Goal: Transaction & Acquisition: Subscribe to service/newsletter

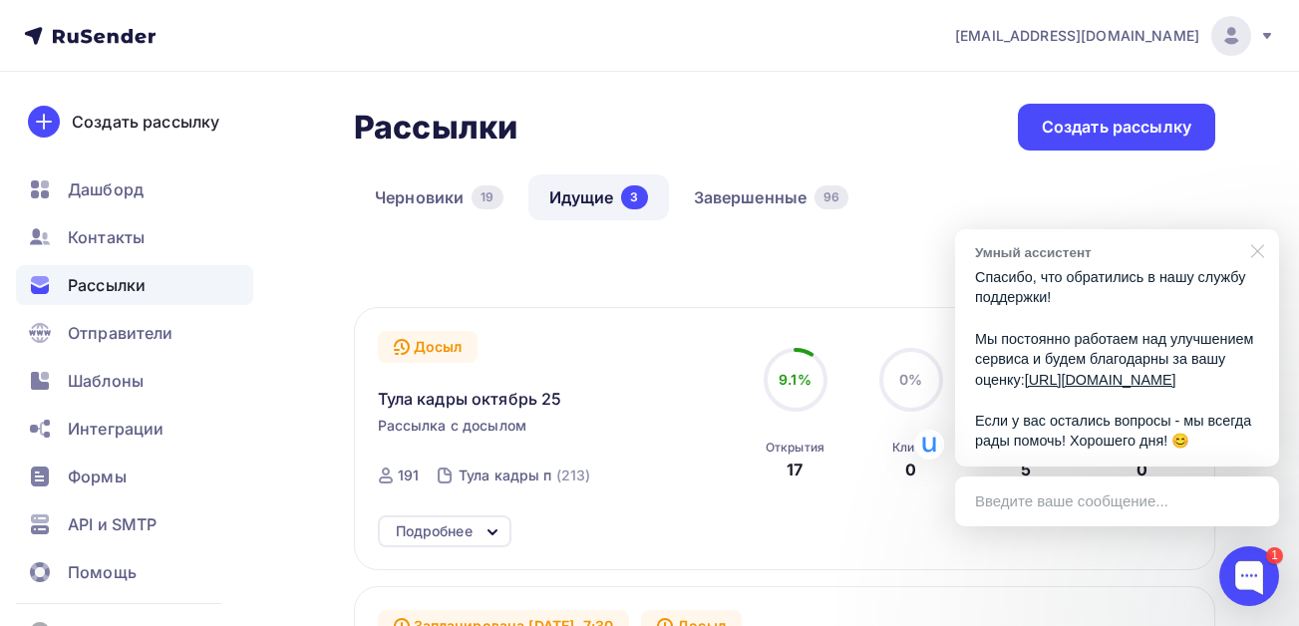
click at [1261, 230] on div at bounding box center [1255, 249] width 50 height 41
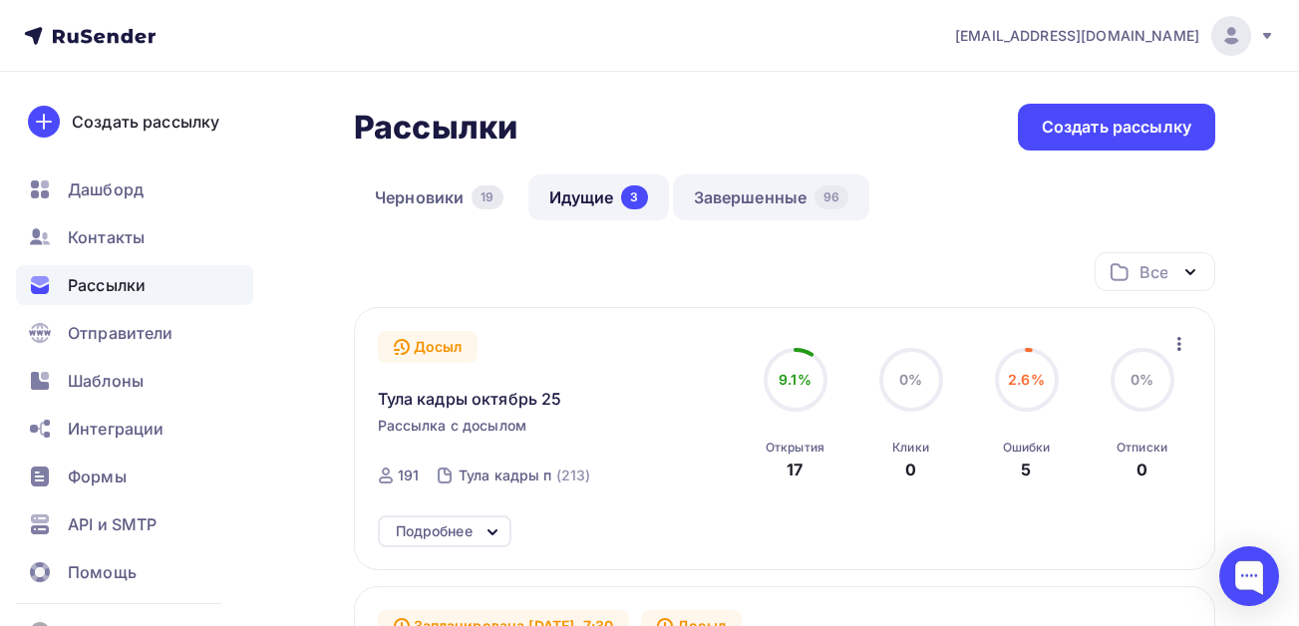
click at [731, 204] on link "Завершенные 96" at bounding box center [771, 198] width 197 height 46
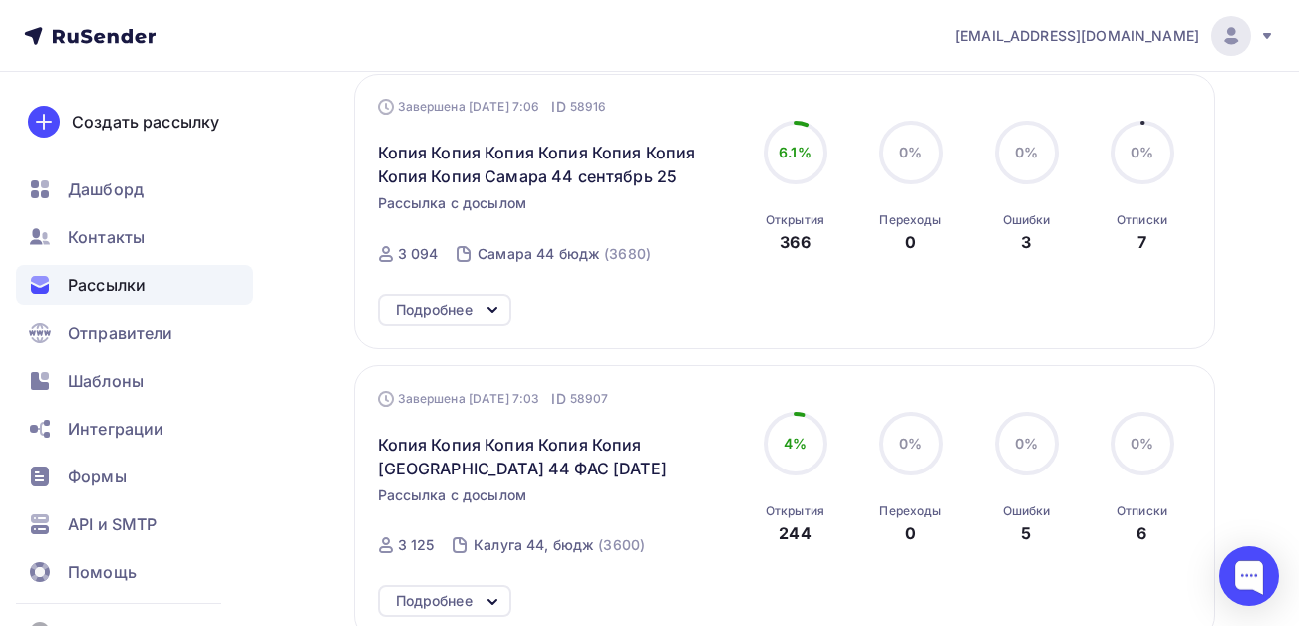
scroll to position [1762, 0]
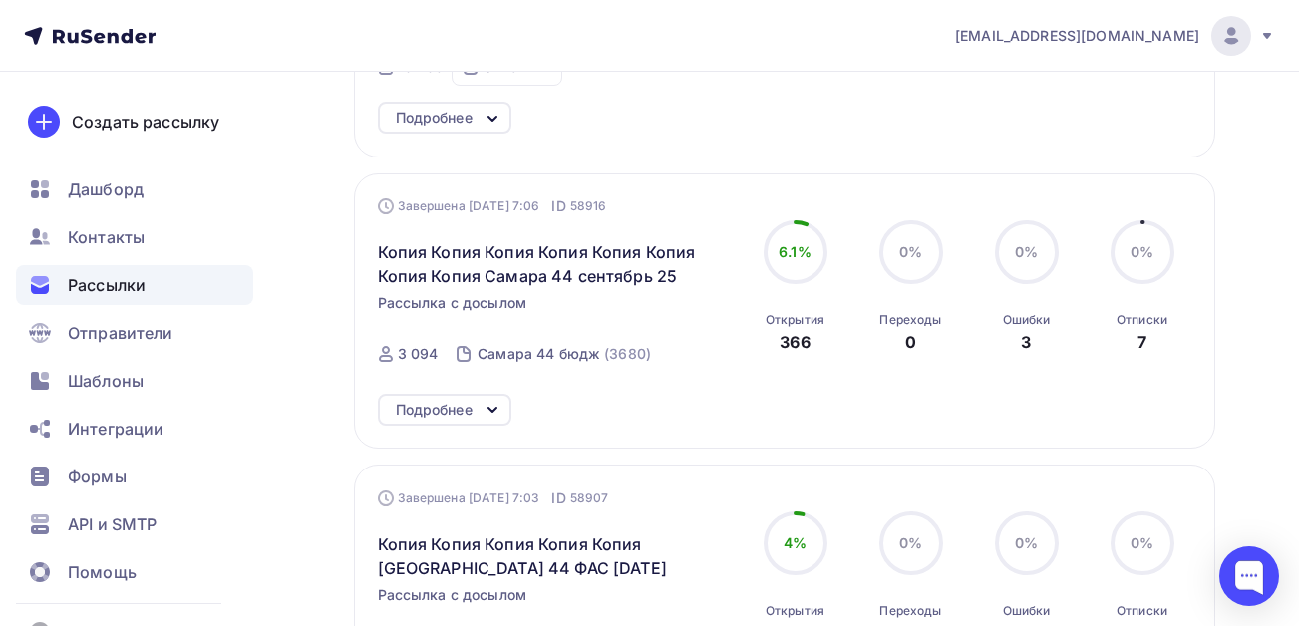
click at [492, 411] on icon at bounding box center [493, 410] width 8 height 4
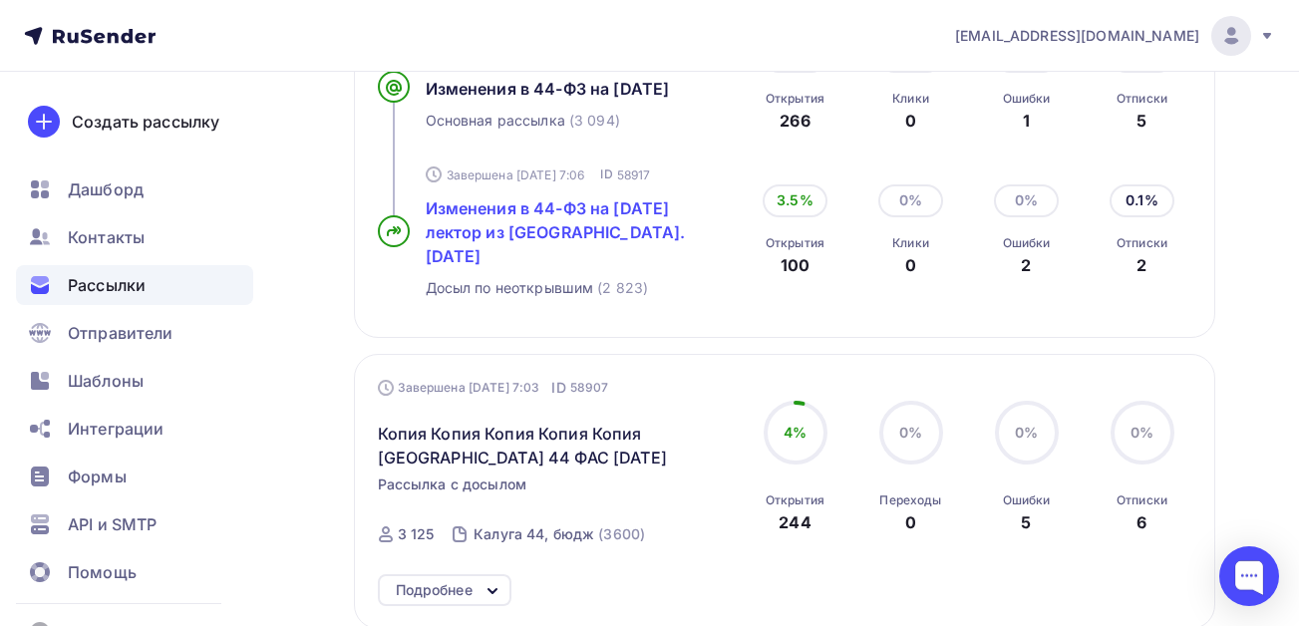
scroll to position [2161, 0]
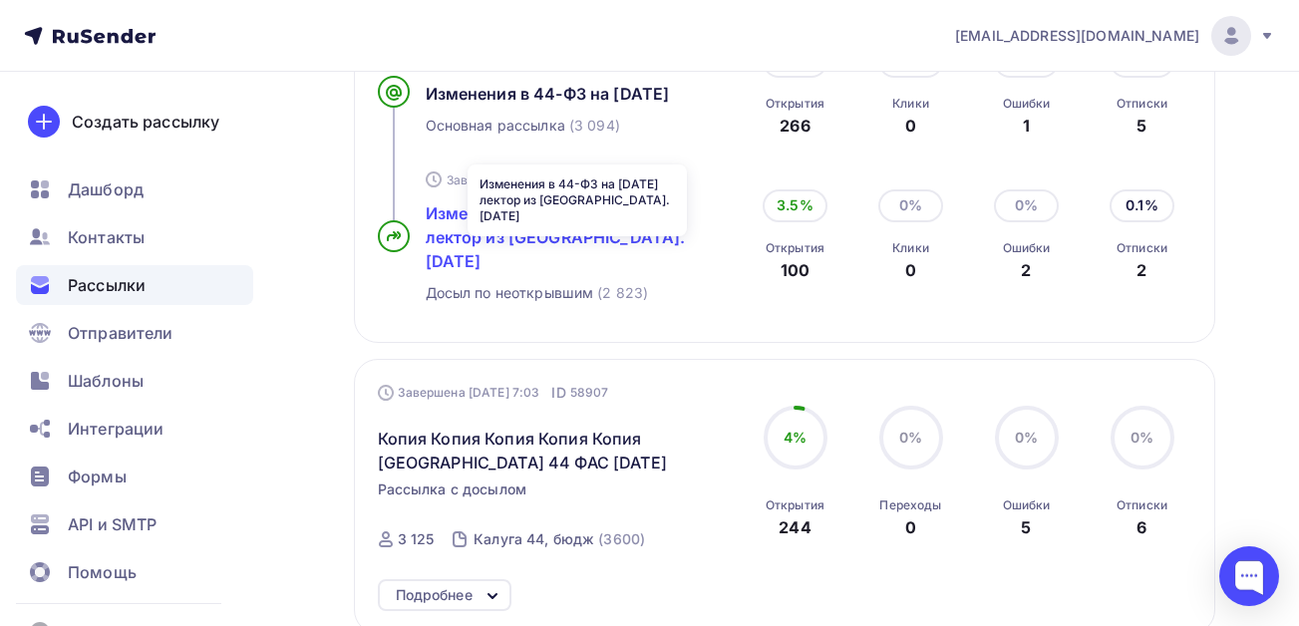
click at [576, 245] on span "Изменения в 44-ФЗ на [DATE] лектор из [GEOGRAPHIC_DATA]. [DATE]" at bounding box center [556, 237] width 260 height 68
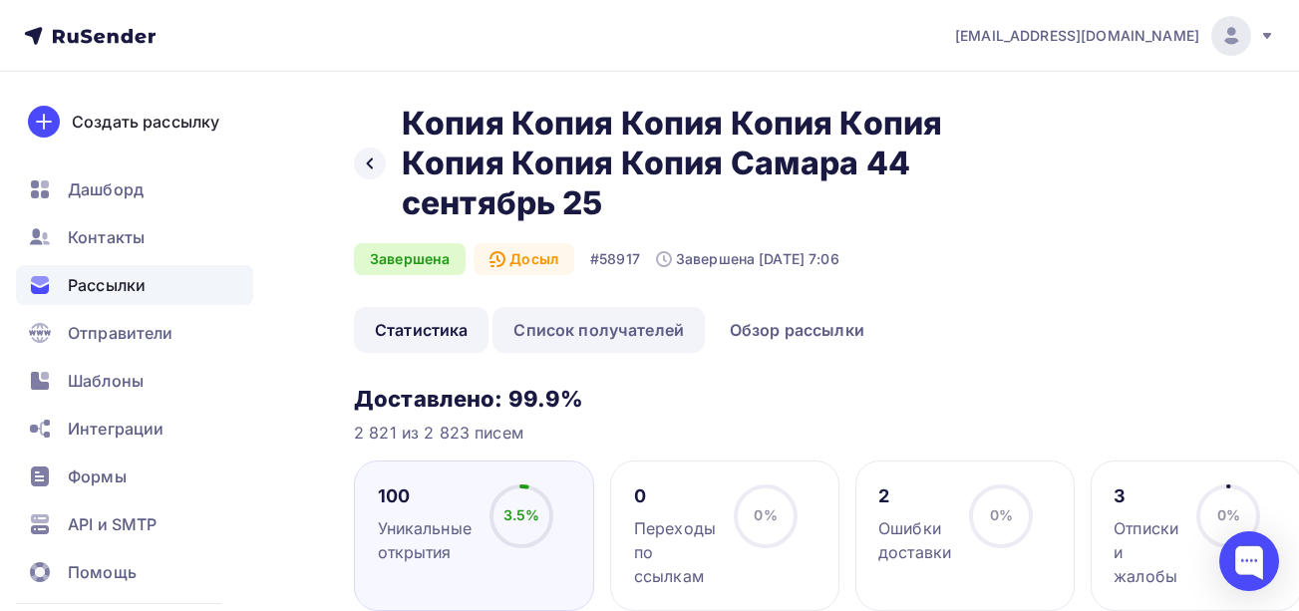
click at [607, 331] on link "Список получателей" at bounding box center [599, 330] width 212 height 46
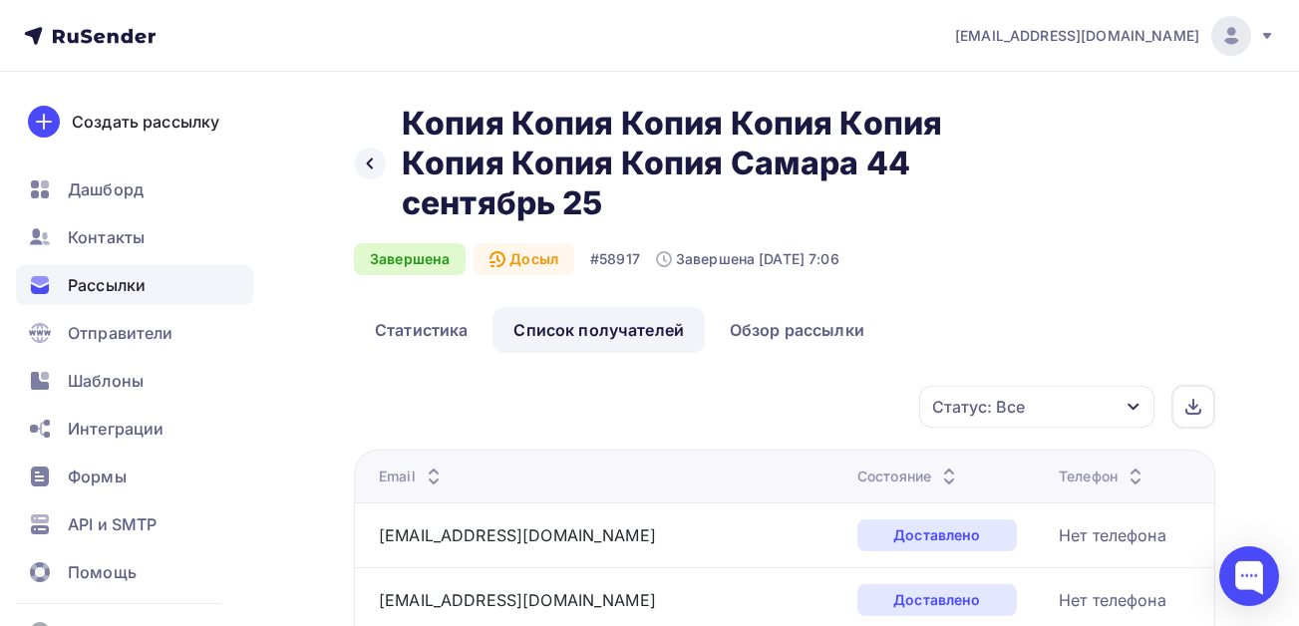
click at [532, 257] on div "Досыл" at bounding box center [524, 259] width 101 height 32
click at [797, 327] on link "Обзор рассылки" at bounding box center [797, 330] width 176 height 46
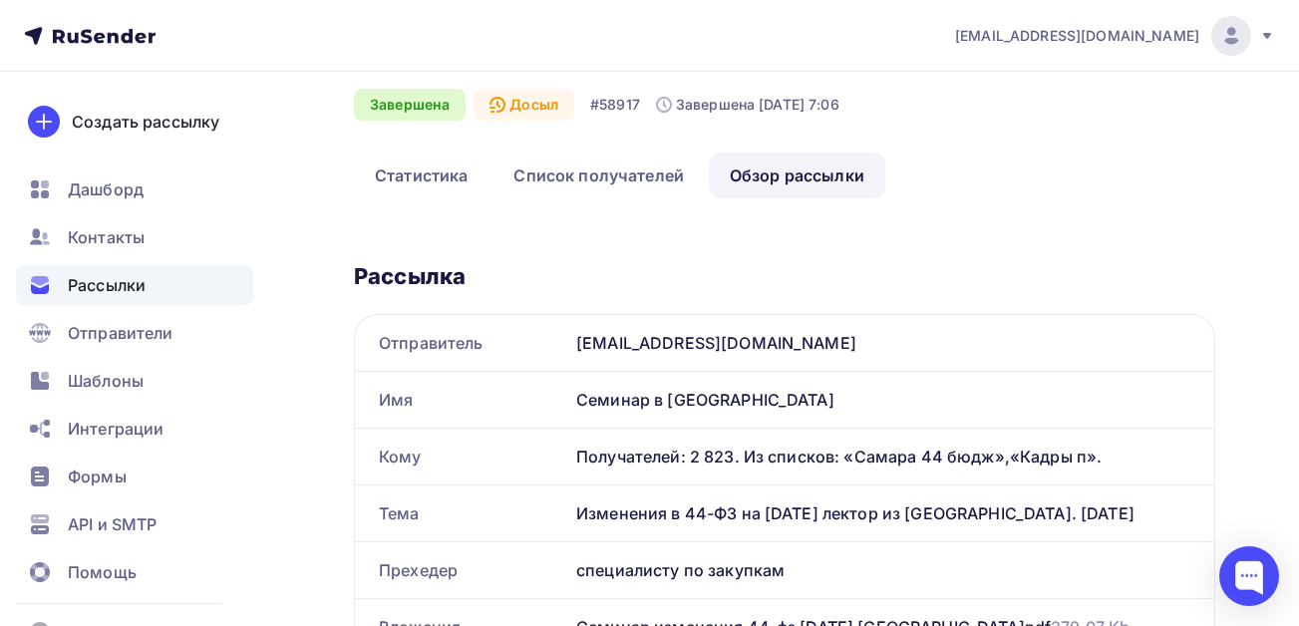
scroll to position [141, 0]
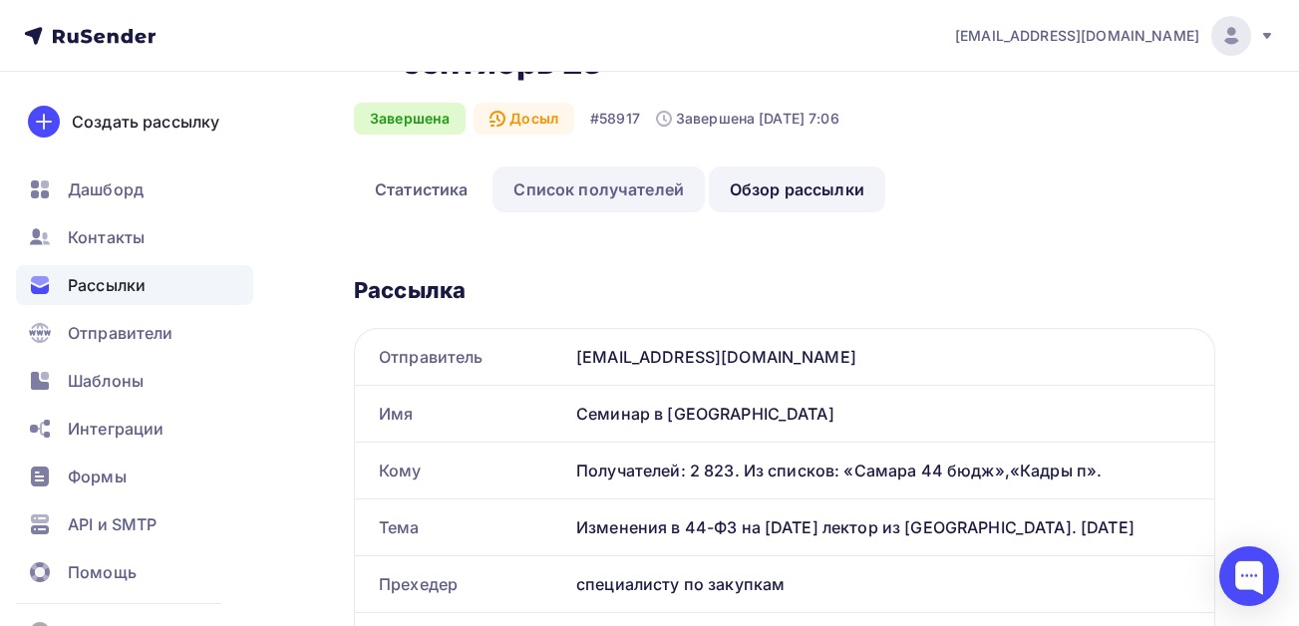
click at [535, 188] on link "Список получателей" at bounding box center [599, 190] width 212 height 46
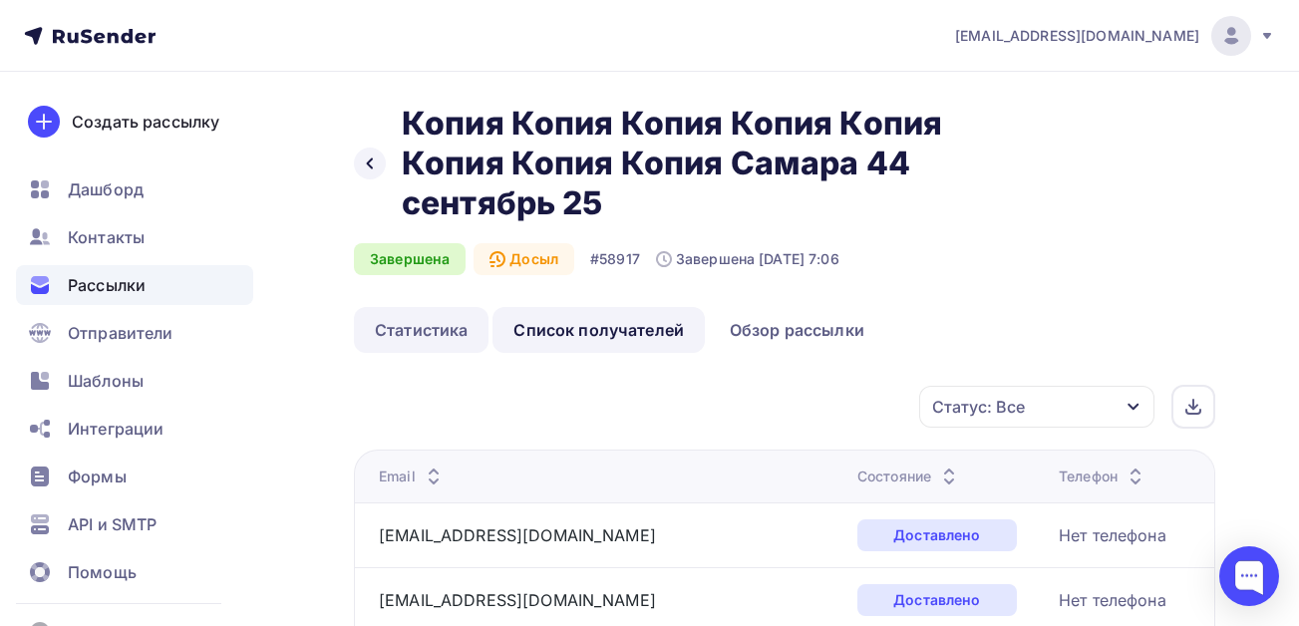
click at [414, 325] on link "Статистика" at bounding box center [421, 330] width 135 height 46
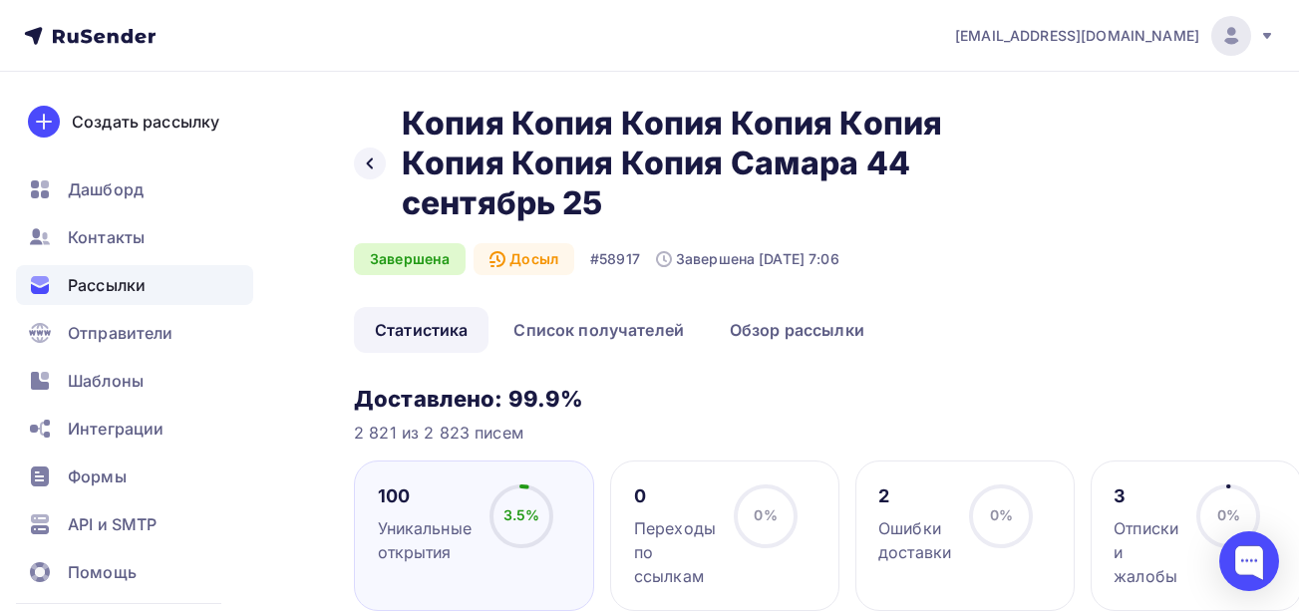
click at [115, 292] on span "Рассылки" at bounding box center [107, 285] width 78 height 24
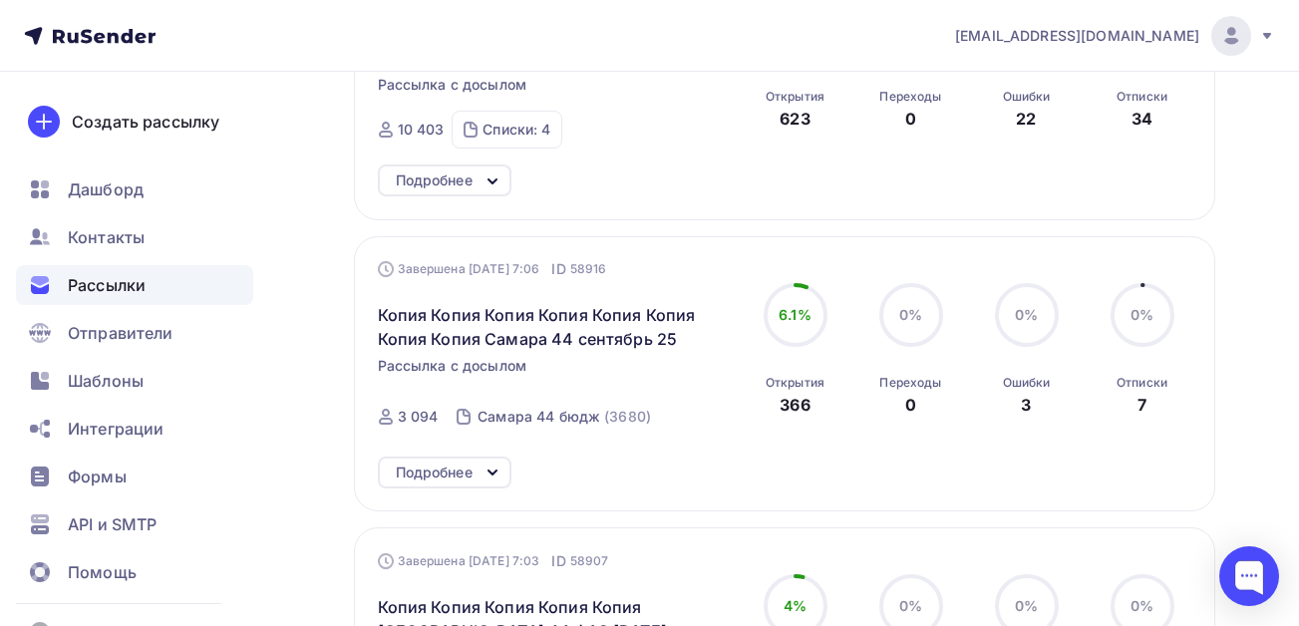
scroll to position [1762, 0]
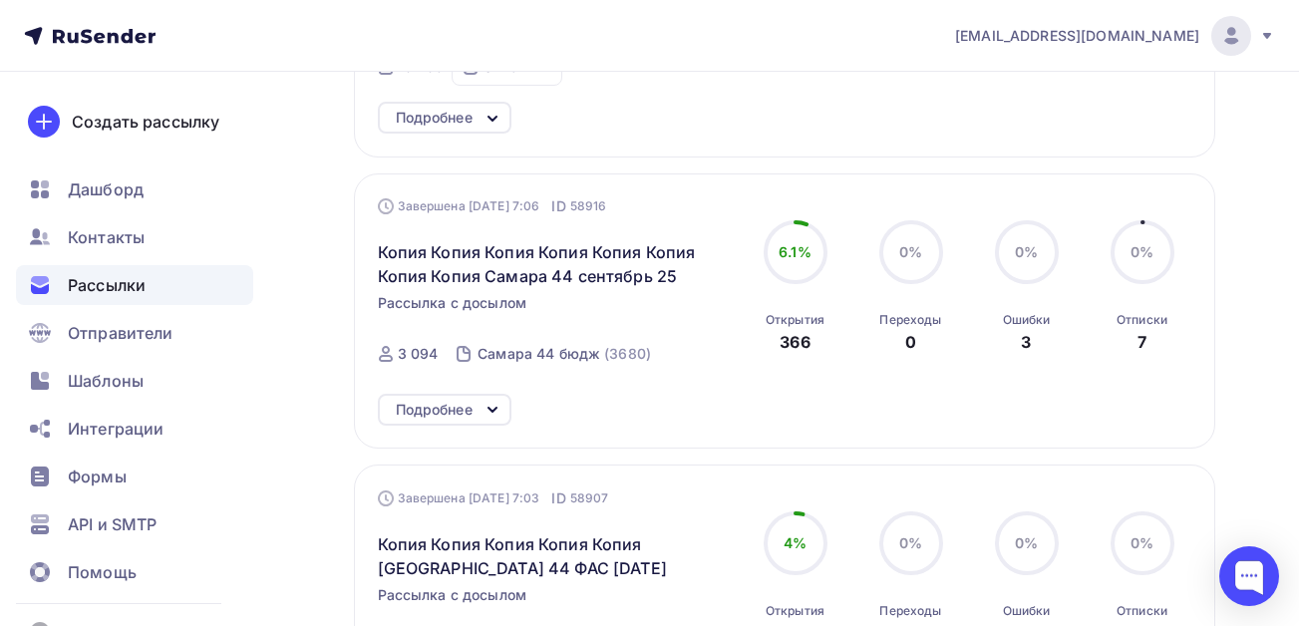
click at [482, 411] on icon at bounding box center [493, 410] width 24 height 24
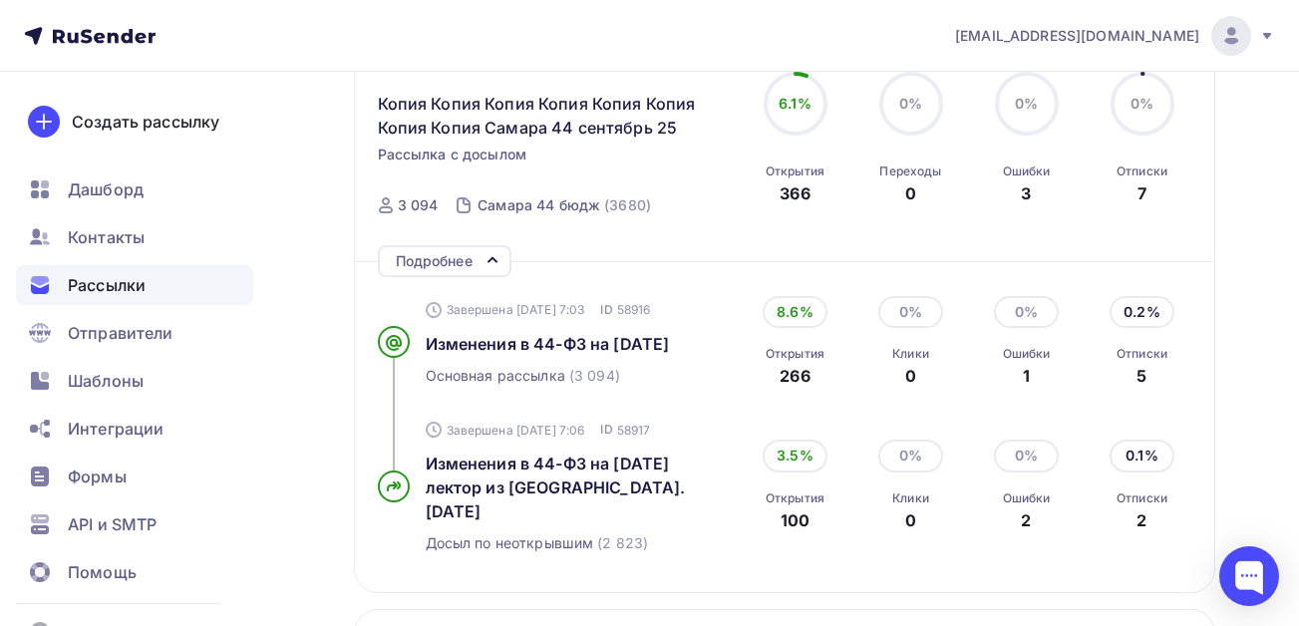
scroll to position [2061, 0]
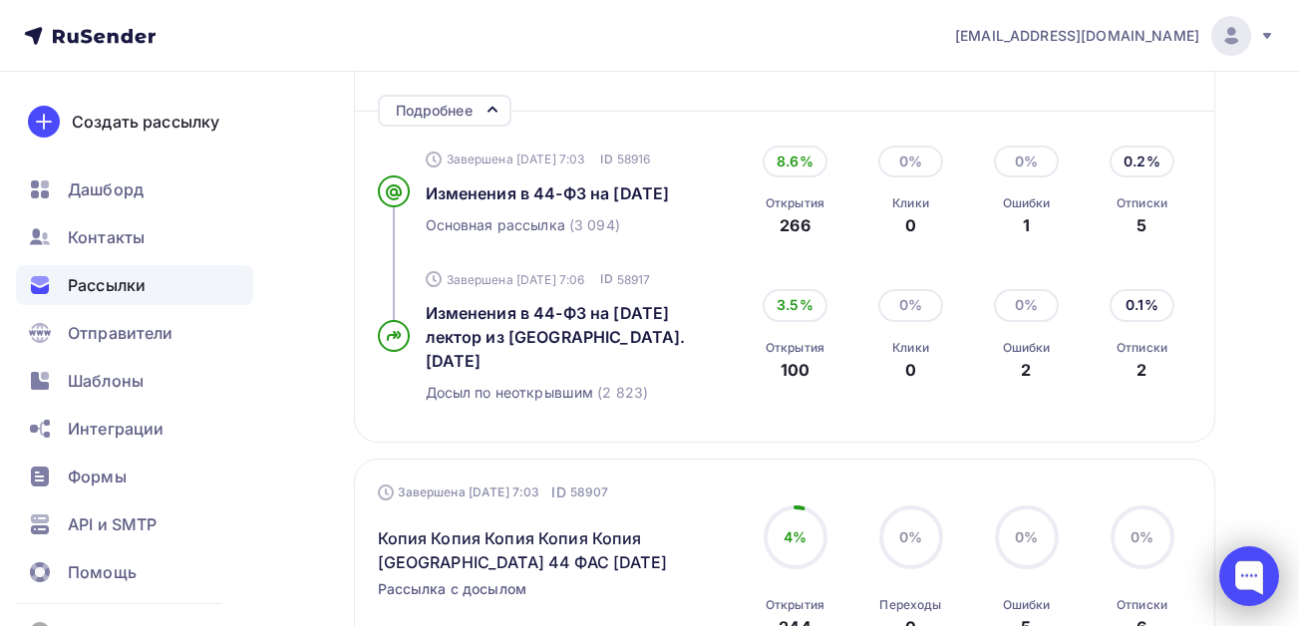
click at [1247, 566] on div at bounding box center [1250, 576] width 60 height 60
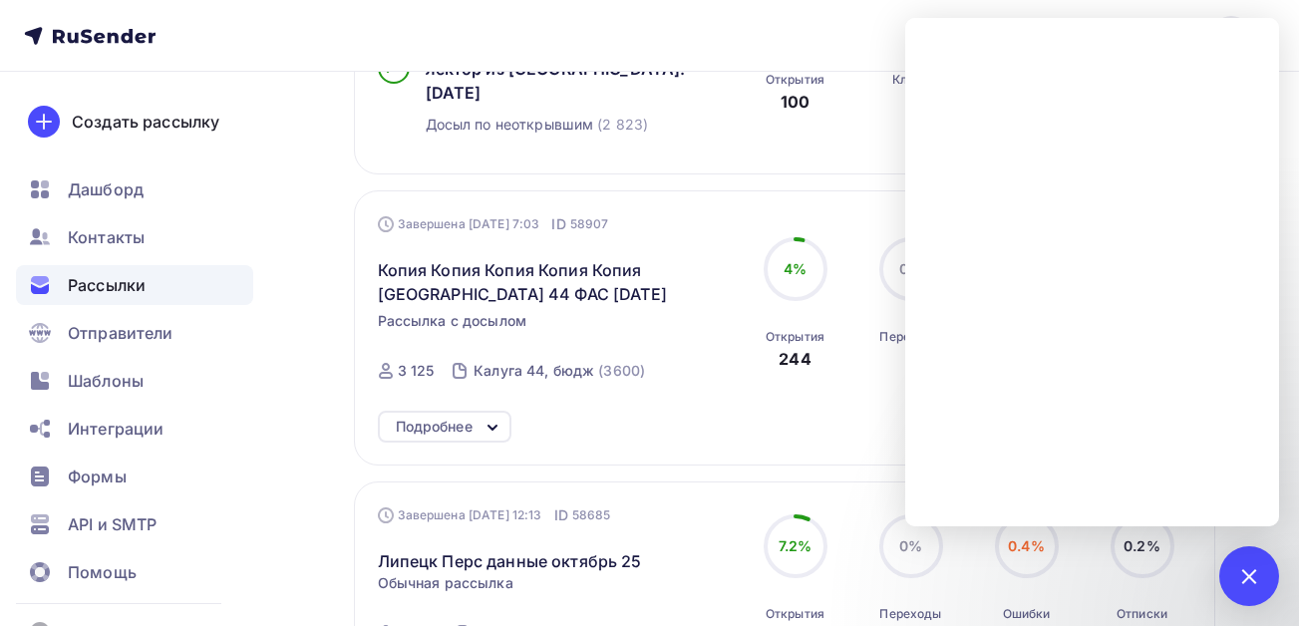
scroll to position [2360, 0]
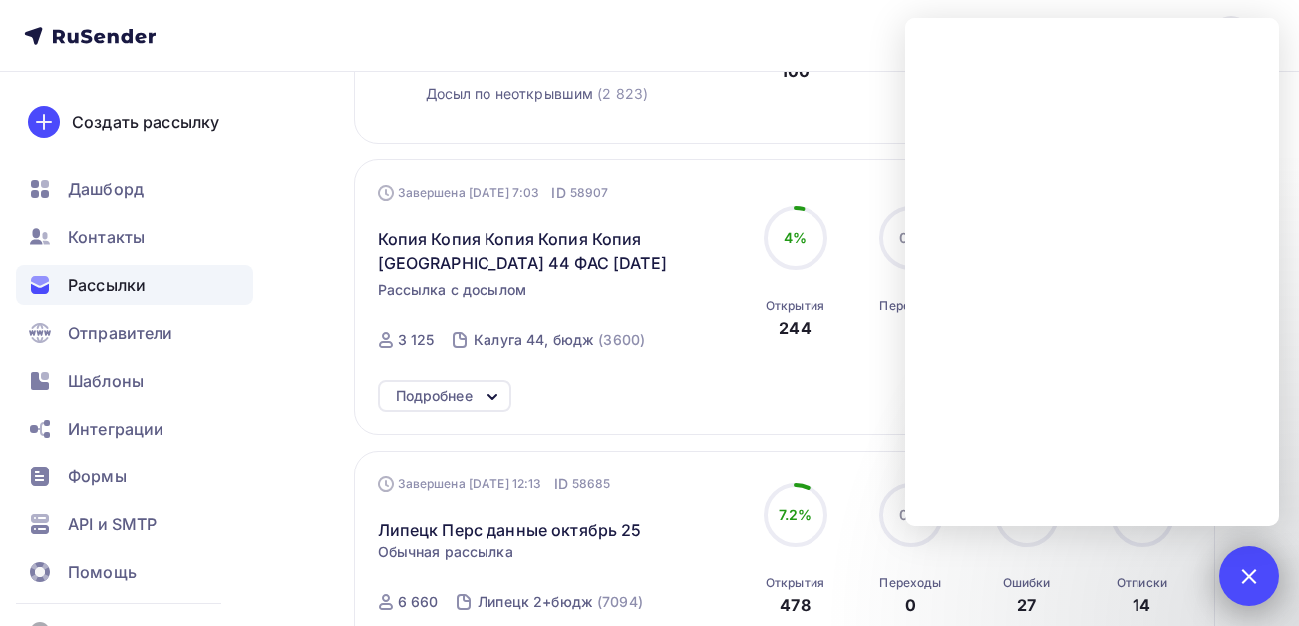
click at [1255, 570] on div at bounding box center [1248, 575] width 27 height 27
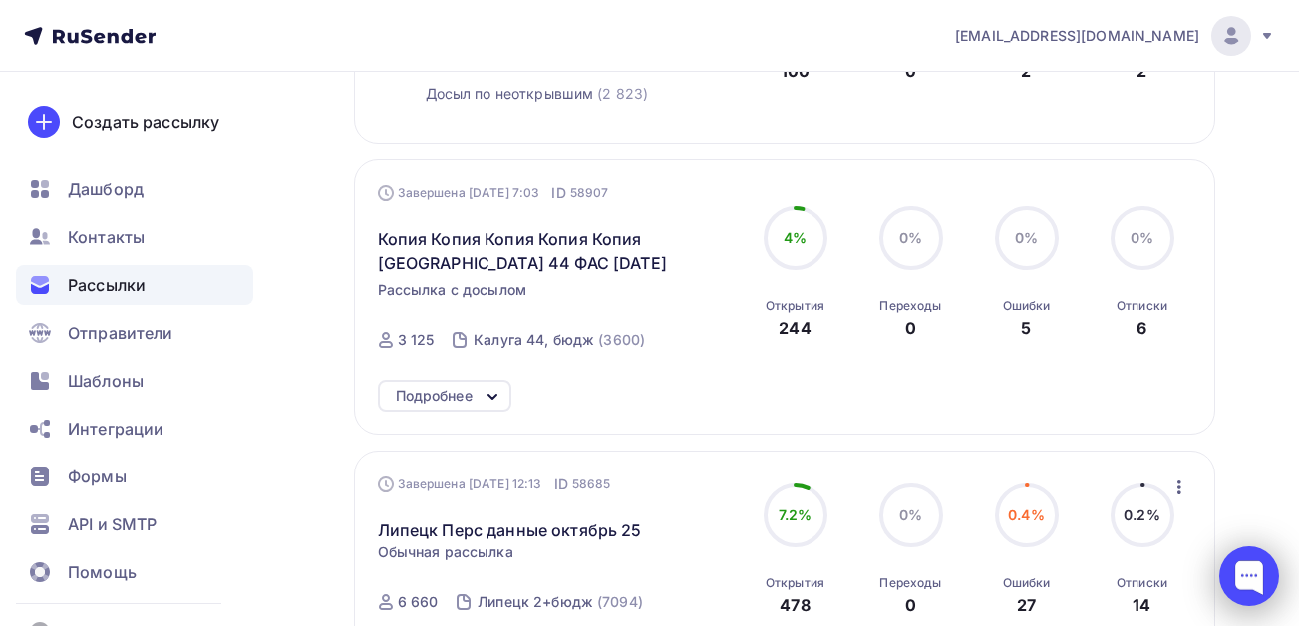
click at [1260, 574] on div at bounding box center [1250, 576] width 60 height 60
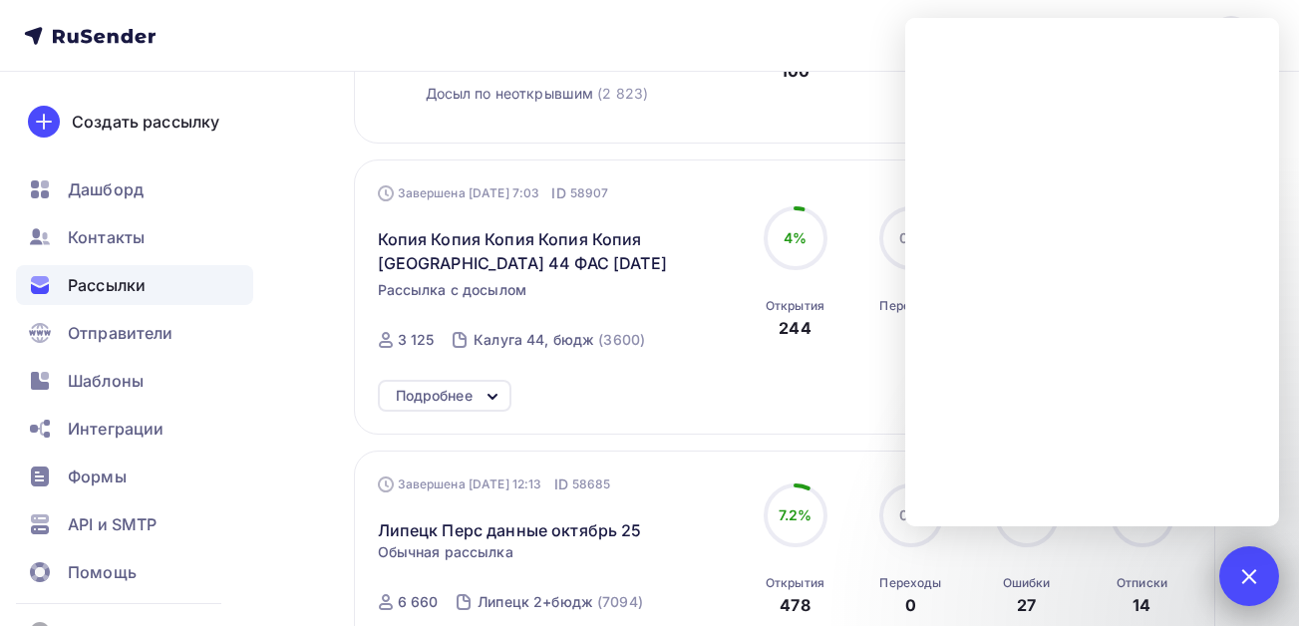
click at [1260, 577] on div at bounding box center [1248, 575] width 27 height 27
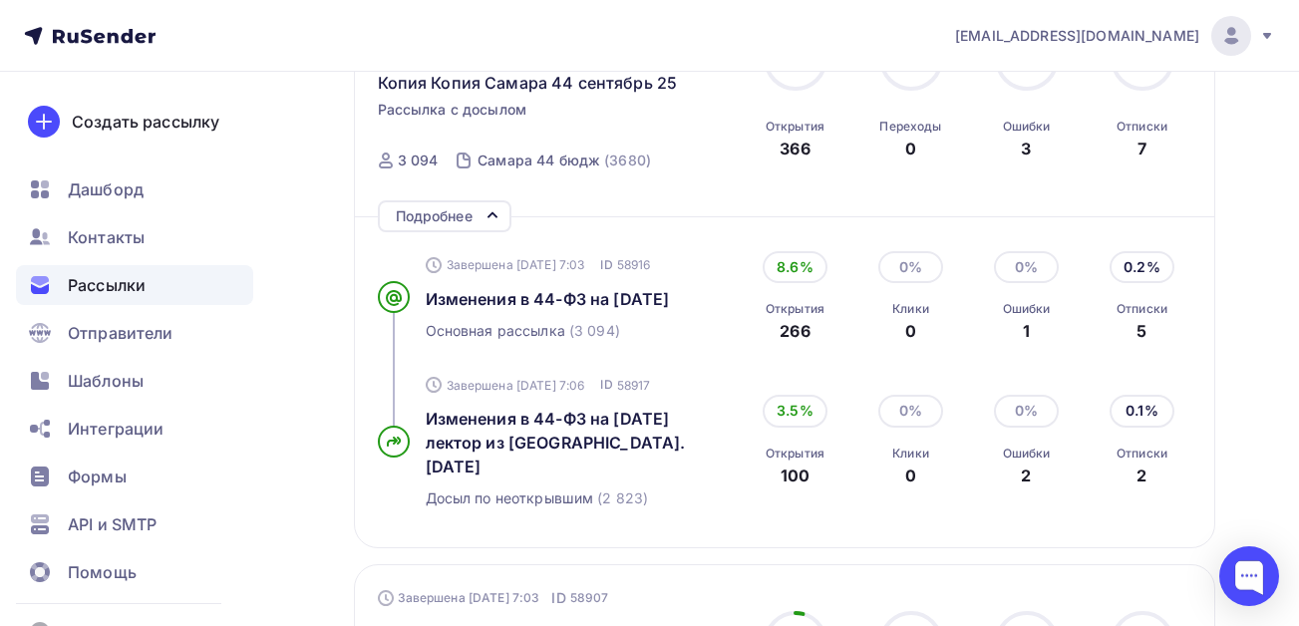
scroll to position [1961, 0]
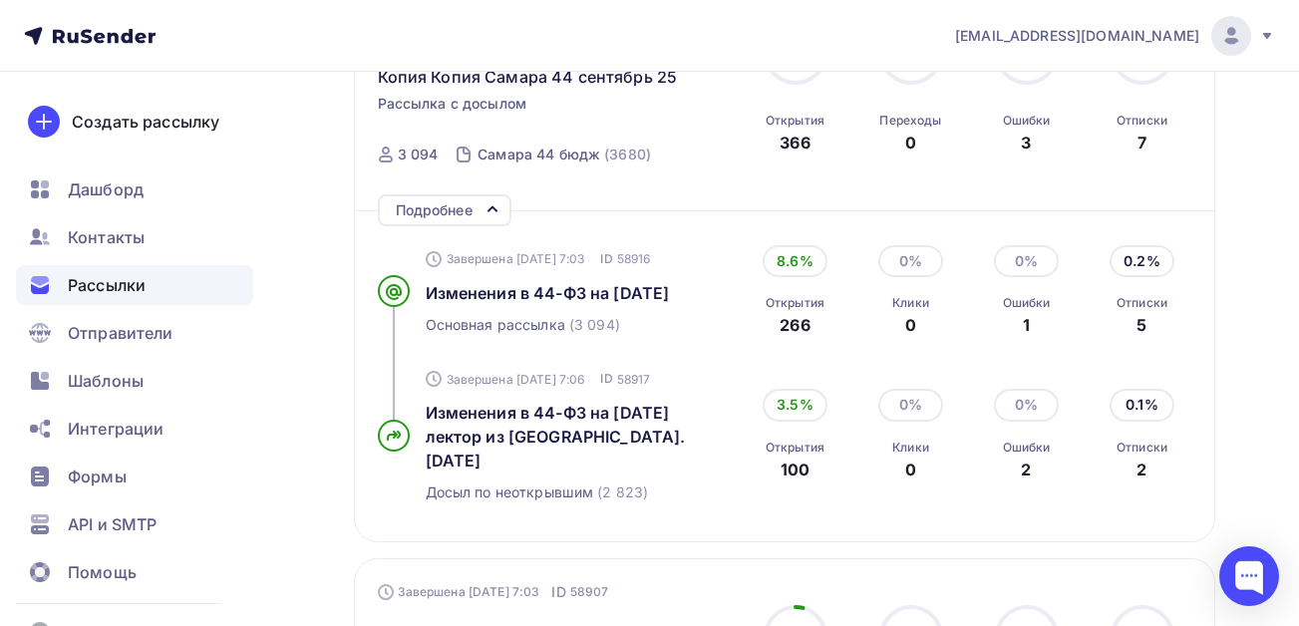
click at [501, 206] on icon at bounding box center [493, 209] width 24 height 24
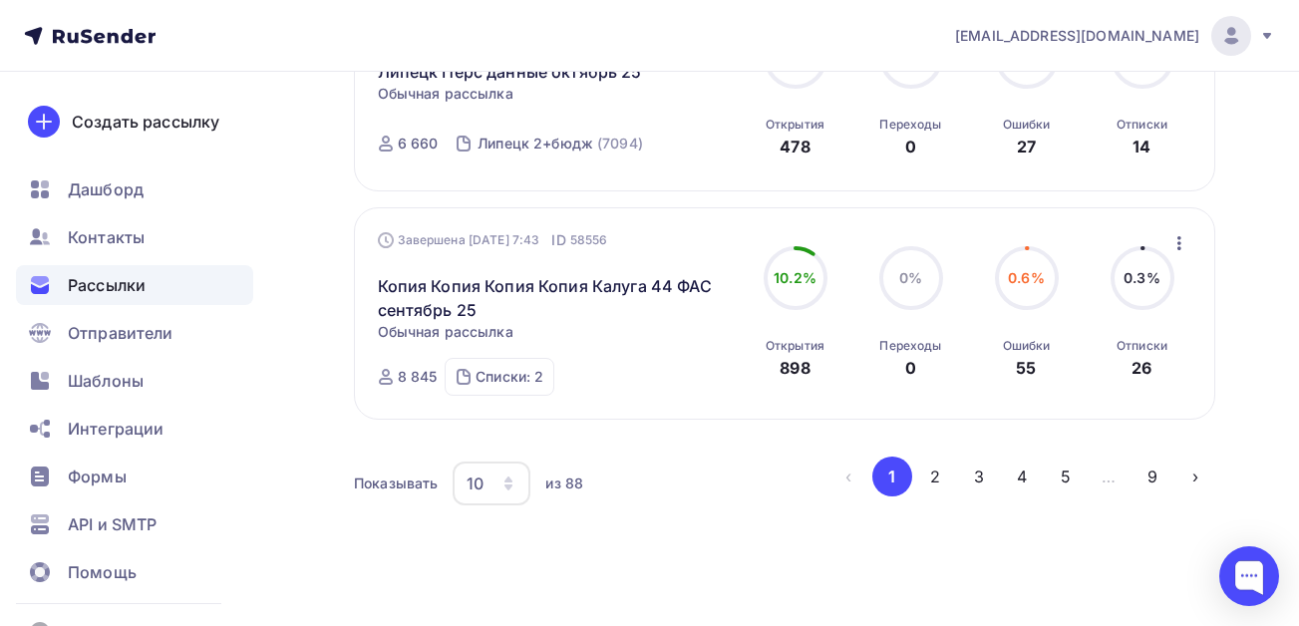
scroll to position [2560, 0]
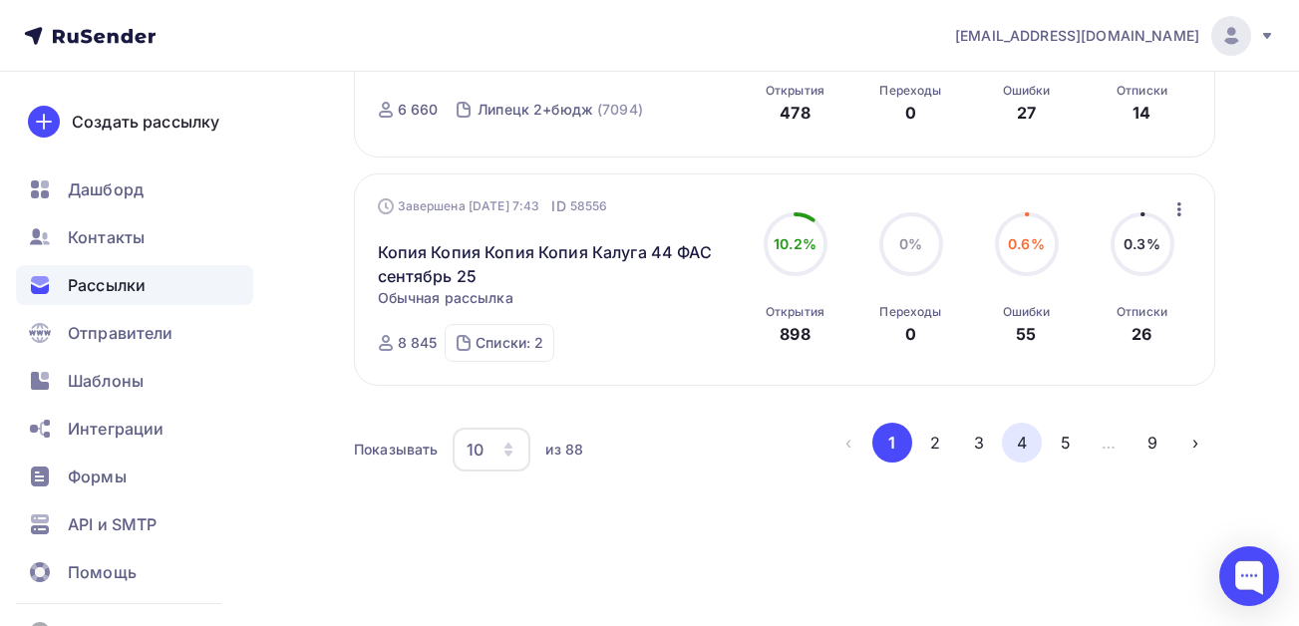
click at [1021, 446] on button "4" at bounding box center [1022, 443] width 40 height 40
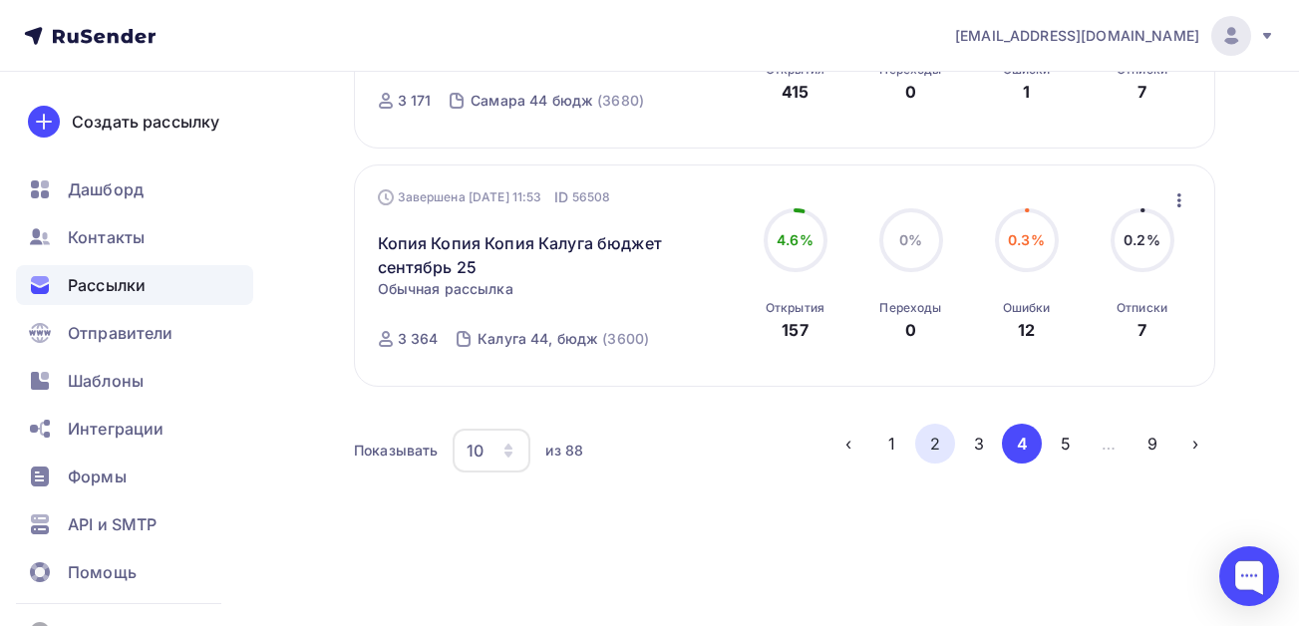
scroll to position [2213, 0]
click at [977, 446] on button "3" at bounding box center [979, 443] width 40 height 40
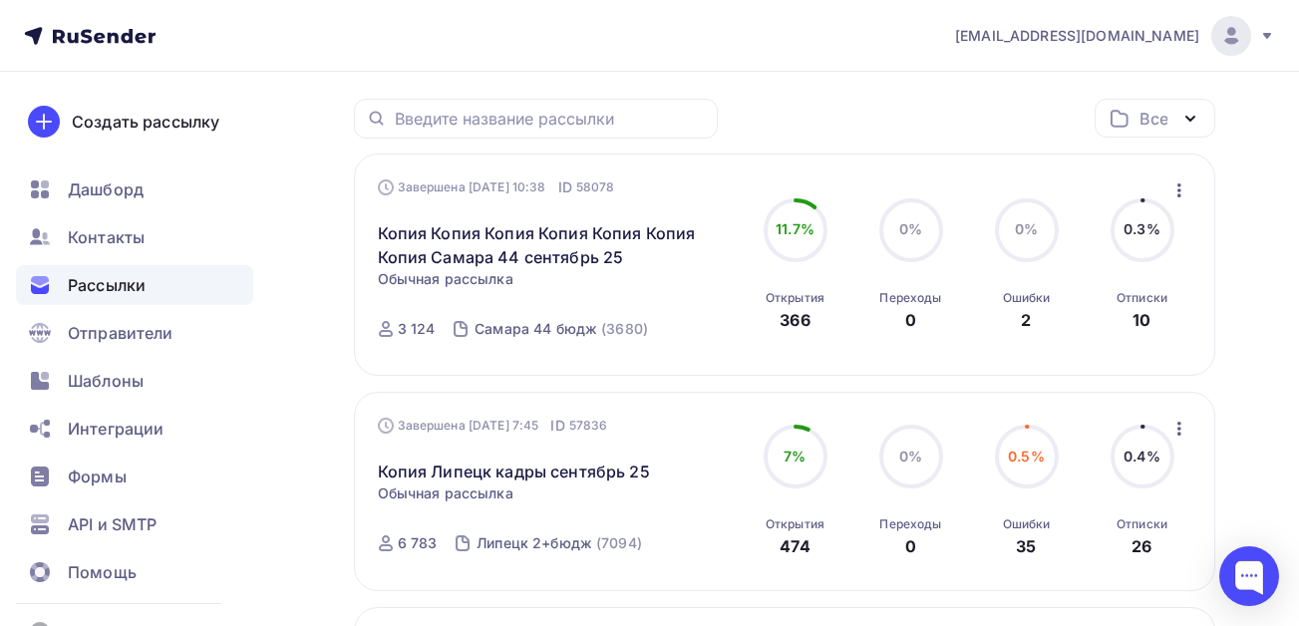
scroll to position [54, 0]
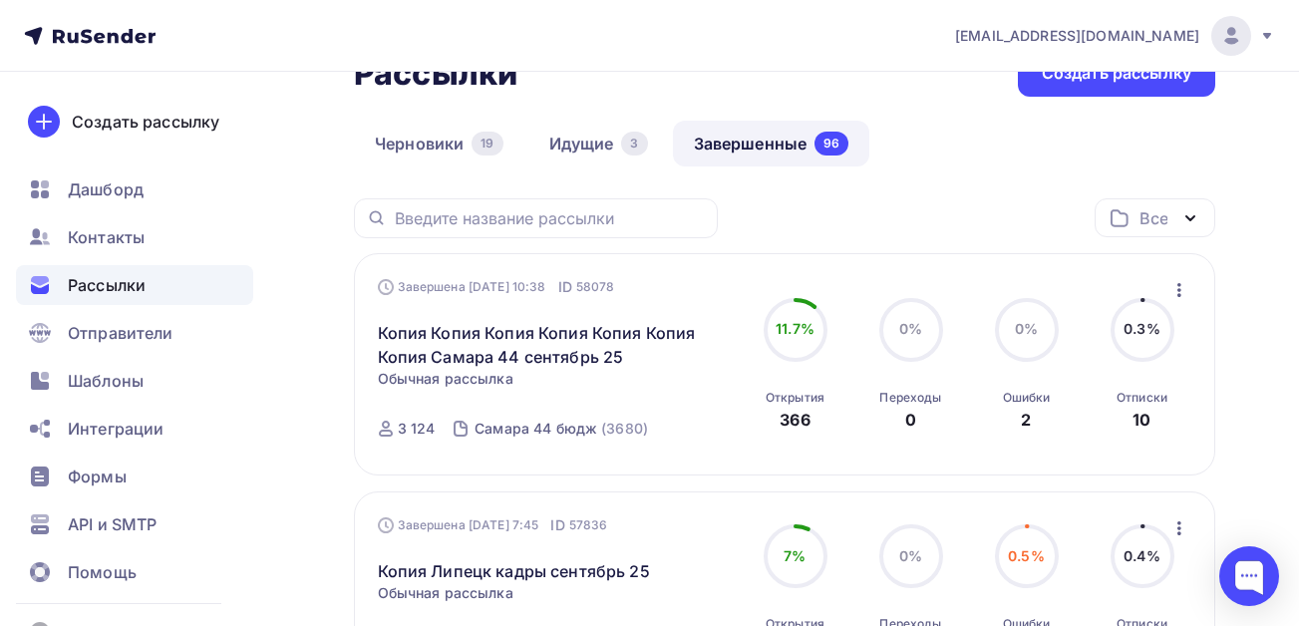
click at [1179, 293] on icon "button" at bounding box center [1180, 290] width 4 height 14
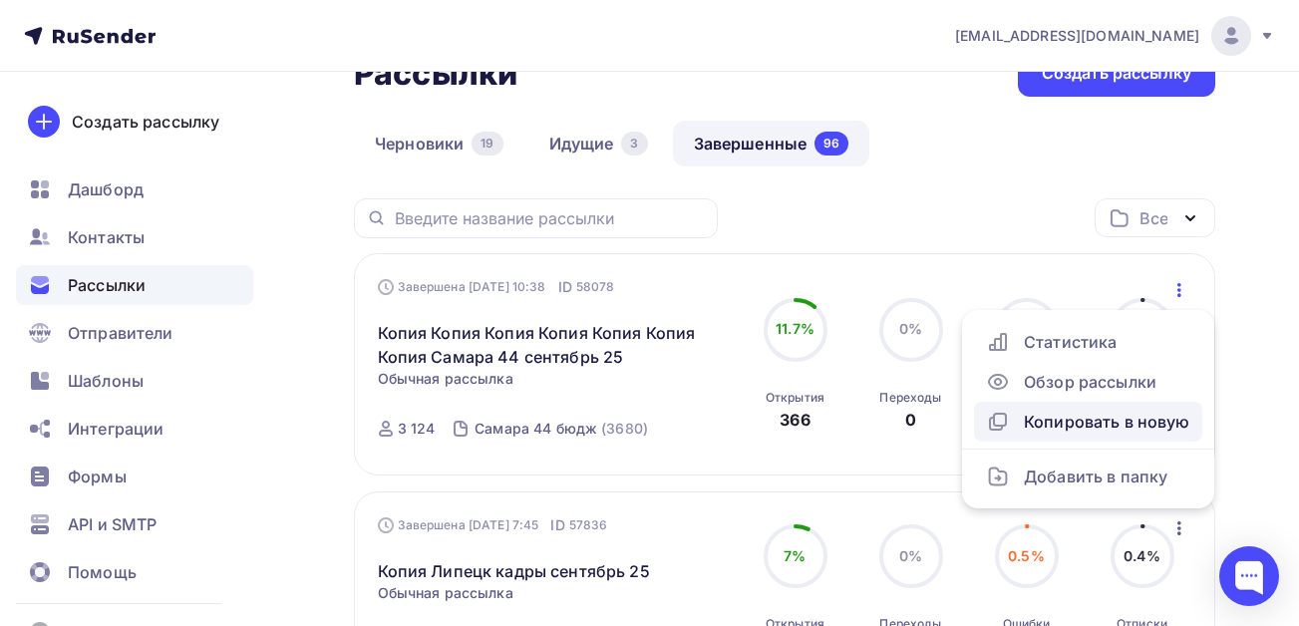
click at [1065, 422] on div "Копировать в новую" at bounding box center [1088, 422] width 204 height 24
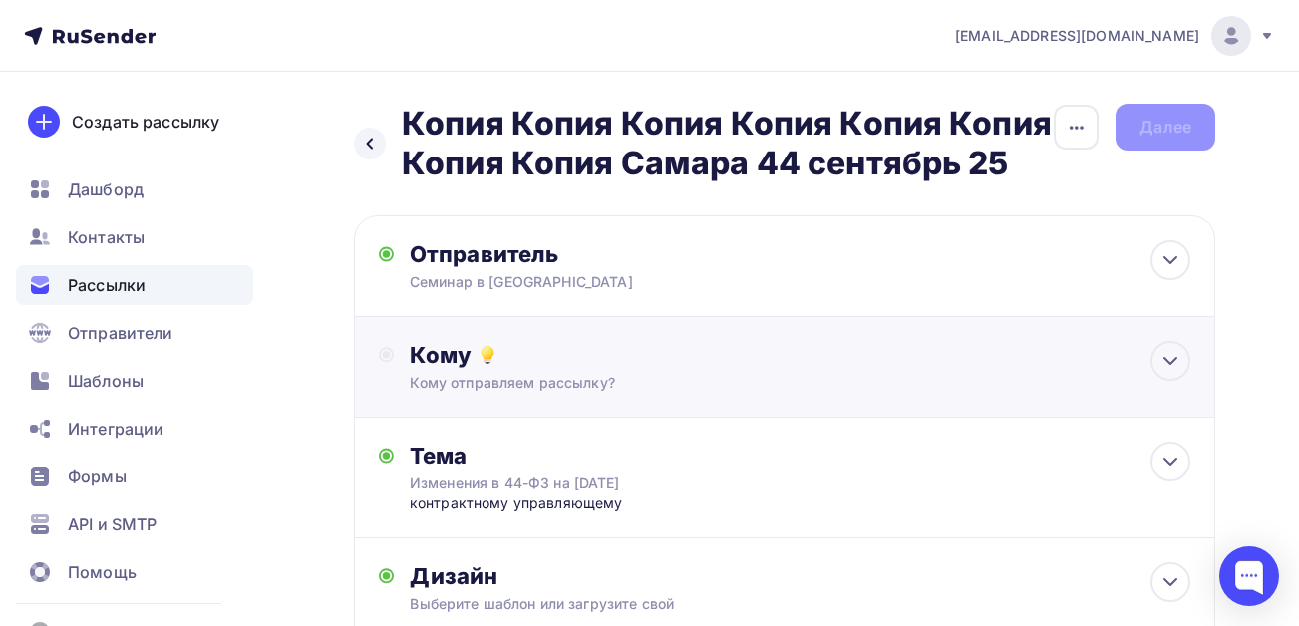
click at [452, 363] on div "Кому" at bounding box center [800, 355] width 781 height 28
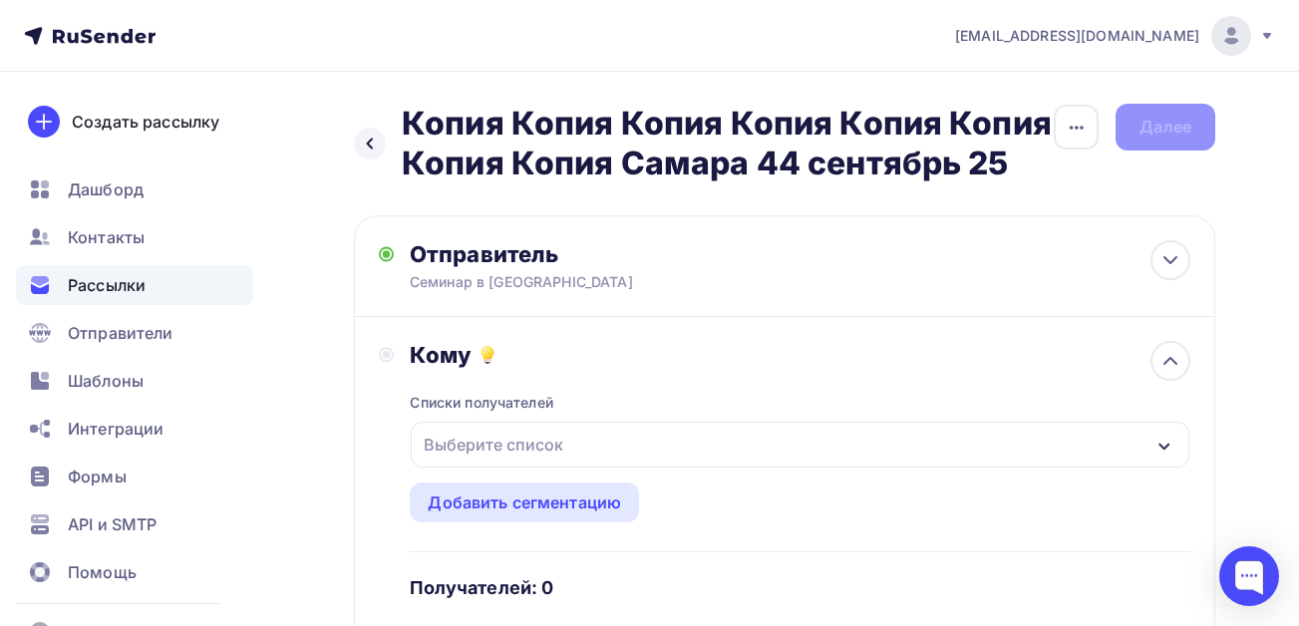
click at [529, 434] on div "Выберите список" at bounding box center [494, 445] width 156 height 36
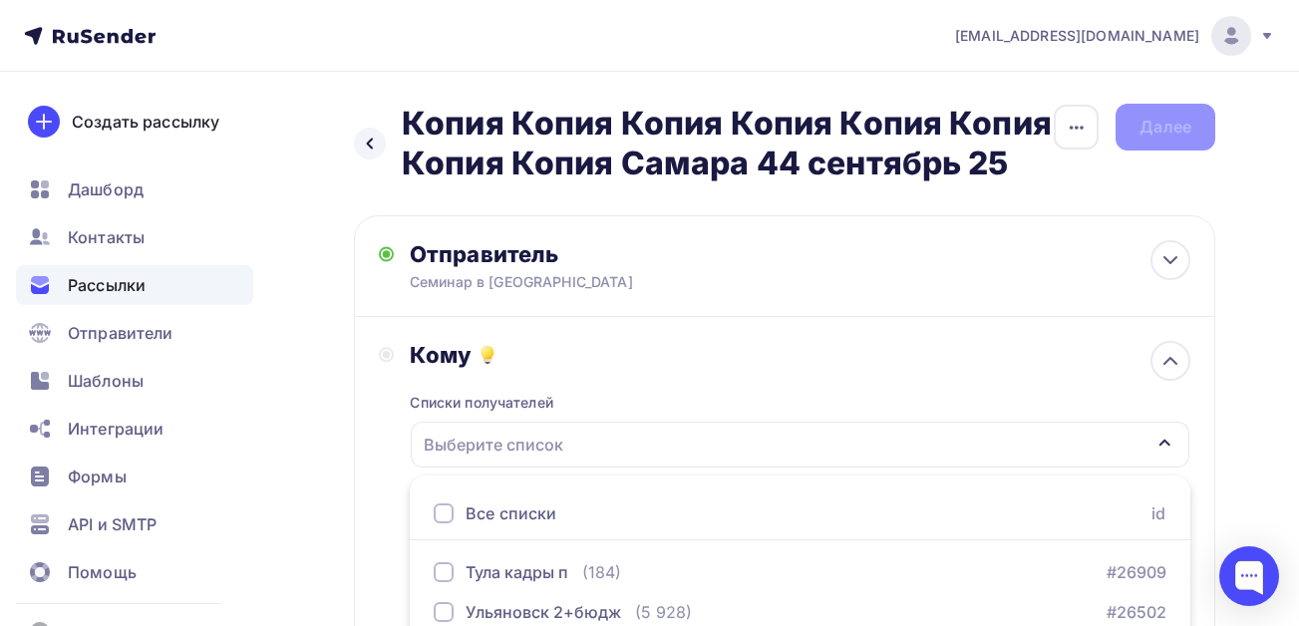
scroll to position [366, 0]
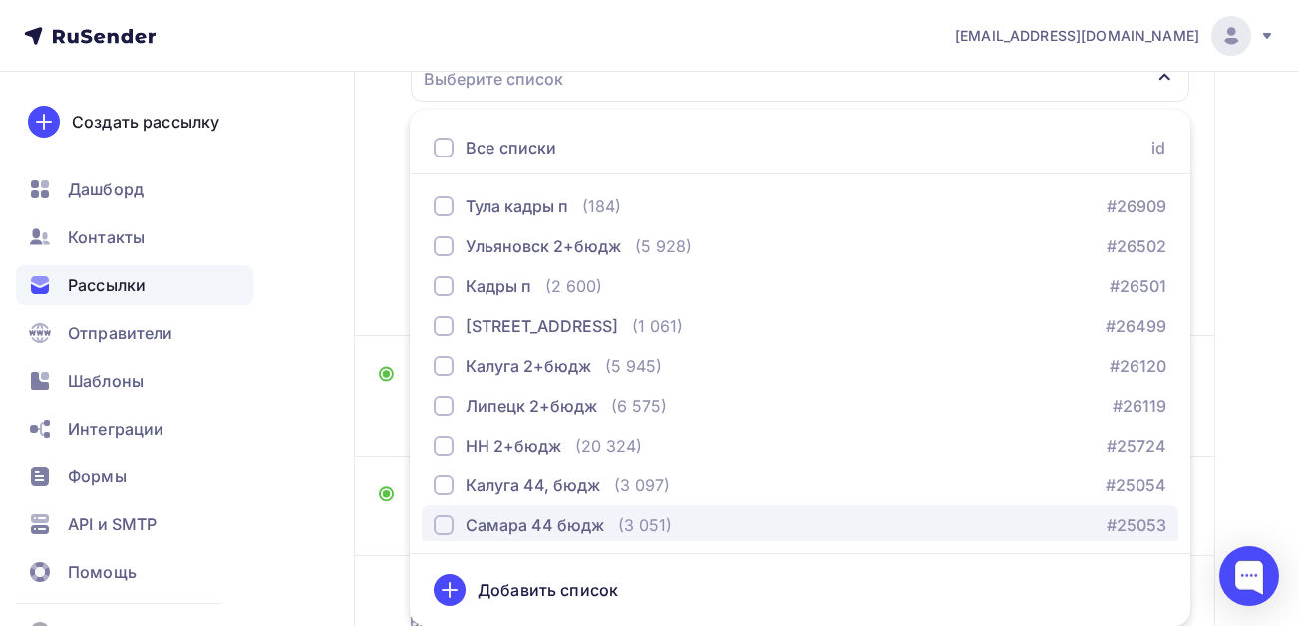
click at [438, 522] on div "button" at bounding box center [444, 526] width 20 height 20
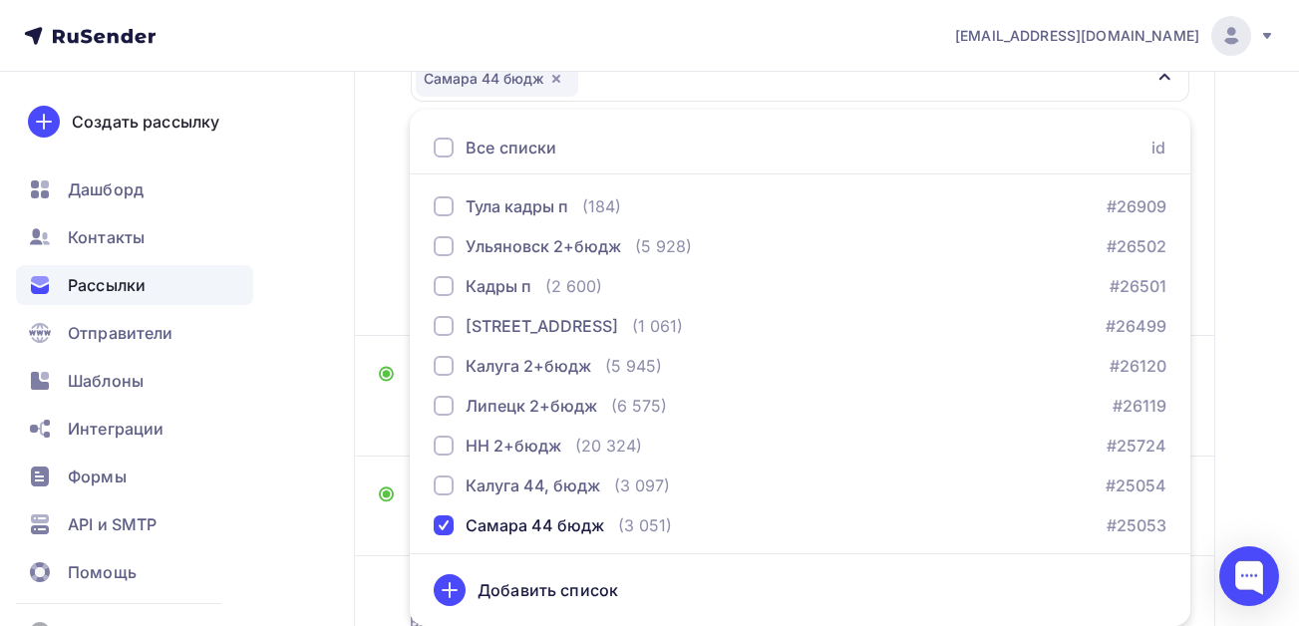
click at [290, 434] on div "Назад Копия Копия Копия Копия Копия Копия Копия Копия Самара 44 [DATE] Копия Ко…" at bounding box center [649, 246] width 1299 height 1080
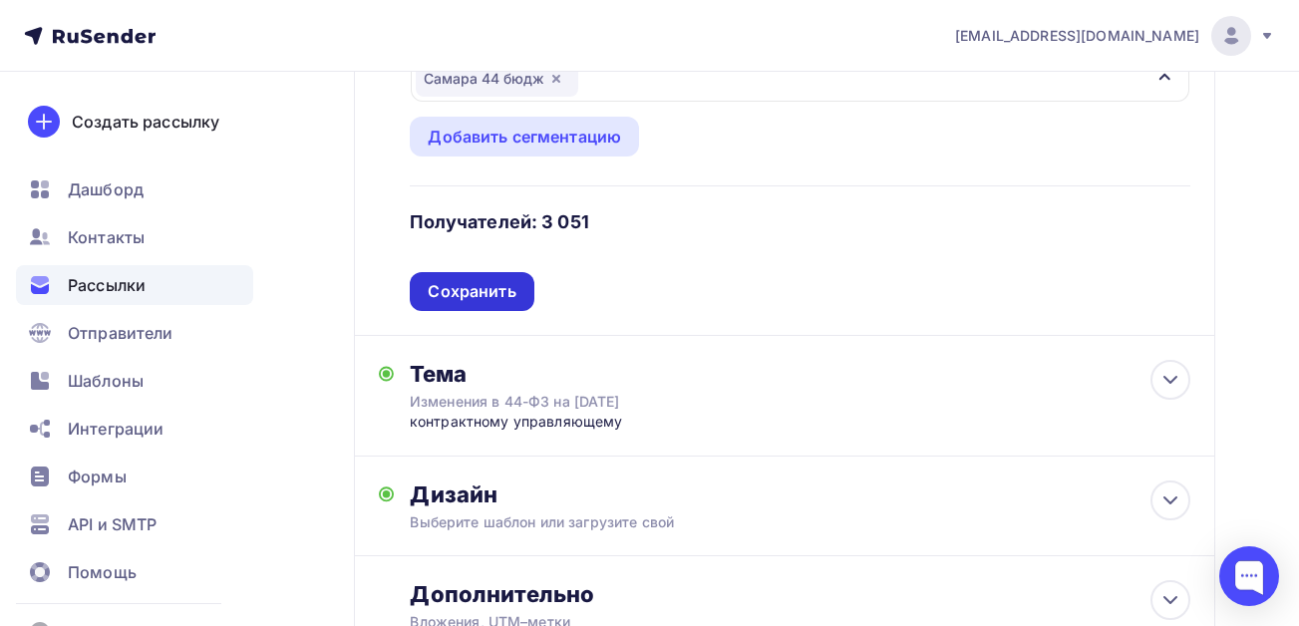
click at [465, 294] on div "Сохранить" at bounding box center [472, 291] width 88 height 23
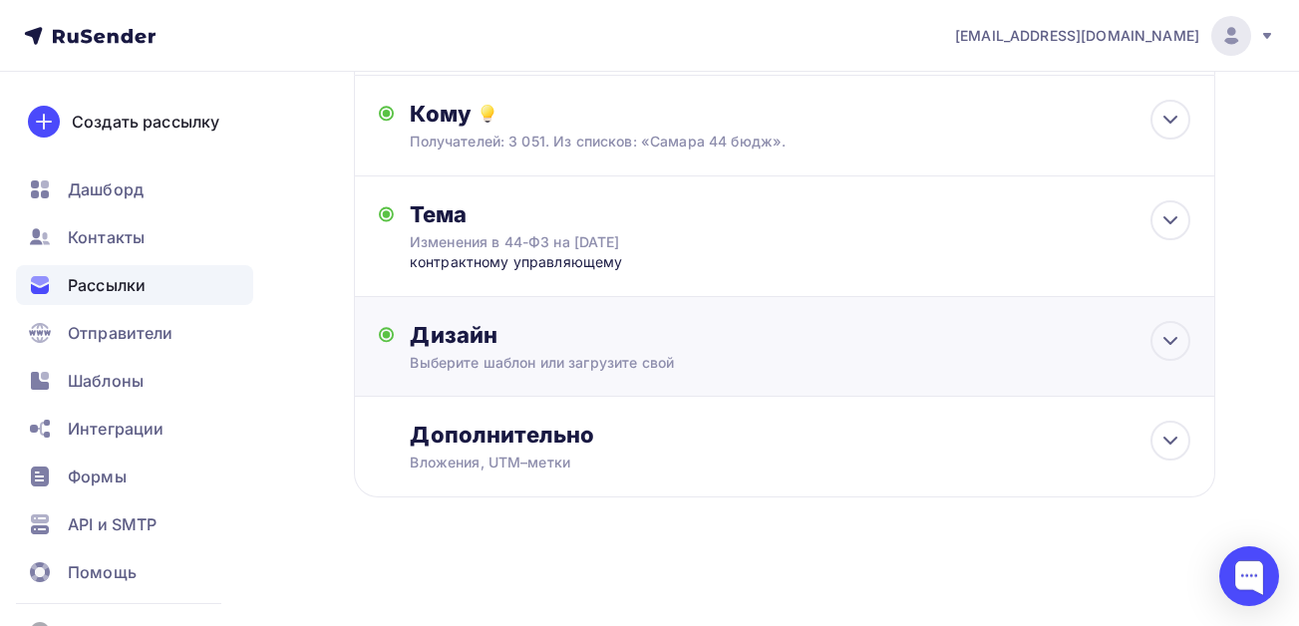
scroll to position [241, 0]
click at [548, 424] on div "Дополнительно" at bounding box center [800, 435] width 781 height 28
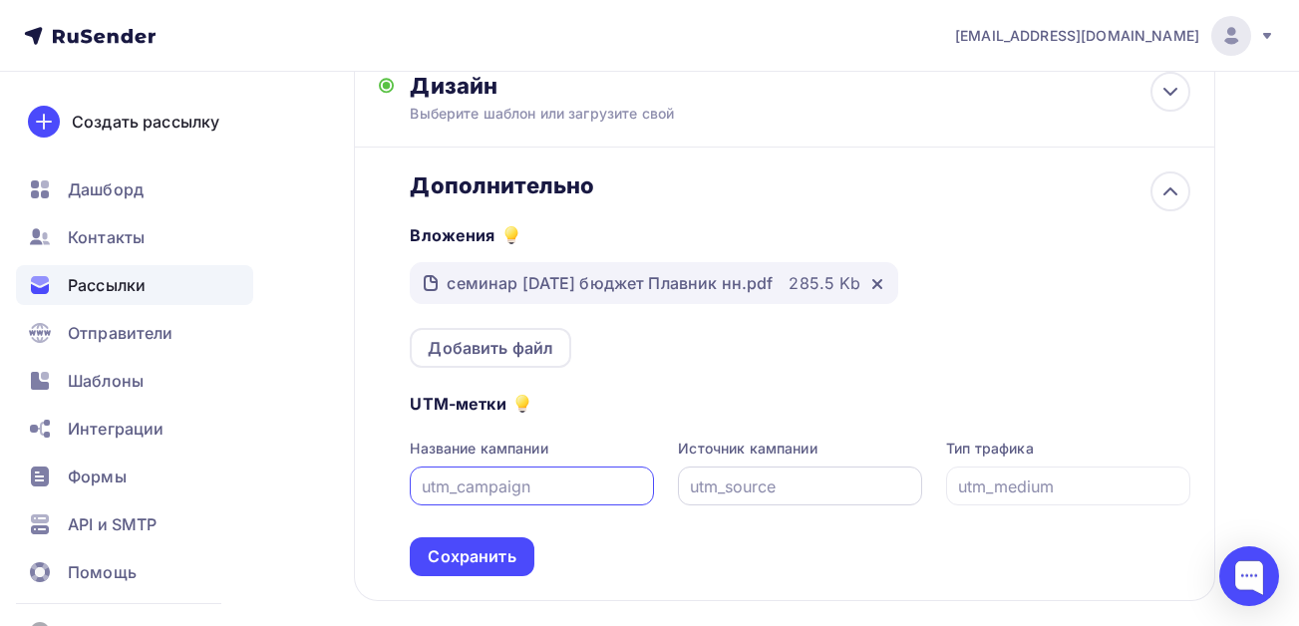
scroll to position [499, 0]
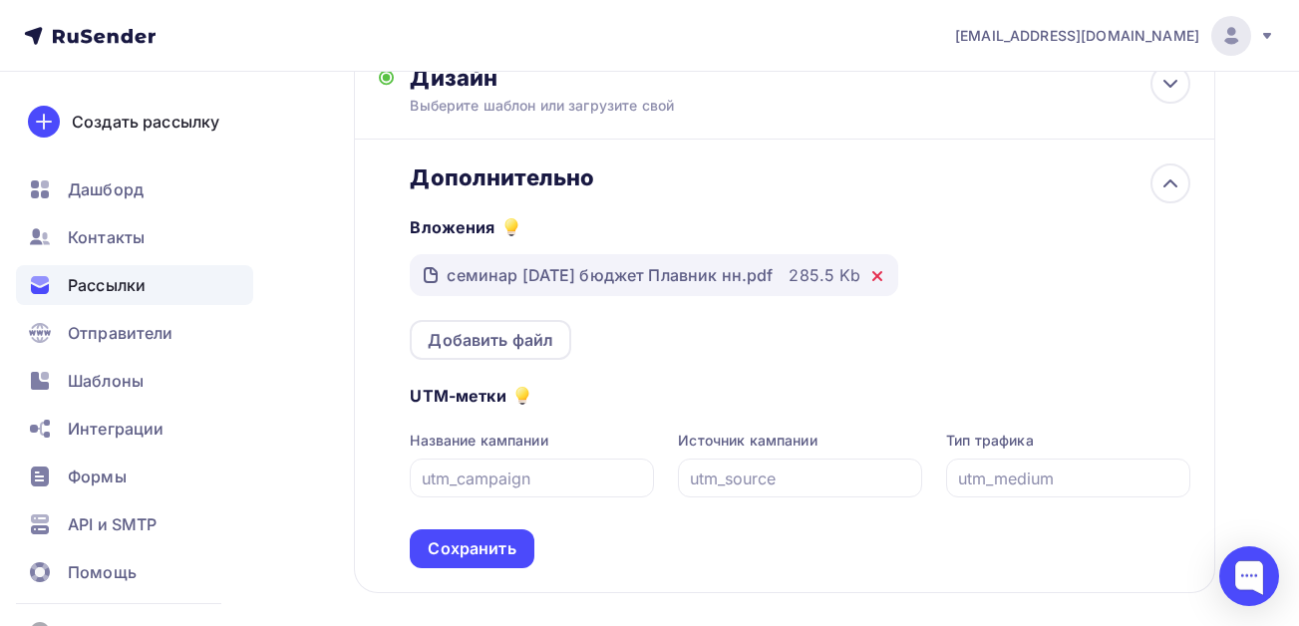
click at [885, 280] on icon at bounding box center [878, 276] width 16 height 16
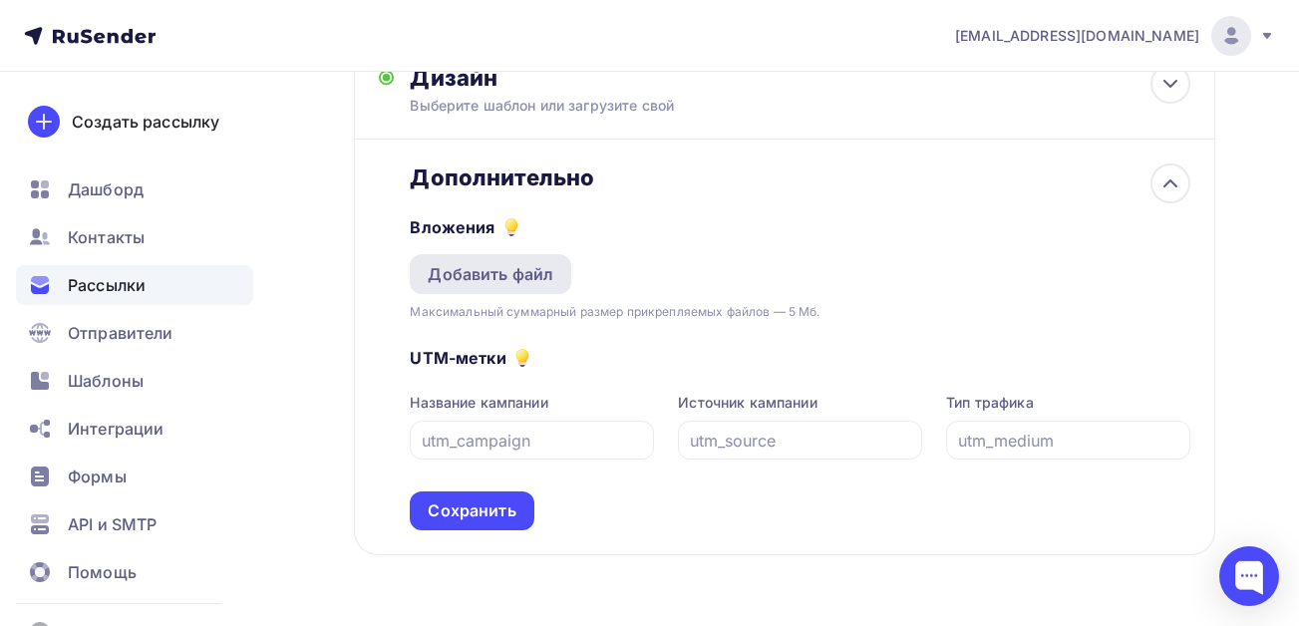
click at [499, 285] on div "Добавить файл" at bounding box center [491, 274] width 126 height 24
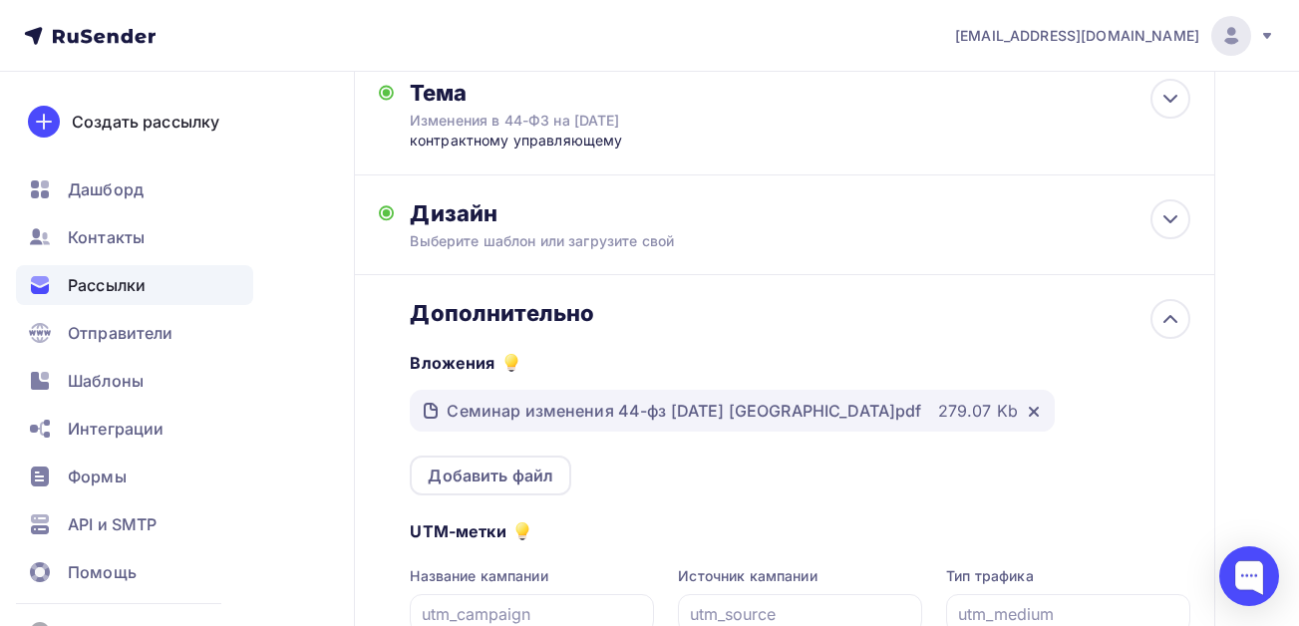
scroll to position [199, 0]
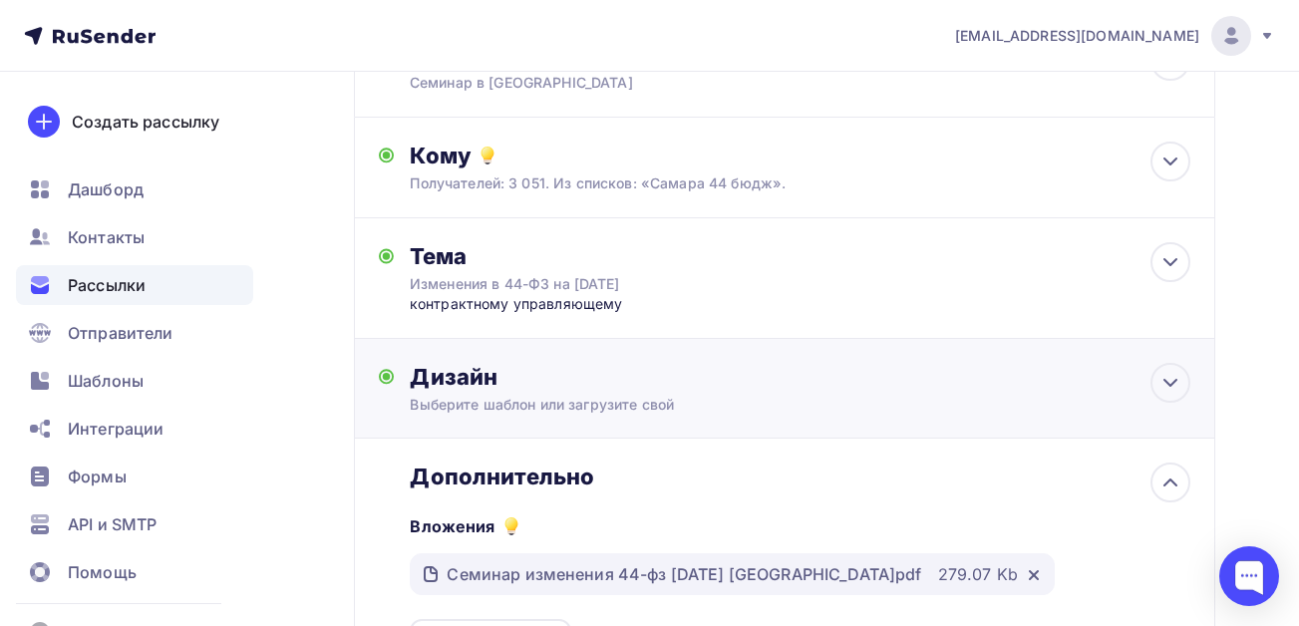
click at [545, 358] on div "Дизайн Выберите шаблон или загрузите свой Размер письма: 122 Kb Заменить шаблон…" at bounding box center [785, 389] width 862 height 100
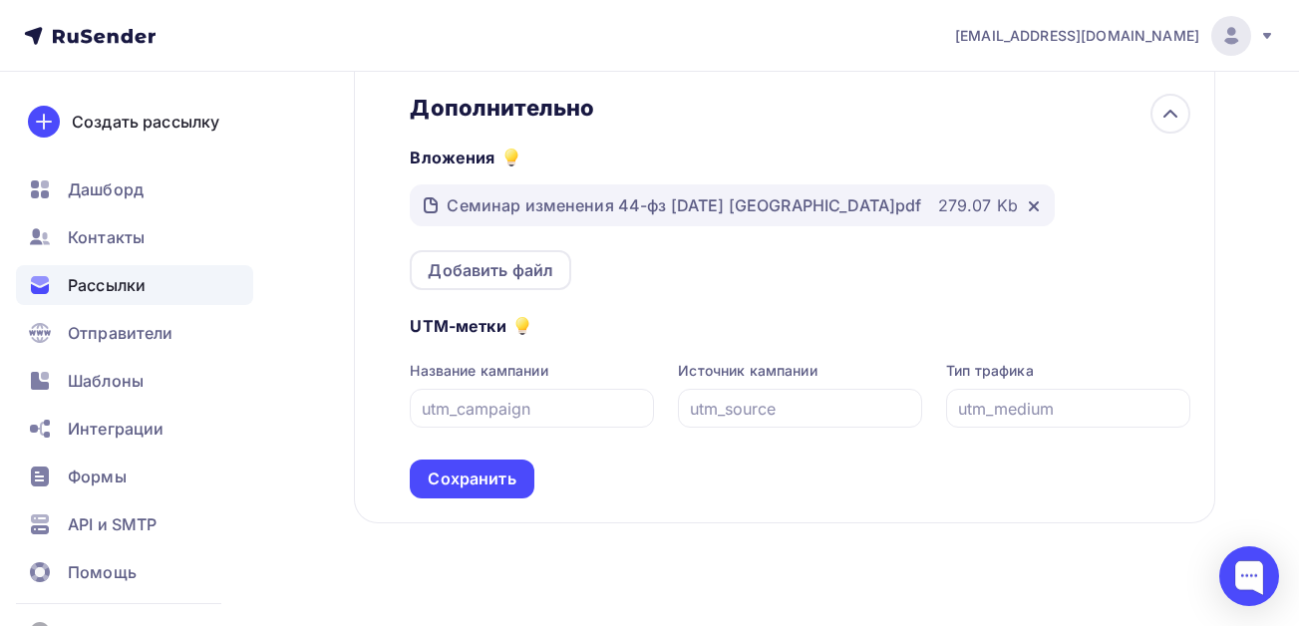
scroll to position [935, 0]
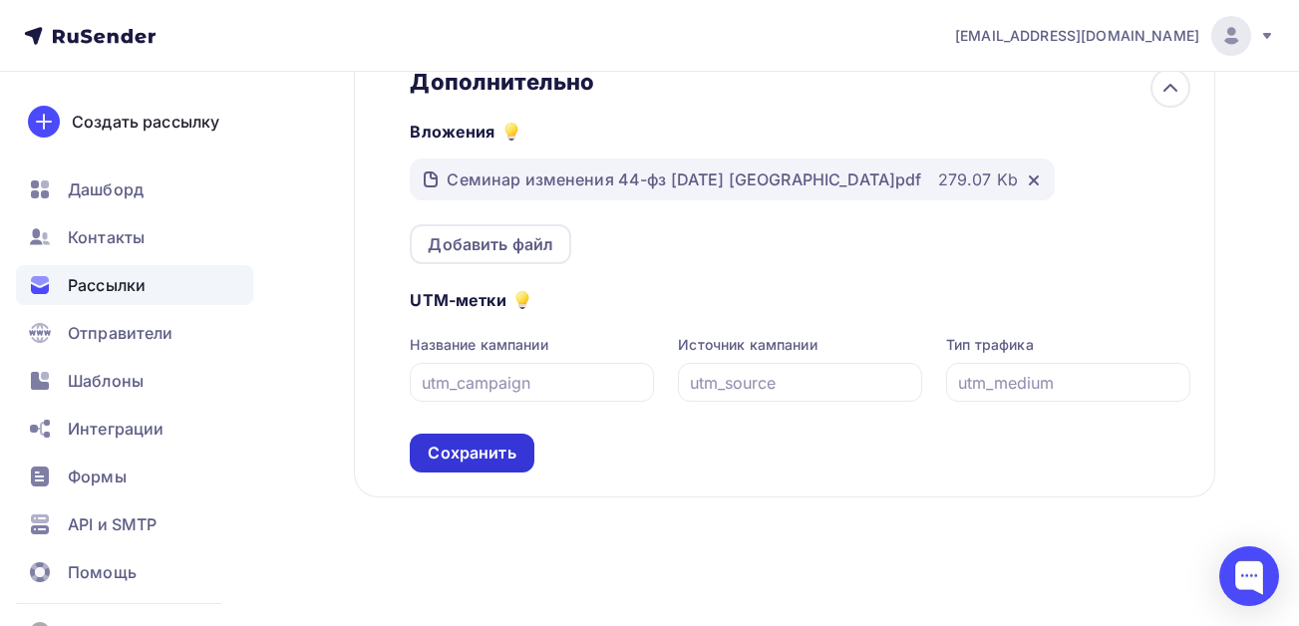
click at [451, 450] on div "Сохранить" at bounding box center [472, 453] width 88 height 23
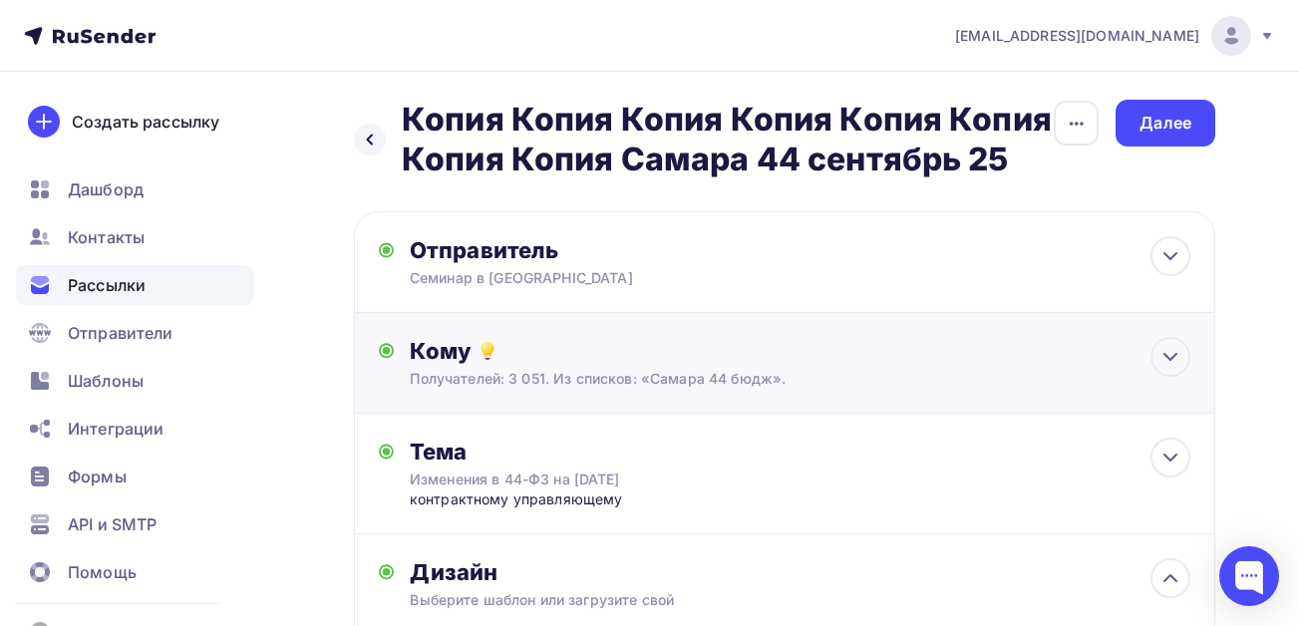
scroll to position [0, 0]
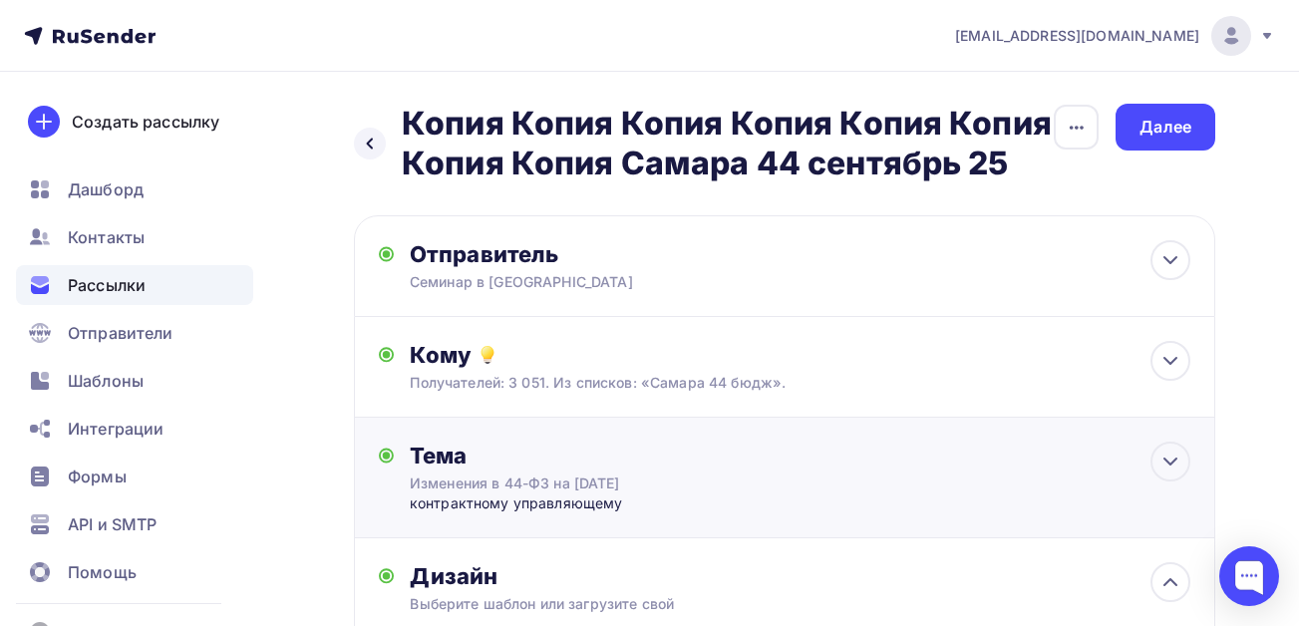
click at [672, 475] on div "Изменения в 44-ФЗ на [DATE]" at bounding box center [587, 484] width 355 height 20
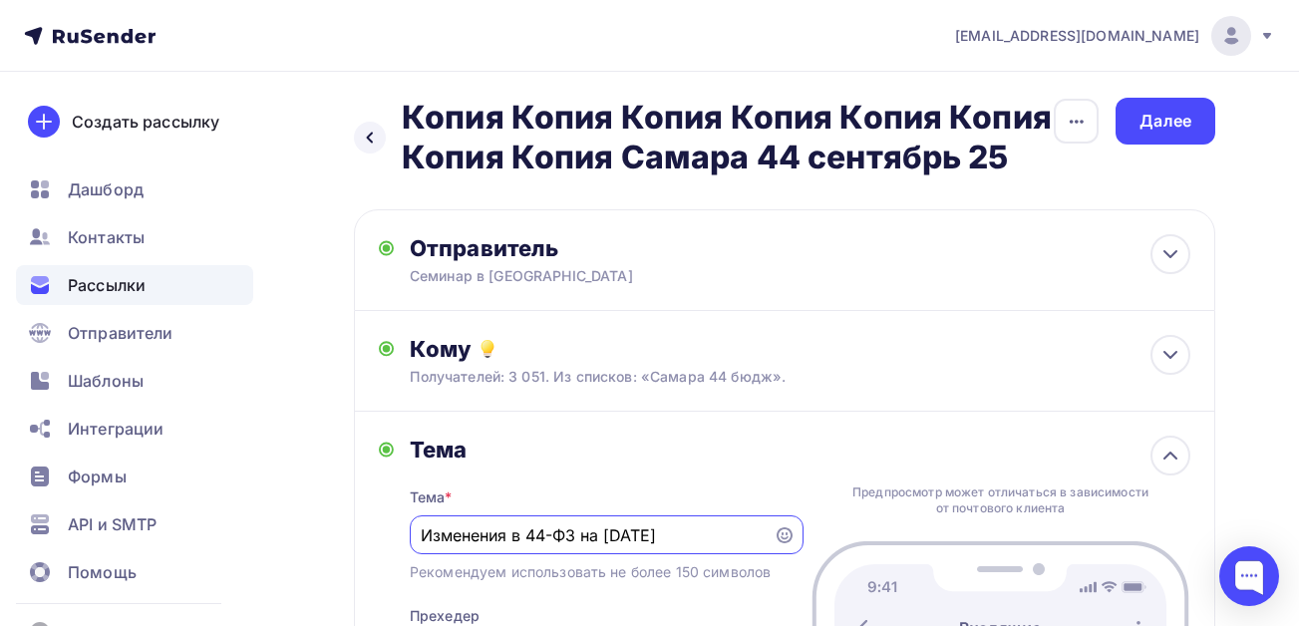
scroll to position [100, 0]
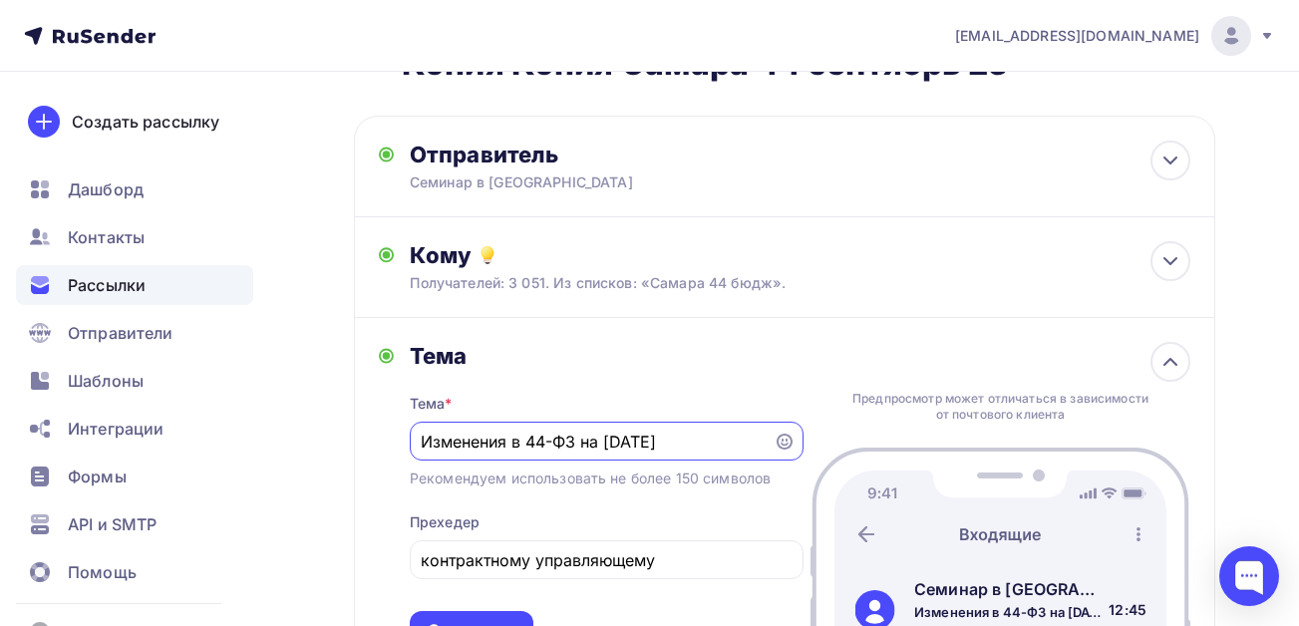
click at [748, 449] on input "Изменения в 44-ФЗ на [DATE]" at bounding box center [591, 442] width 341 height 24
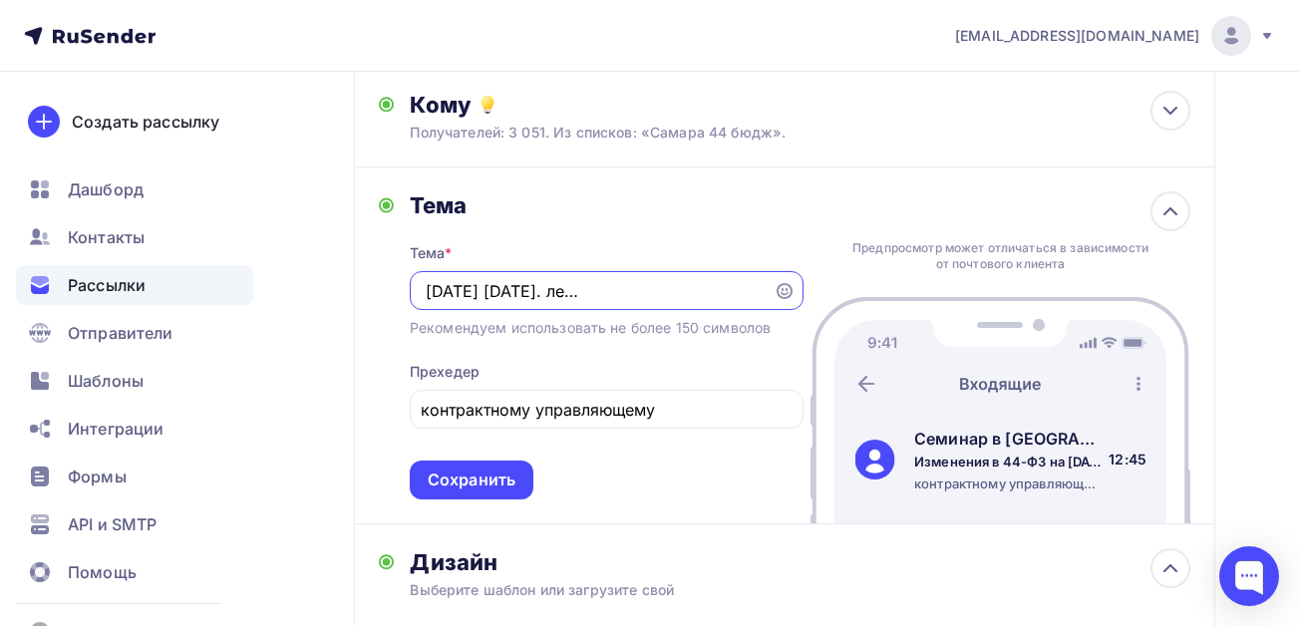
scroll to position [299, 0]
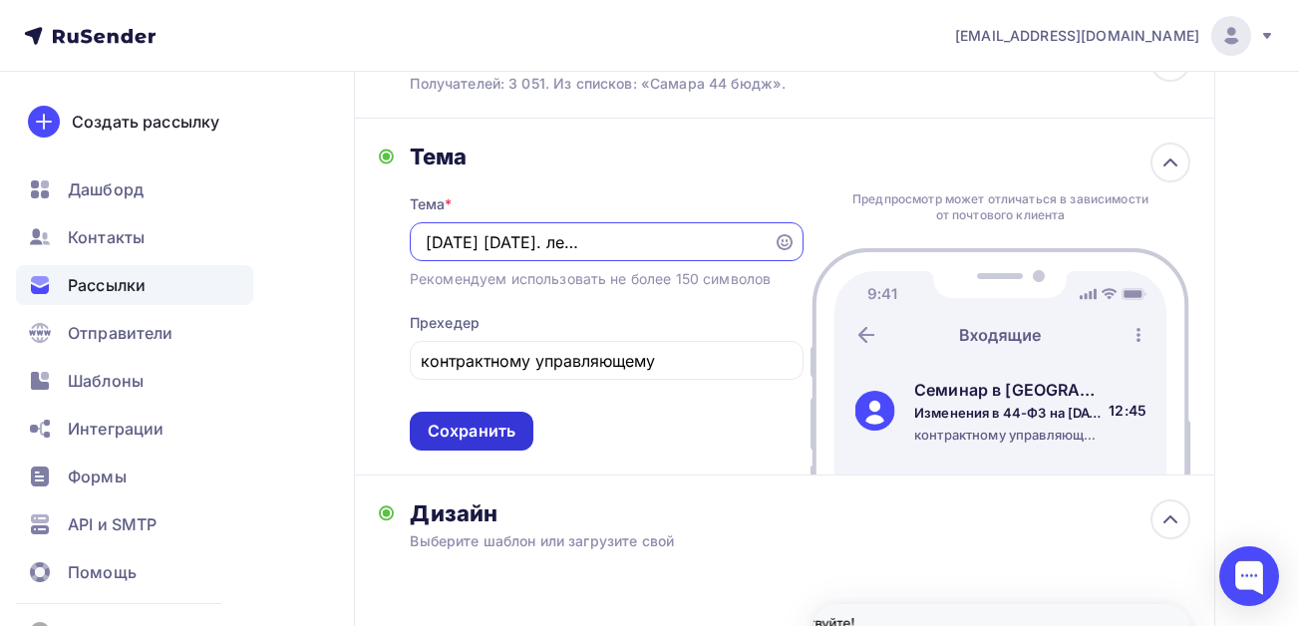
type input "Изменения в 44-ФЗ на [DATE] [DATE]. лектор из [GEOGRAPHIC_DATA]"
click at [494, 437] on div "Сохранить" at bounding box center [472, 431] width 88 height 23
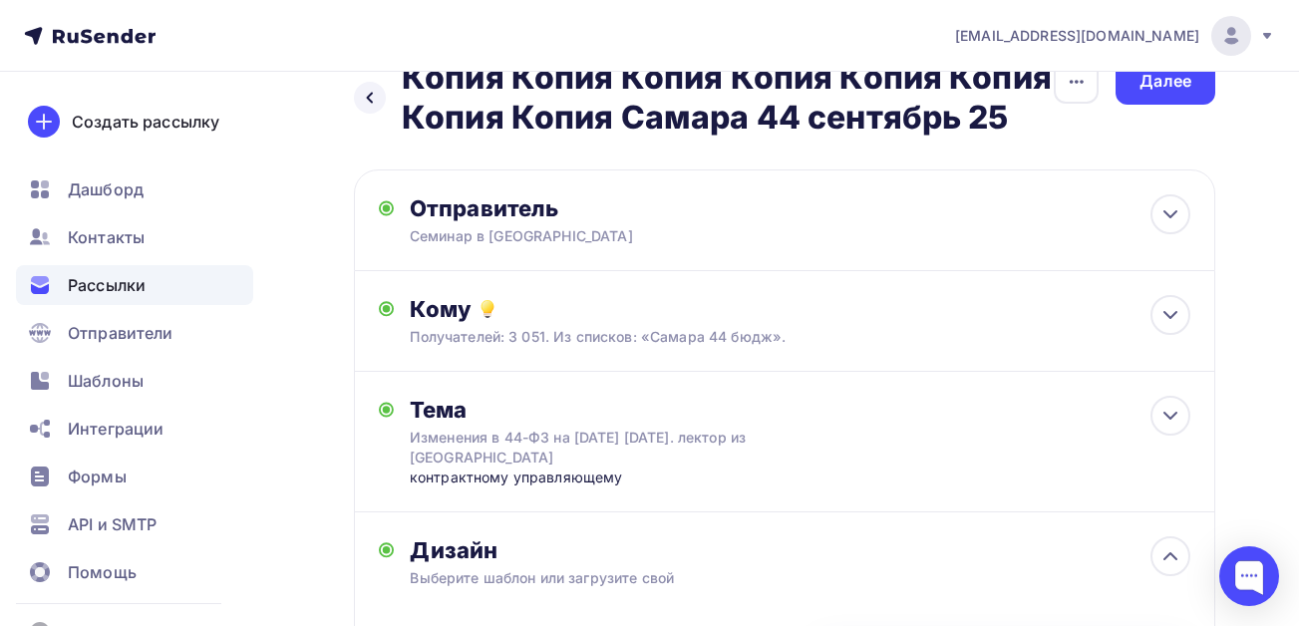
scroll to position [0, 0]
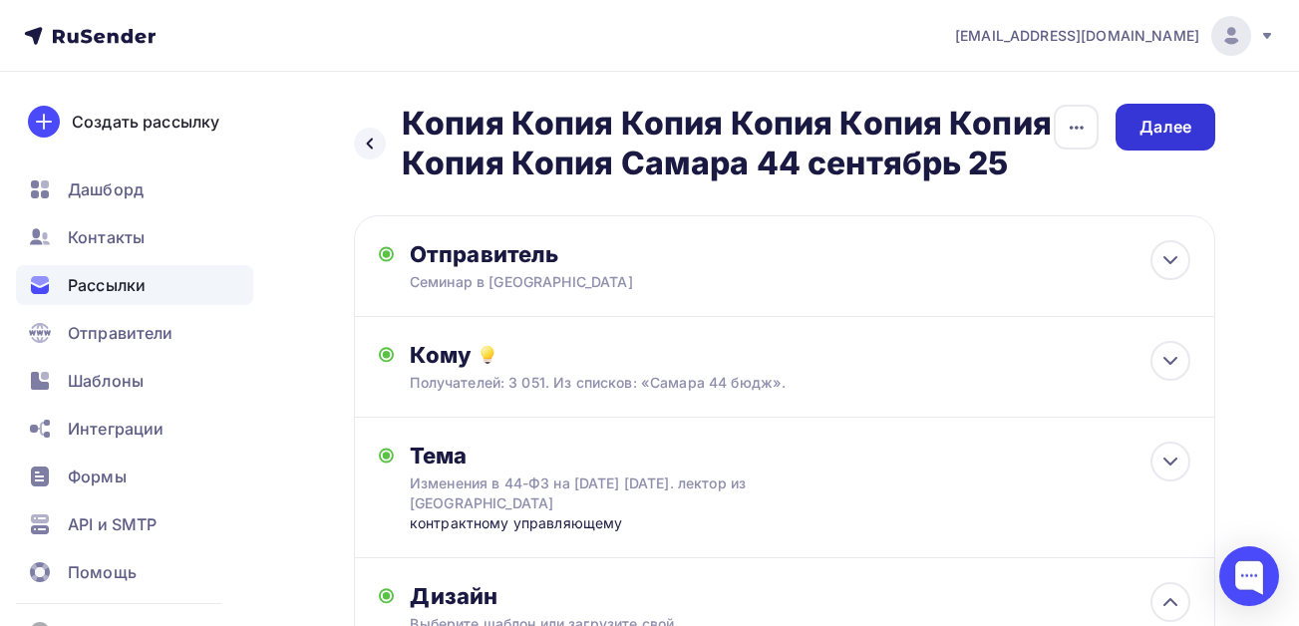
click at [1185, 119] on div "Далее" at bounding box center [1166, 127] width 52 height 23
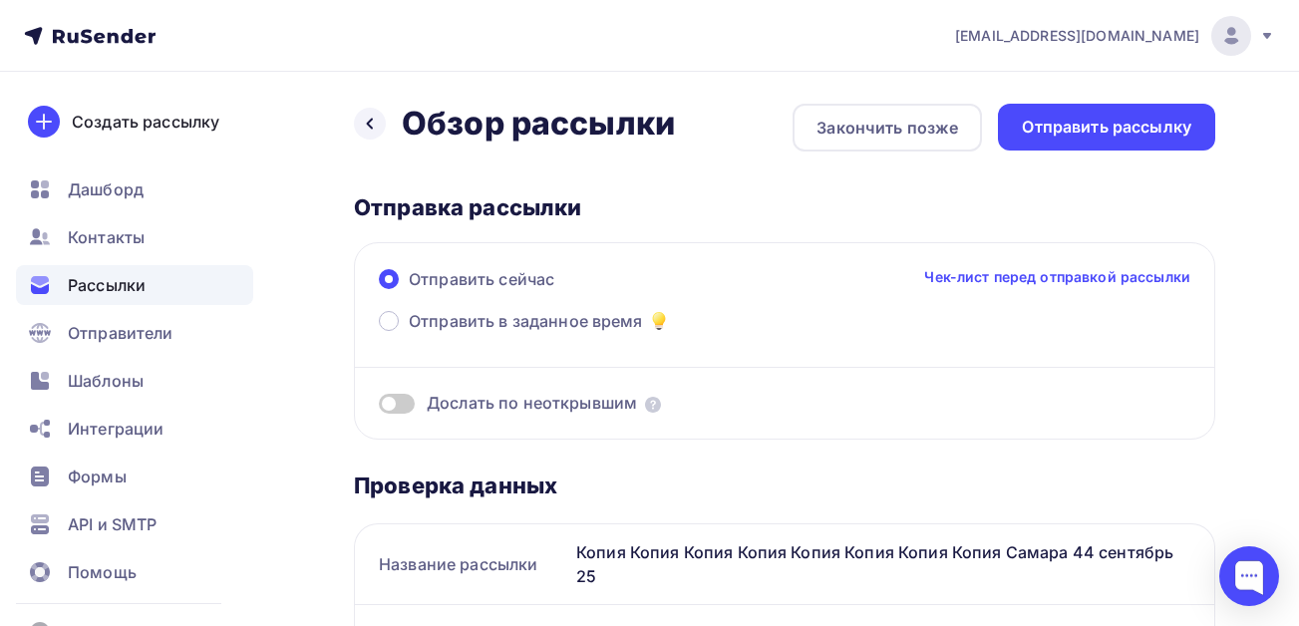
click at [396, 407] on span at bounding box center [397, 404] width 36 height 20
click at [379, 407] on input "checkbox" at bounding box center [379, 407] width 0 height 0
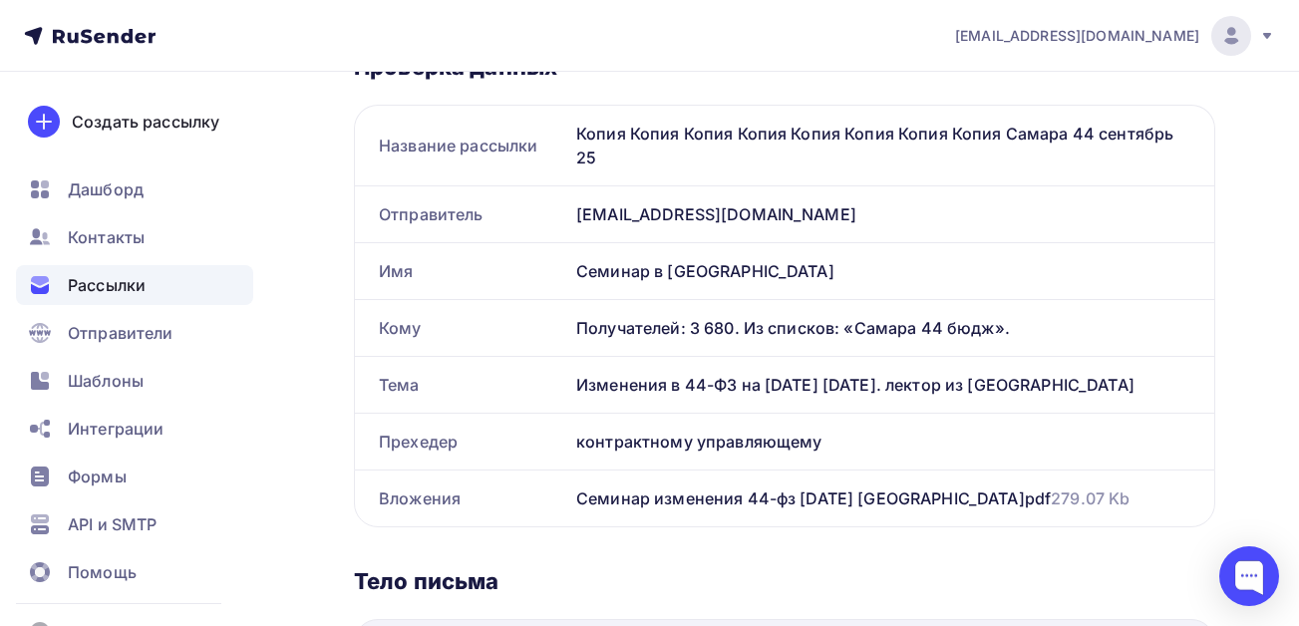
scroll to position [798, 0]
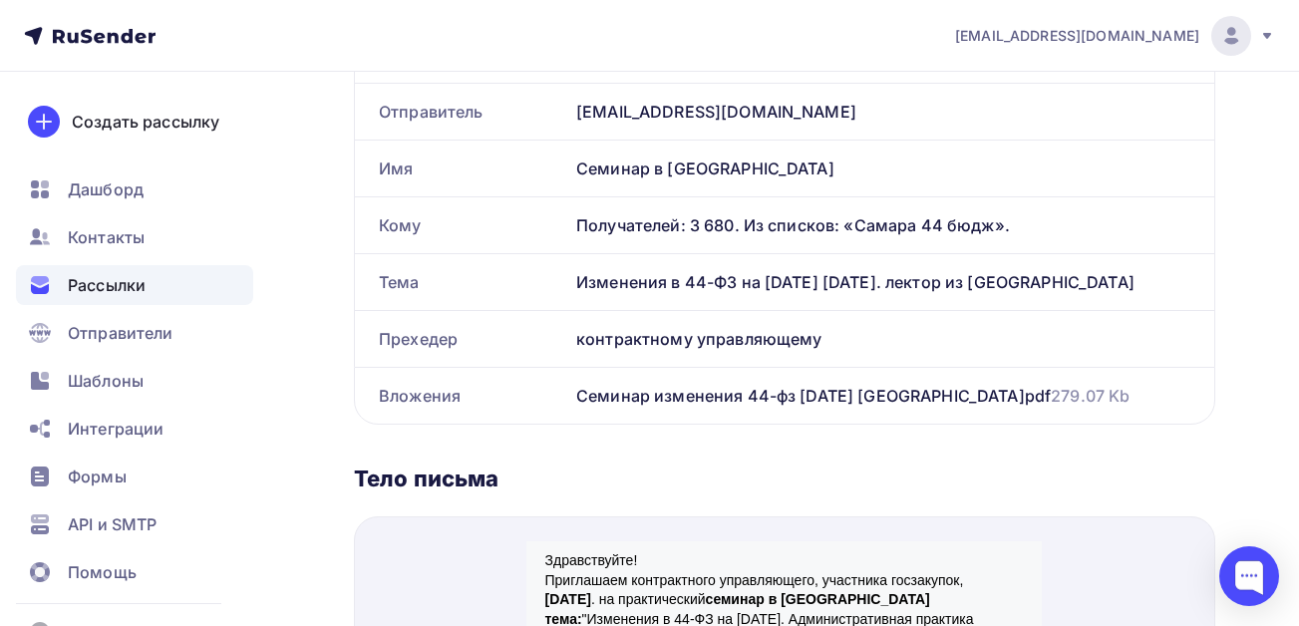
drag, startPoint x: 1116, startPoint y: 278, endPoint x: 548, endPoint y: 281, distance: 567.4
click at [548, 281] on div "Тема Изменения в 44-ФЗ на [DATE] [DATE]. лектор из фас" at bounding box center [785, 282] width 860 height 56
copy div "Тема Изменения в 44-ФЗ на [DATE] [DATE]. лектор из [GEOGRAPHIC_DATA]"
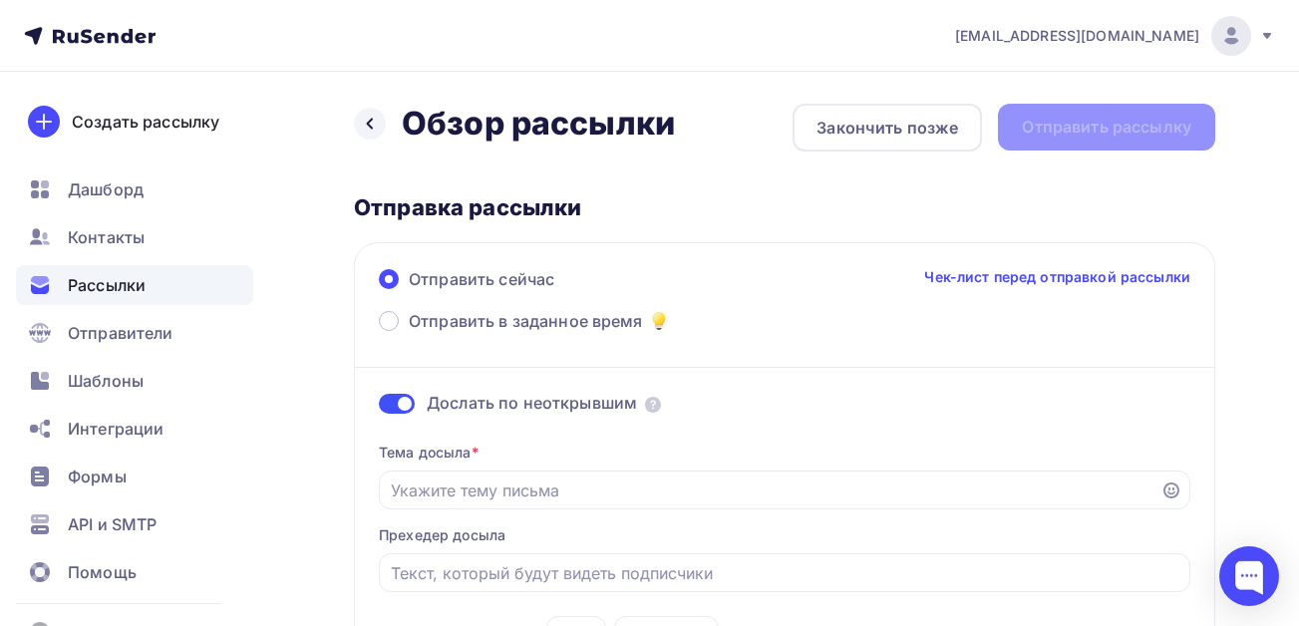
scroll to position [100, 0]
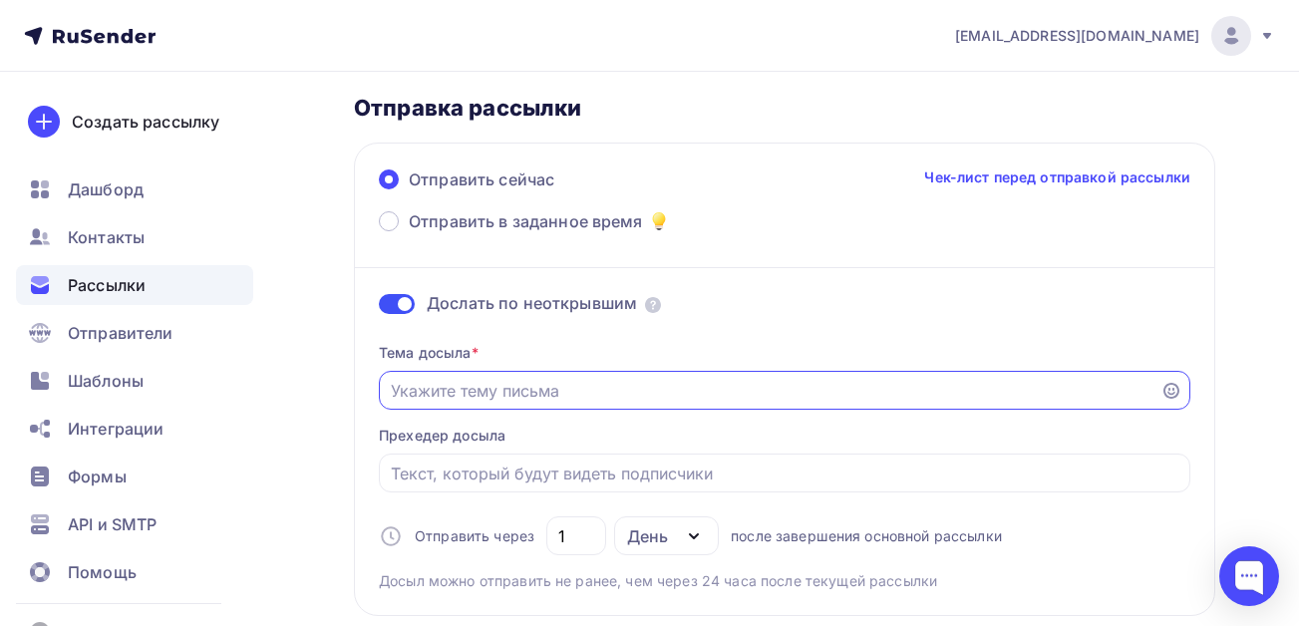
click at [582, 387] on input "Отправить в заданное время" at bounding box center [770, 391] width 759 height 24
paste input "Изменения в 44-ФЗ на [DATE] [DATE]. лектор из [GEOGRAPHIC_DATA]"
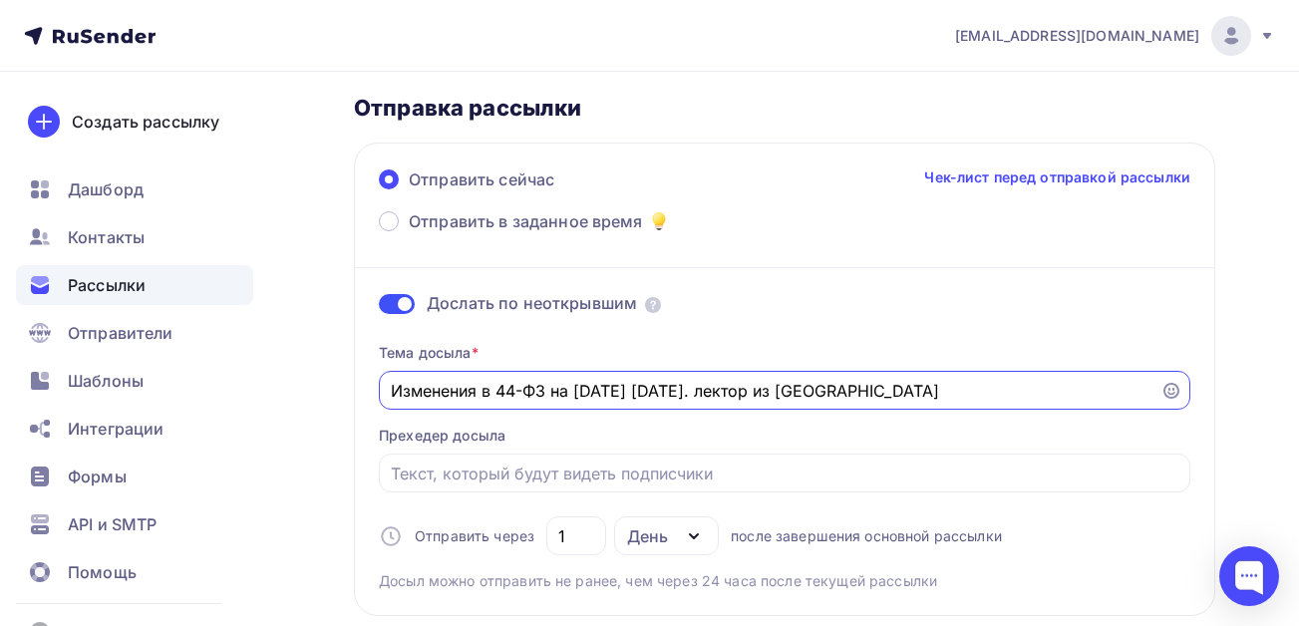
drag, startPoint x: 651, startPoint y: 389, endPoint x: 502, endPoint y: 390, distance: 149.6
click at [502, 390] on input "Изменения в 44-ФЗ на [DATE] [DATE]. лектор из [GEOGRAPHIC_DATA]" at bounding box center [770, 391] width 759 height 24
drag, startPoint x: 760, startPoint y: 383, endPoint x: 736, endPoint y: 385, distance: 24.0
click at [736, 385] on input "Изменения в контрактной системе на [DATE] [DATE]. лектор из фас" at bounding box center [770, 391] width 759 height 24
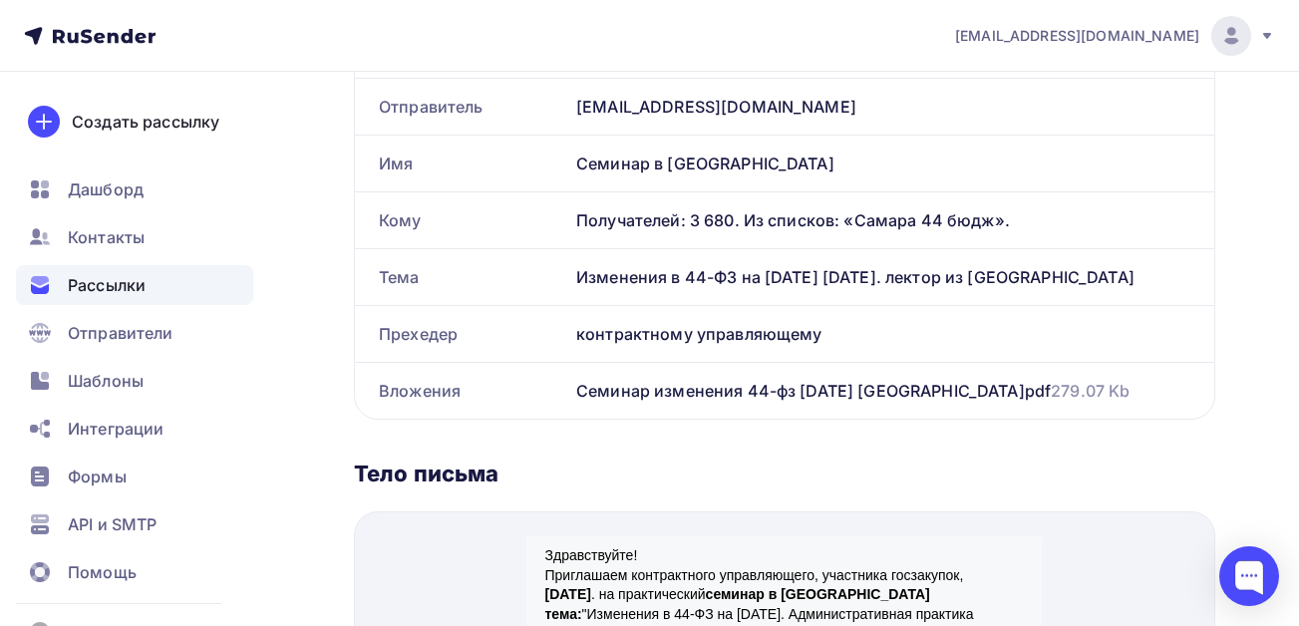
scroll to position [798, 0]
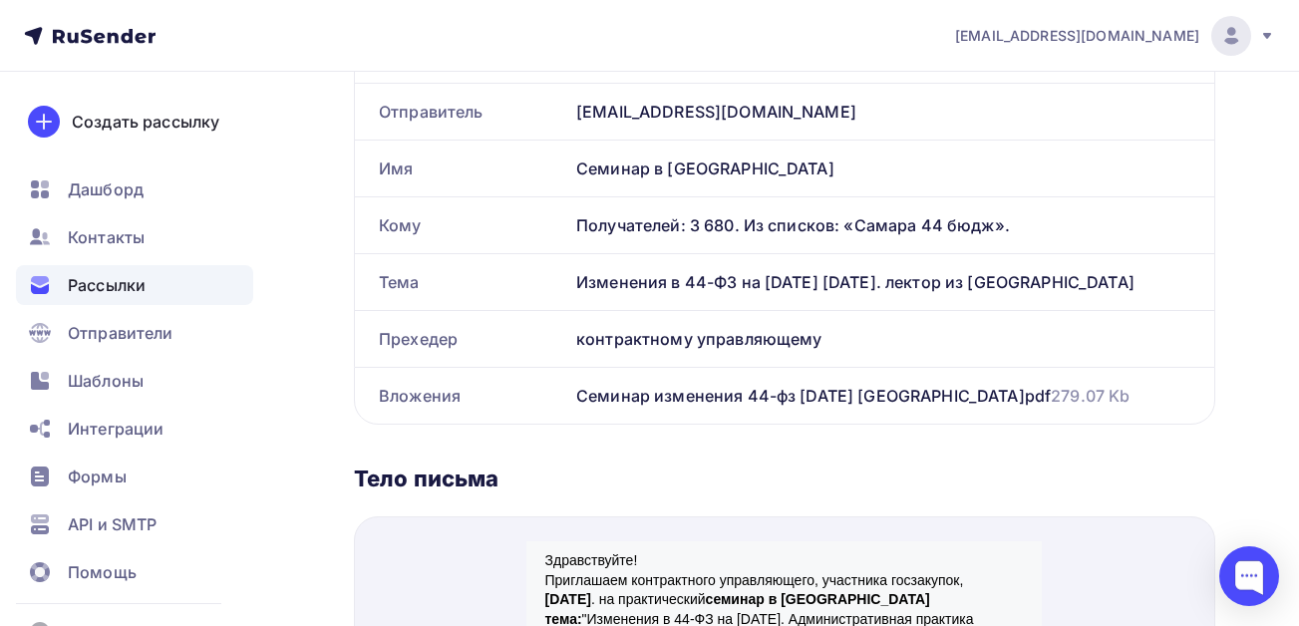
type input "Изменения в контрактной системе на [DATE] [DATE]. лектор из [GEOGRAPHIC_DATA]"
drag, startPoint x: 818, startPoint y: 338, endPoint x: 564, endPoint y: 349, distance: 253.5
click at [560, 349] on div "Прехедер контрактному управляющему" at bounding box center [785, 339] width 860 height 56
copy div "Прехедер контрактному управляющему"
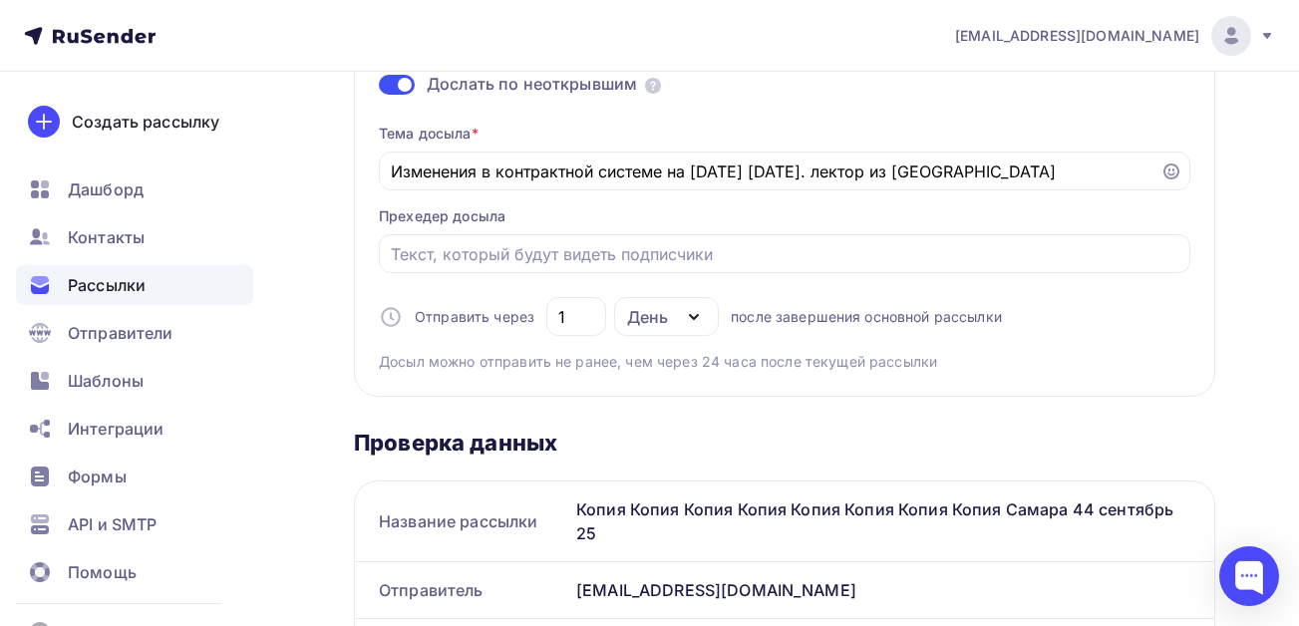
scroll to position [299, 0]
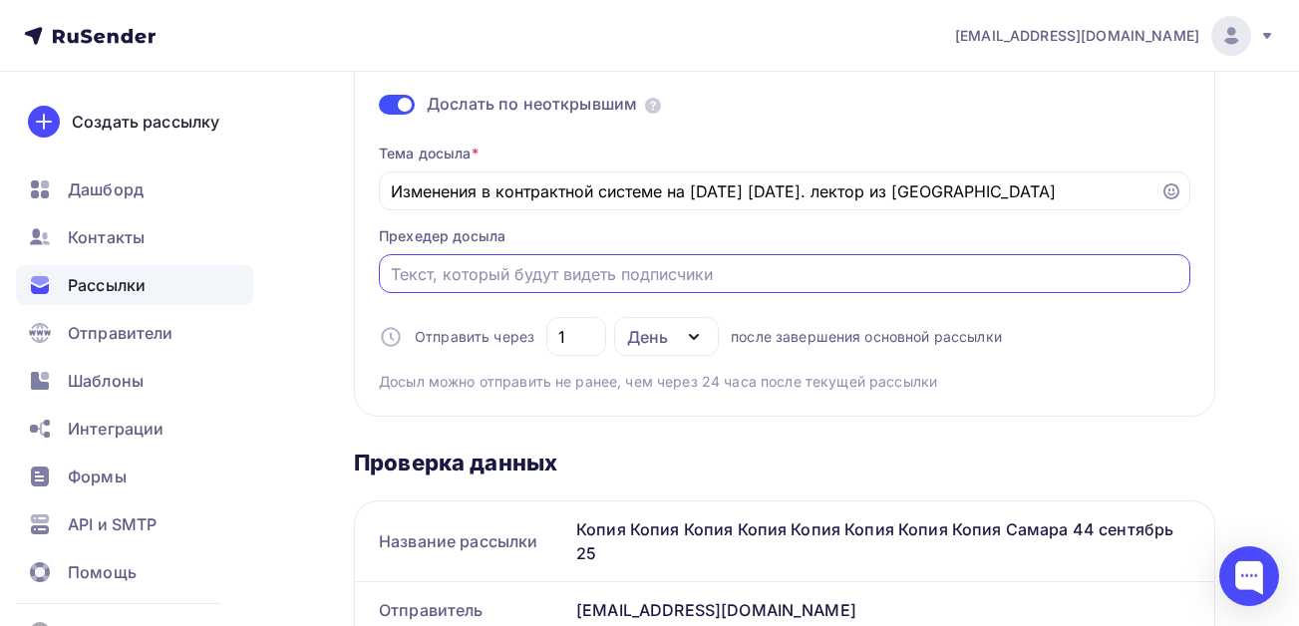
paste input "контрактному управляющему"
drag, startPoint x: 638, startPoint y: 270, endPoint x: 145, endPoint y: 271, distance: 493.6
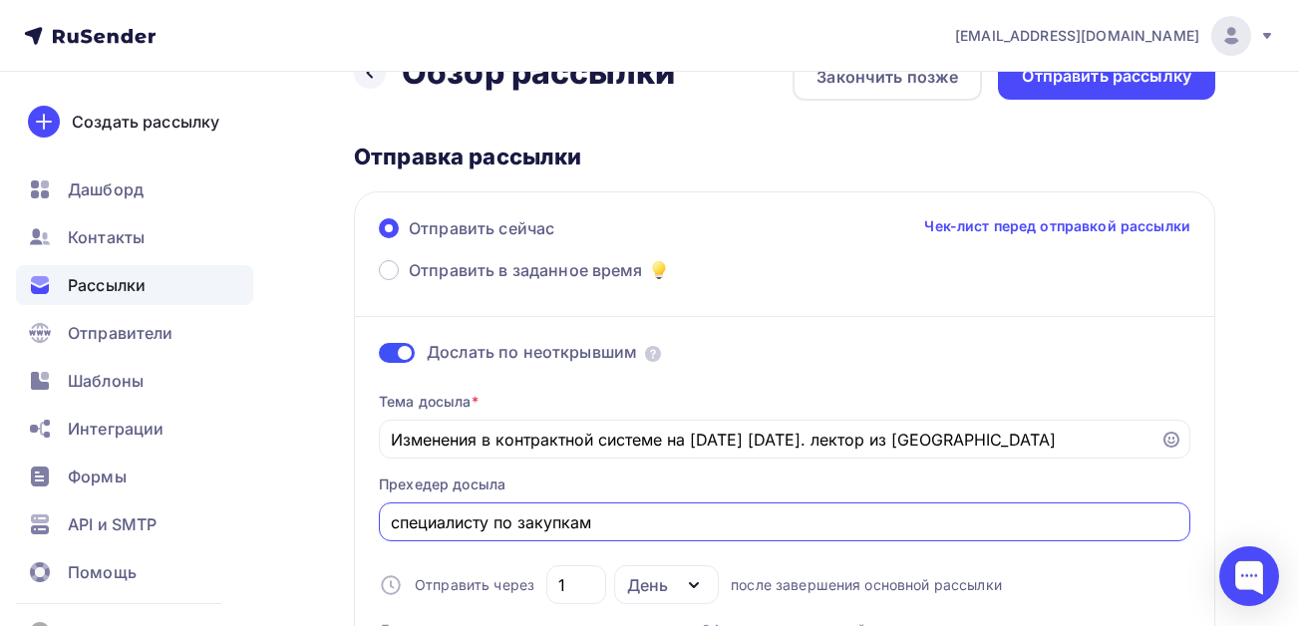
scroll to position [0, 0]
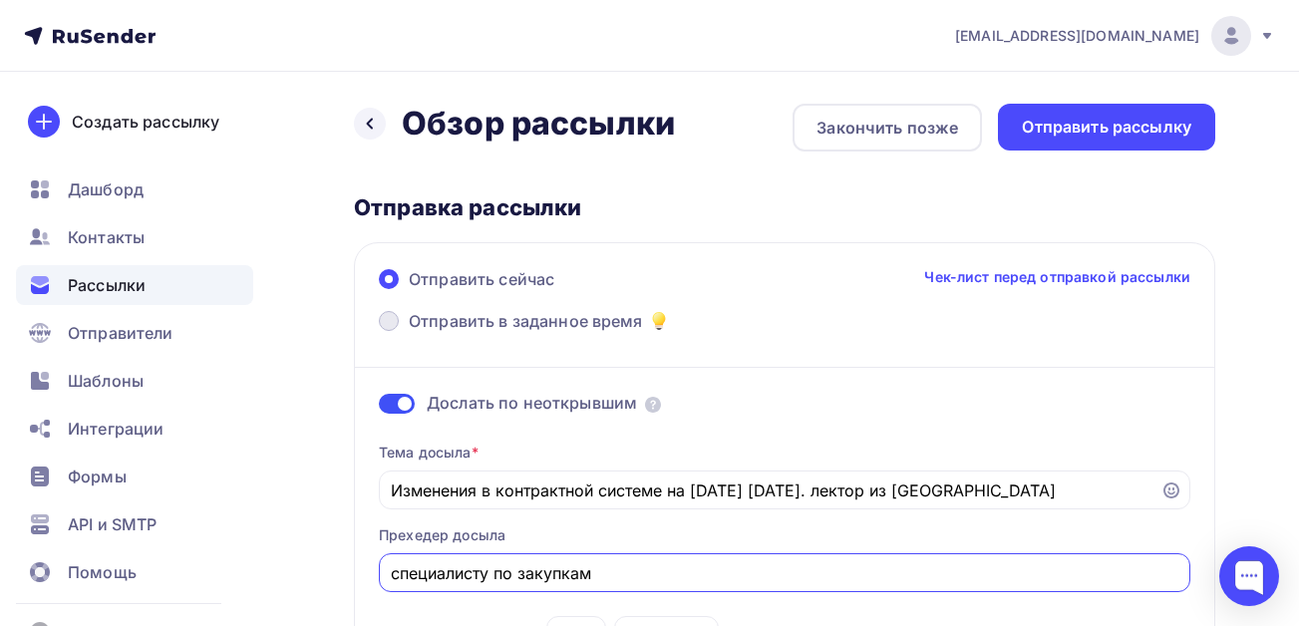
type input "специалисту по закупкам"
click at [479, 323] on span "Отправить в заданное время" at bounding box center [526, 321] width 234 height 24
click at [409, 333] on input "Отправить в заданное время" at bounding box center [409, 333] width 0 height 0
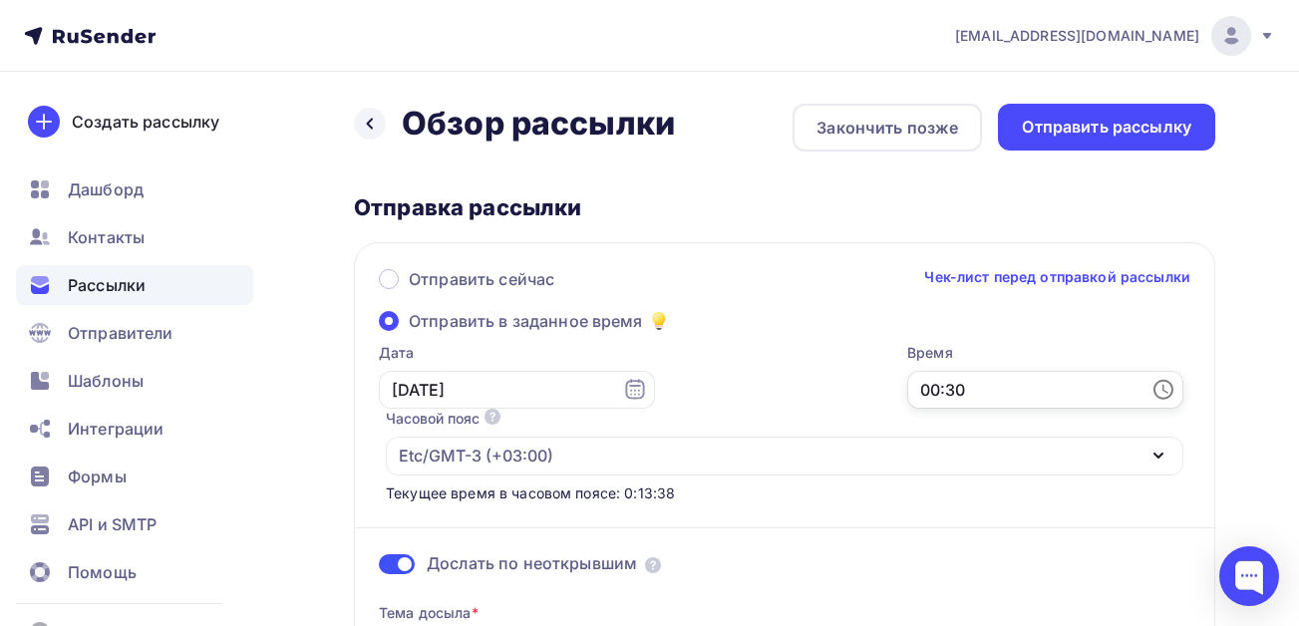
click at [987, 387] on input "00:30" at bounding box center [1045, 390] width 276 height 38
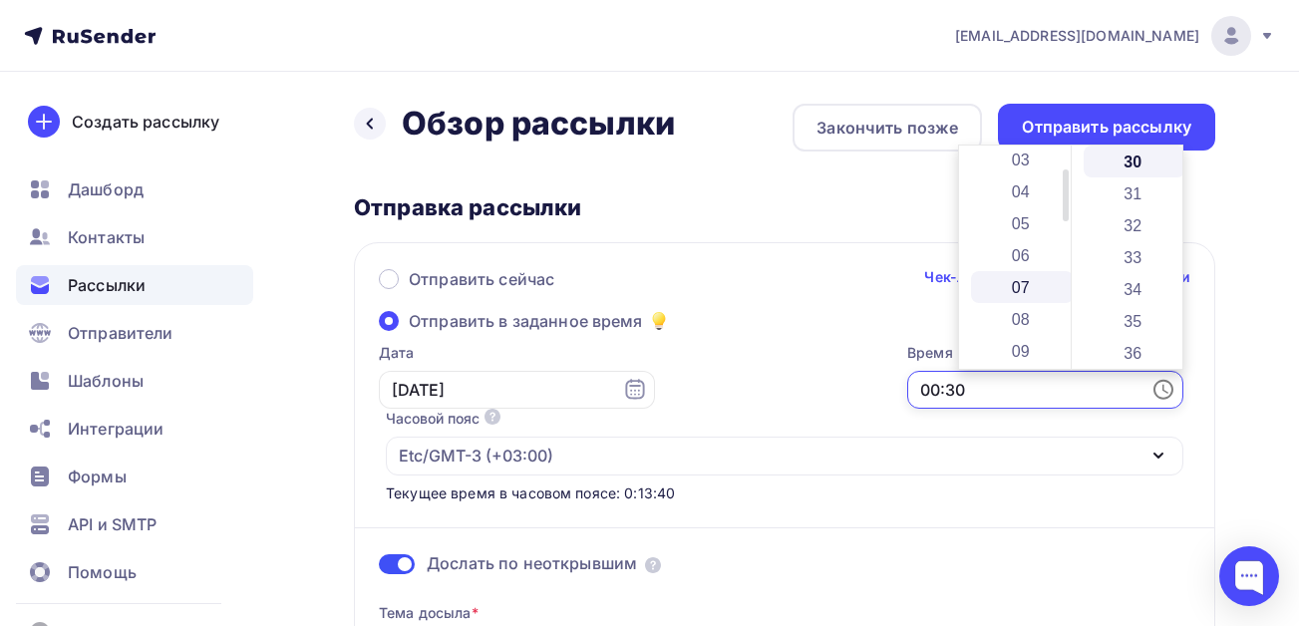
scroll to position [100, 0]
click at [1008, 255] on li "06" at bounding box center [1022, 253] width 103 height 32
type input "06:30"
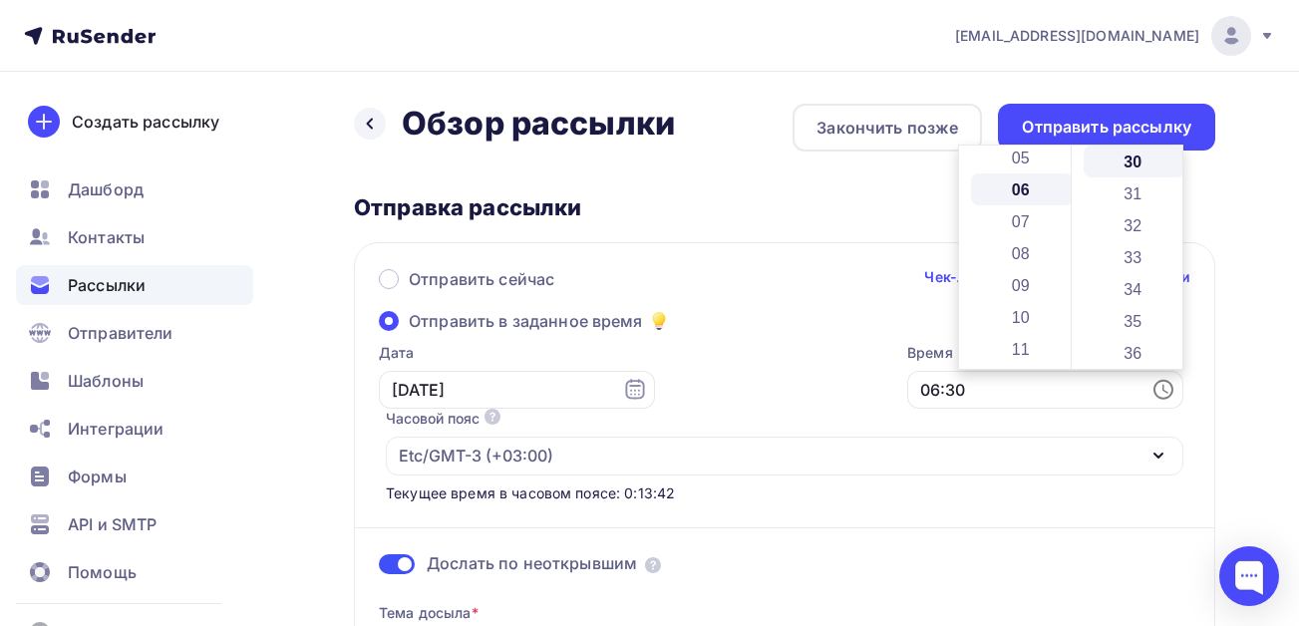
scroll to position [191, 0]
click at [794, 285] on div "Отправить сейчас Чек-лист перед отправкой рассылки" at bounding box center [785, 288] width 812 height 42
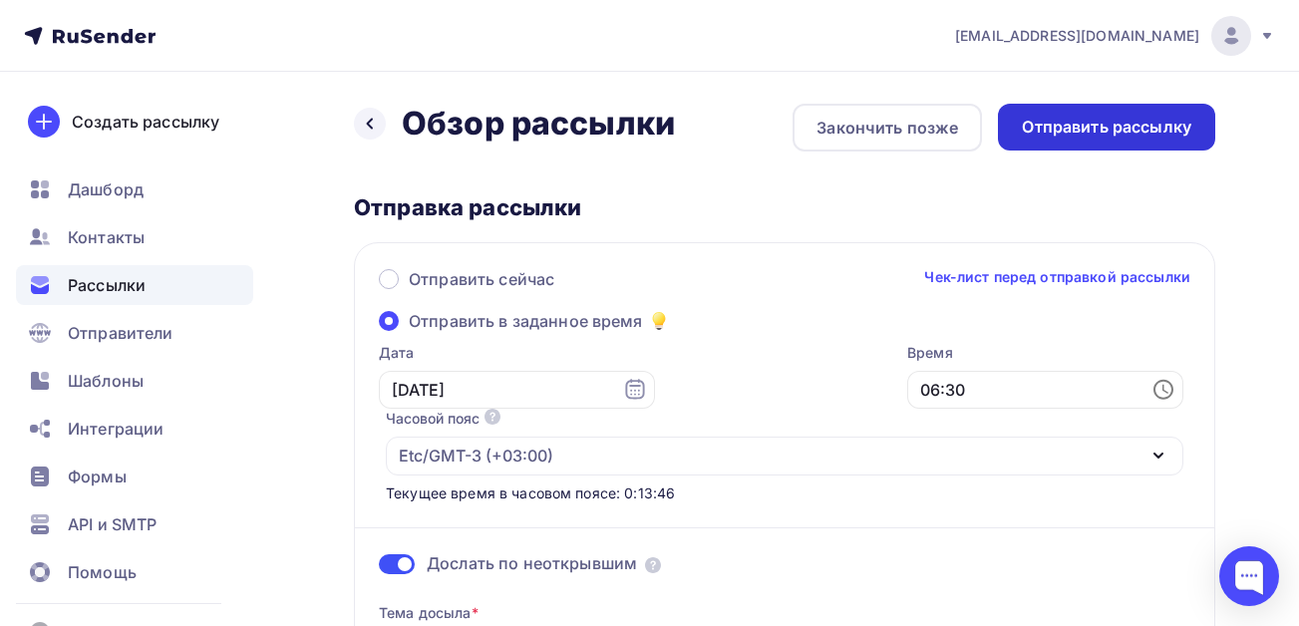
click at [1095, 122] on div "Отправить рассылку" at bounding box center [1107, 127] width 170 height 23
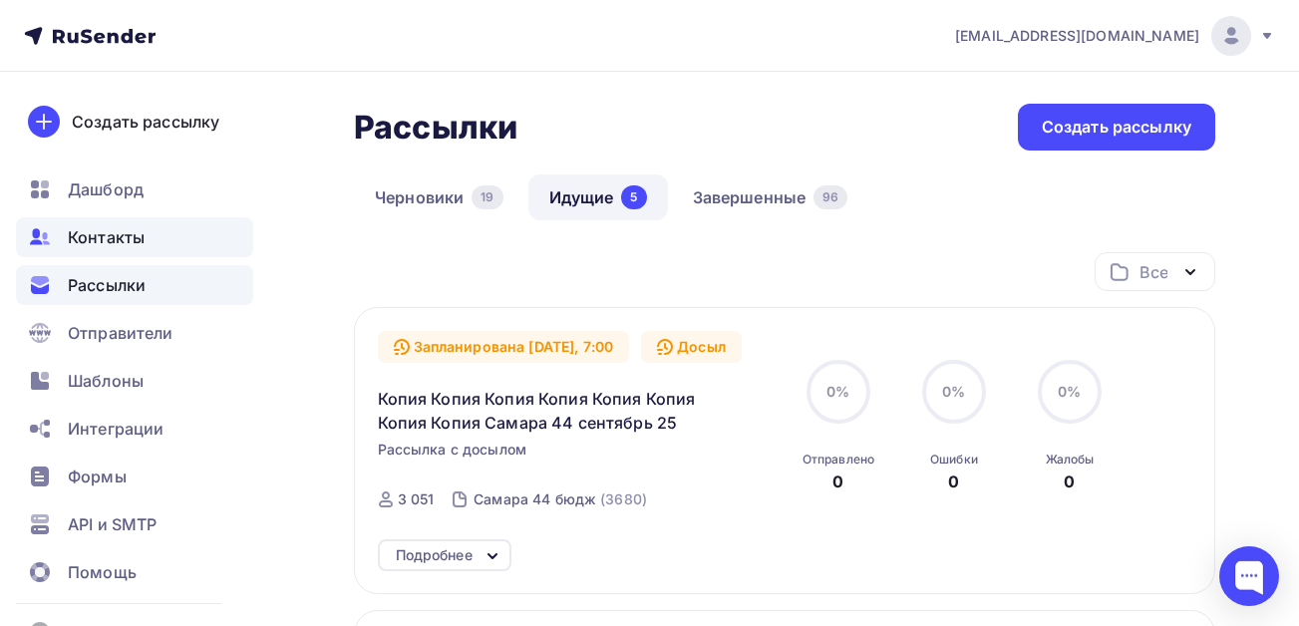
click at [115, 237] on span "Контакты" at bounding box center [106, 237] width 77 height 24
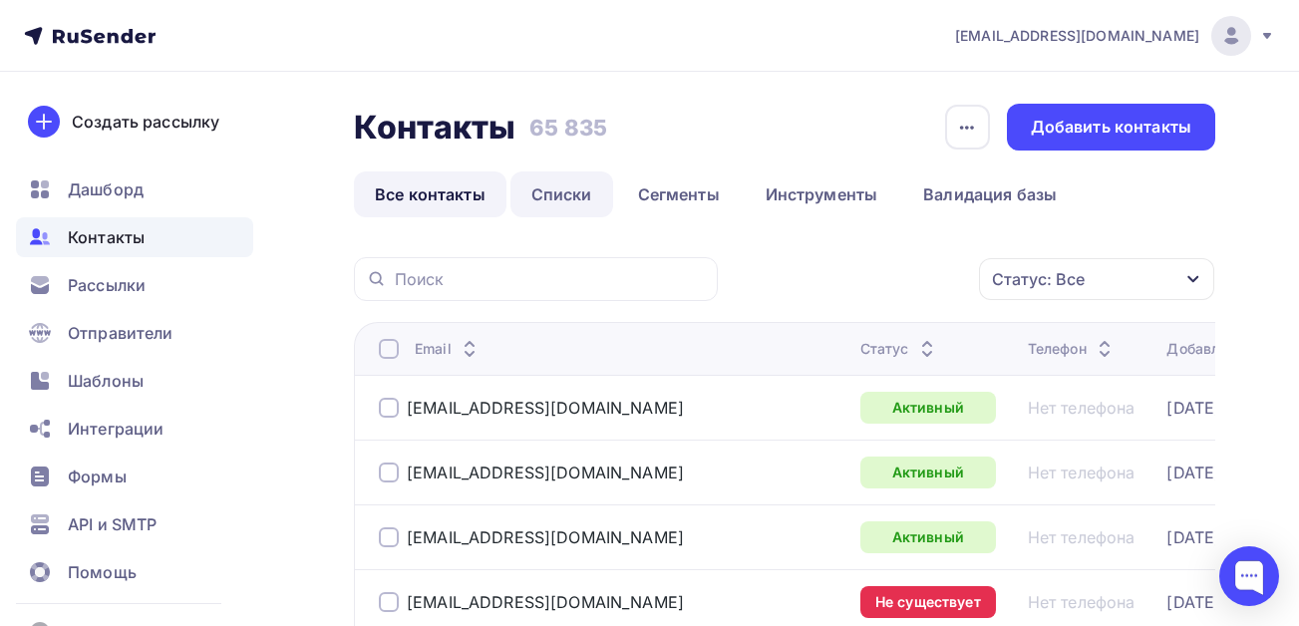
click at [563, 191] on link "Списки" at bounding box center [562, 195] width 103 height 46
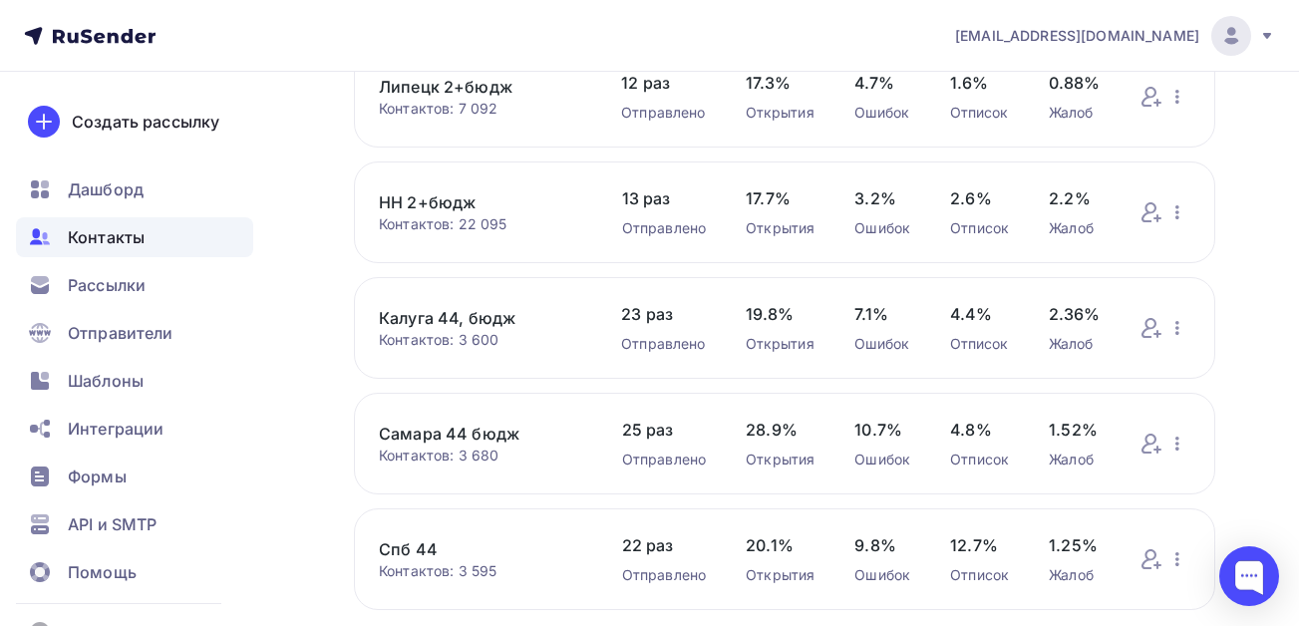
scroll to position [621, 0]
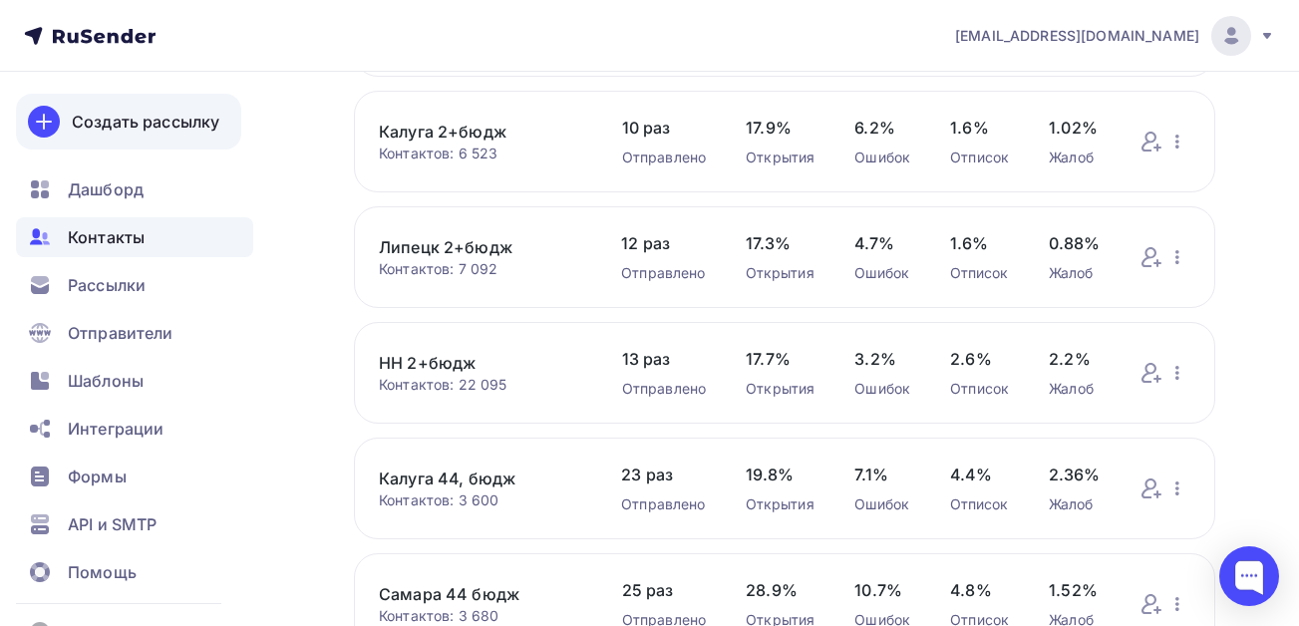
click at [156, 128] on div "Создать рассылку" at bounding box center [146, 122] width 148 height 24
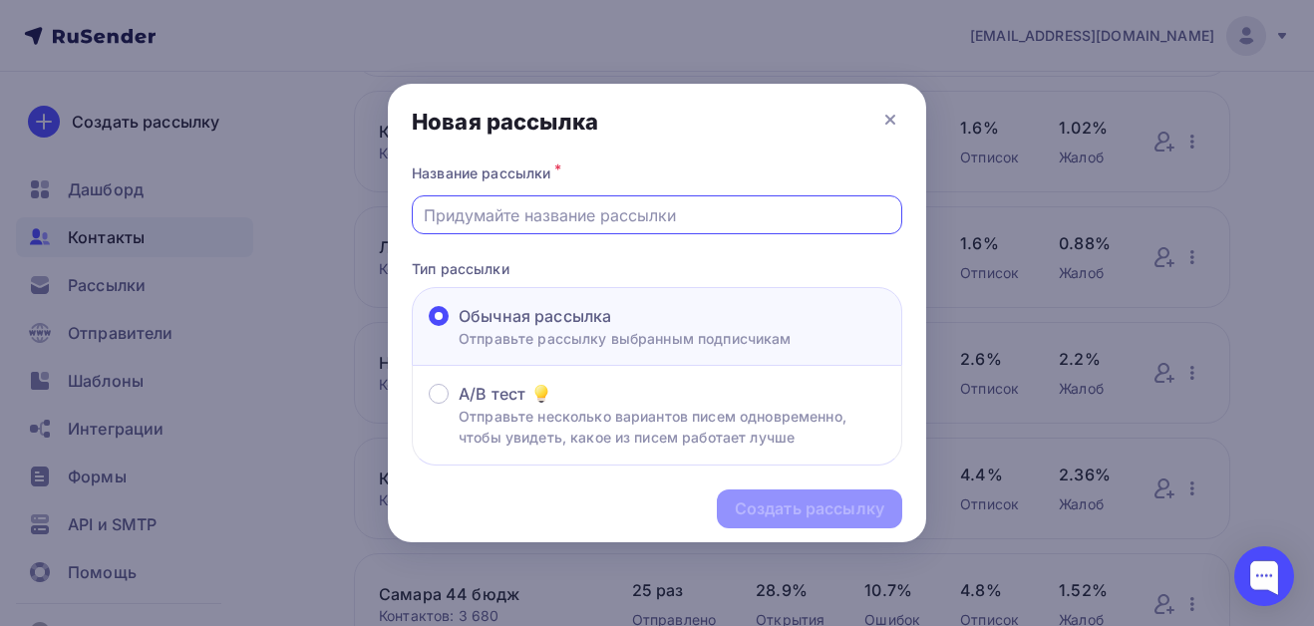
click at [509, 205] on input "text" at bounding box center [658, 215] width 468 height 24
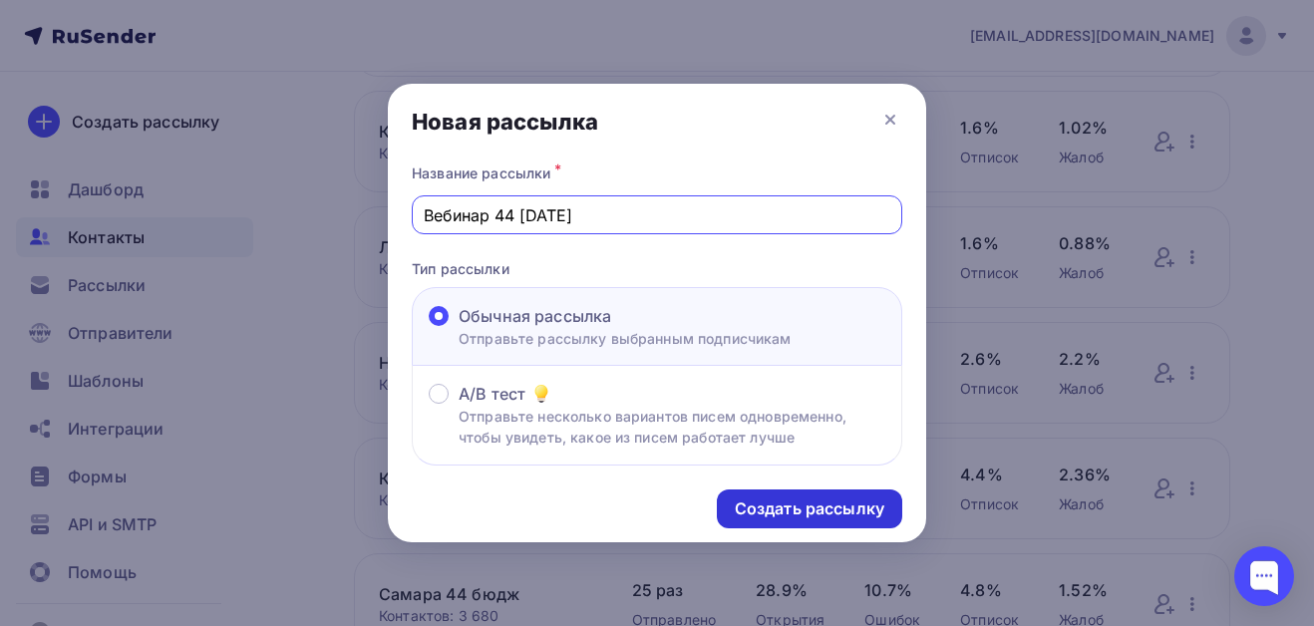
type input "Вебинар 44 [DATE]"
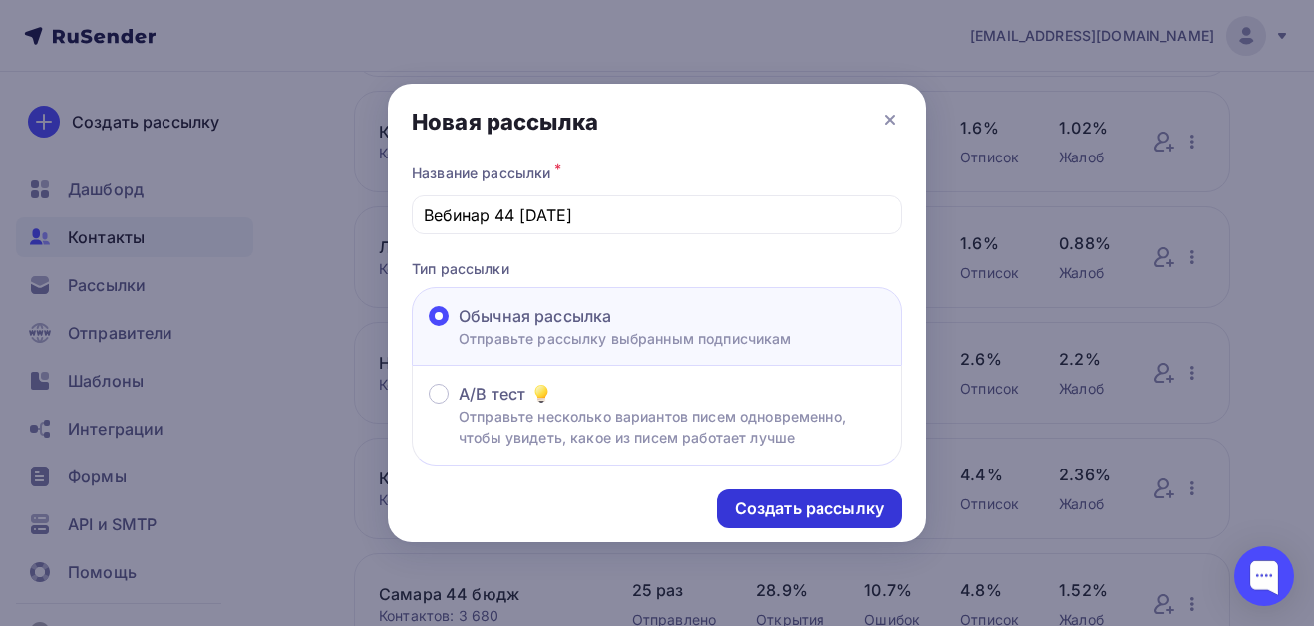
click at [758, 499] on div "Создать рассылку" at bounding box center [810, 509] width 150 height 23
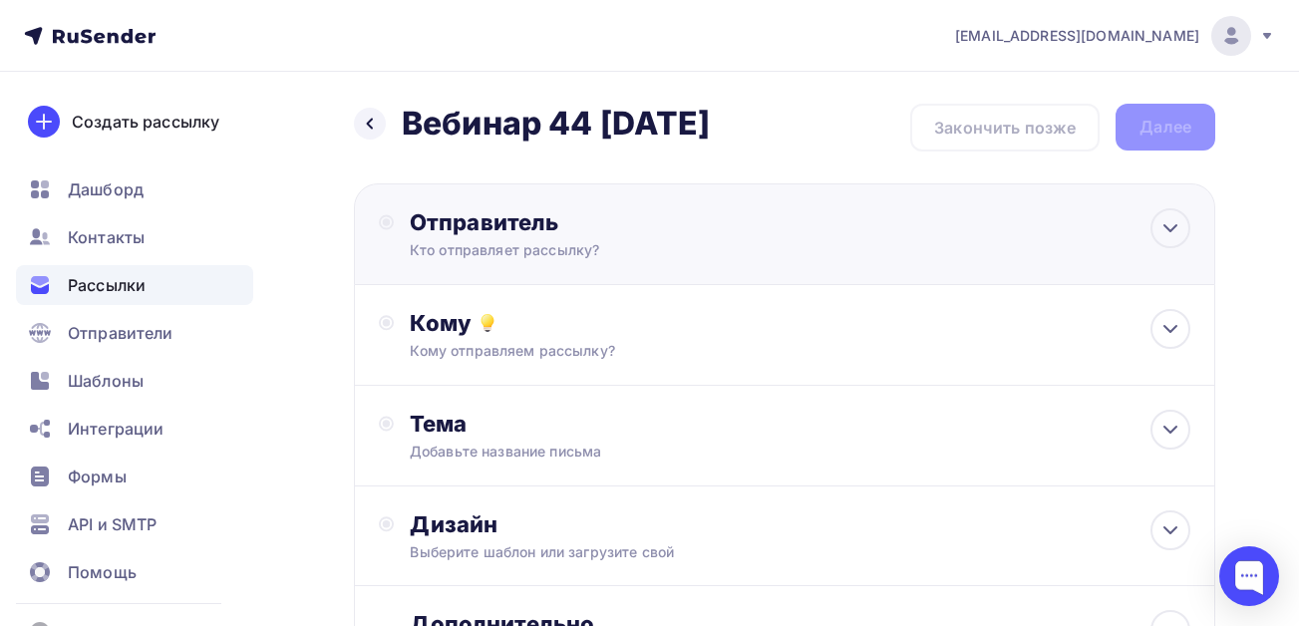
click at [606, 248] on div "Кто отправляет рассылку?" at bounding box center [604, 250] width 389 height 20
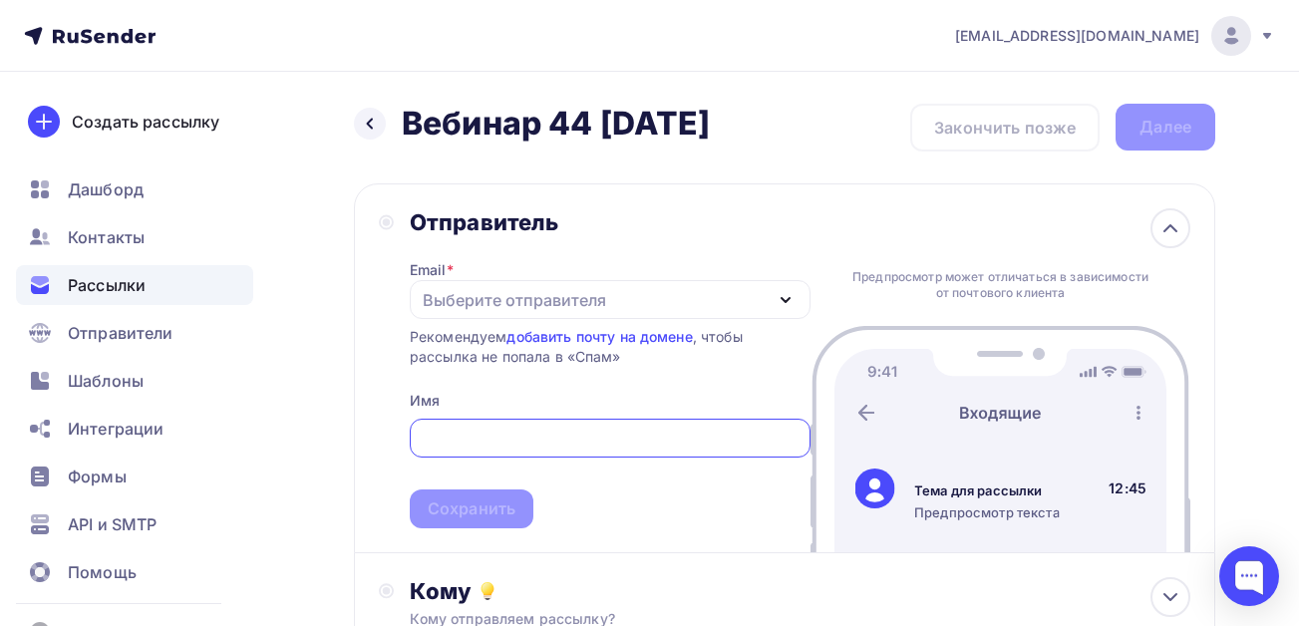
click at [477, 296] on div "Выберите отправителя" at bounding box center [514, 300] width 183 height 24
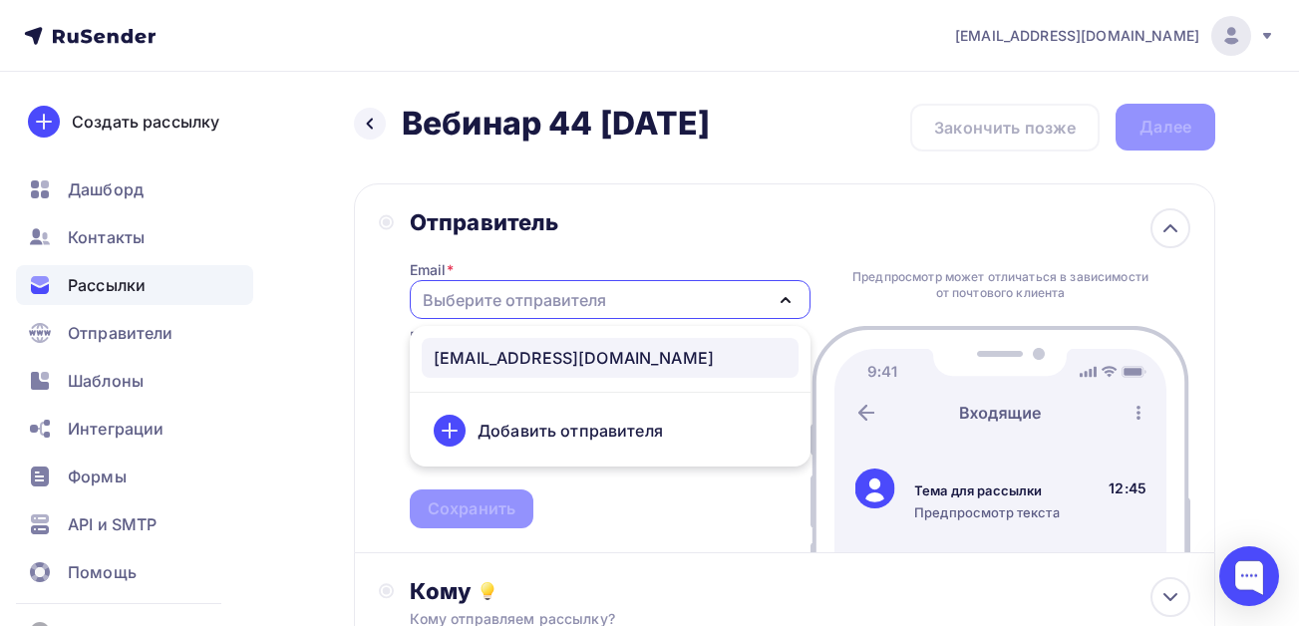
click at [481, 354] on div "[EMAIL_ADDRESS][DOMAIN_NAME]" at bounding box center [574, 358] width 280 height 24
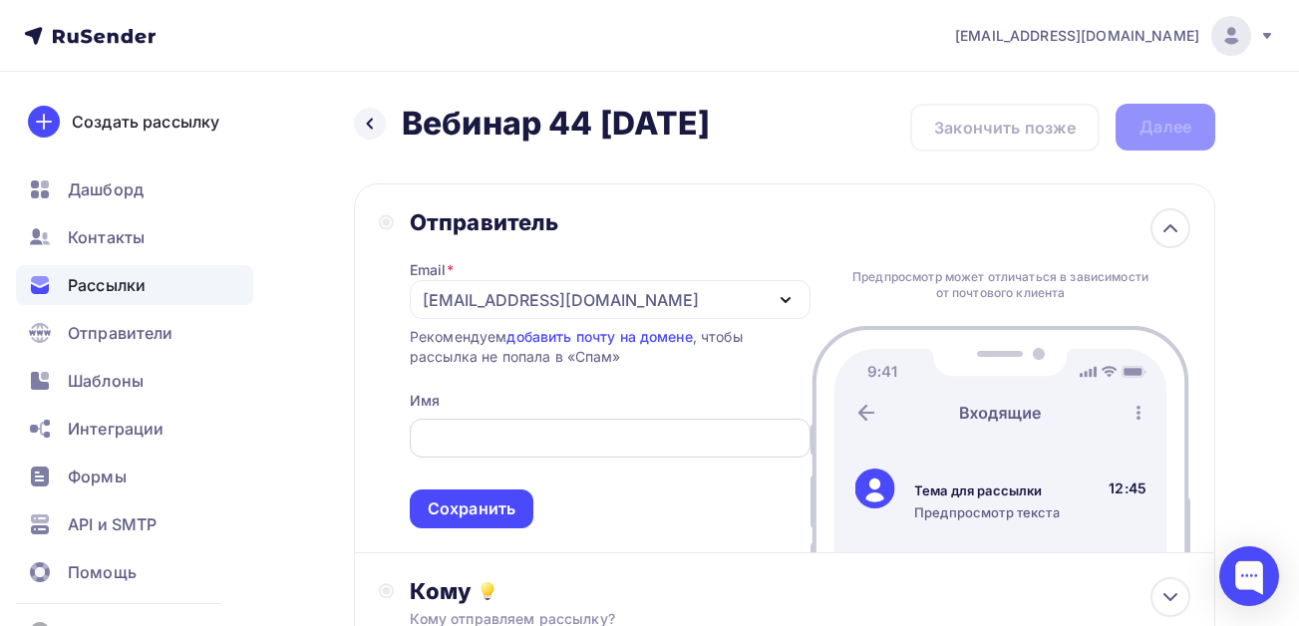
click at [481, 437] on input "text" at bounding box center [610, 439] width 378 height 24
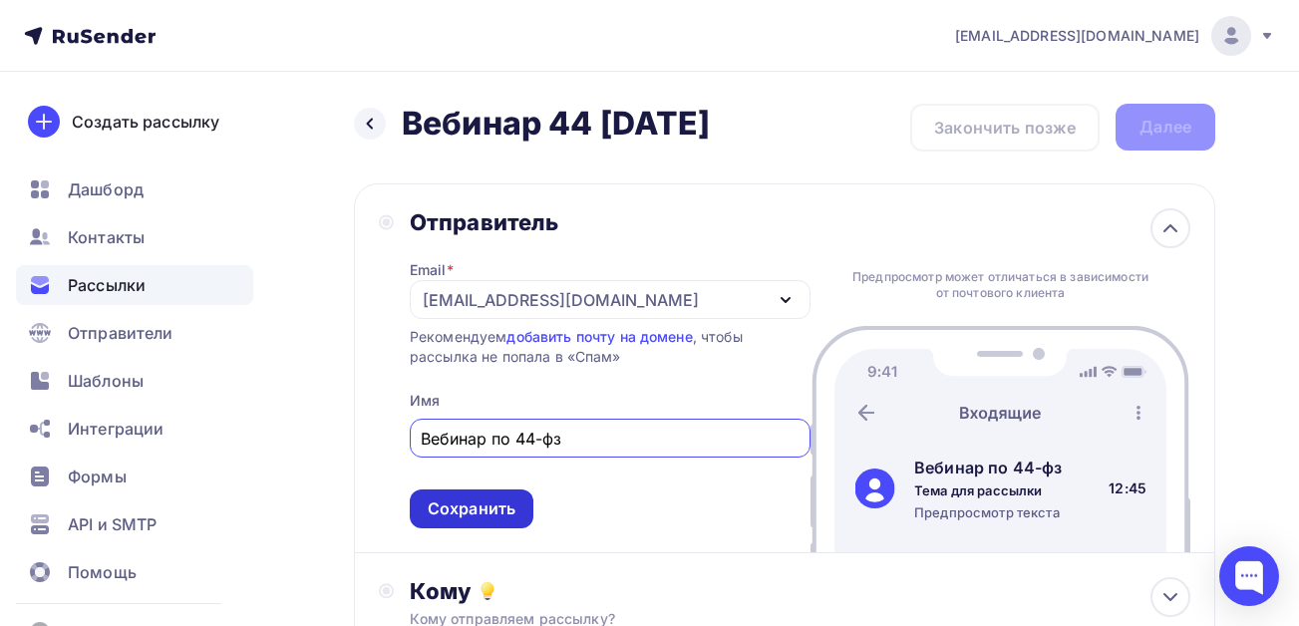
type input "Вебинар по 44-фз"
click at [479, 508] on div "Сохранить" at bounding box center [472, 509] width 88 height 23
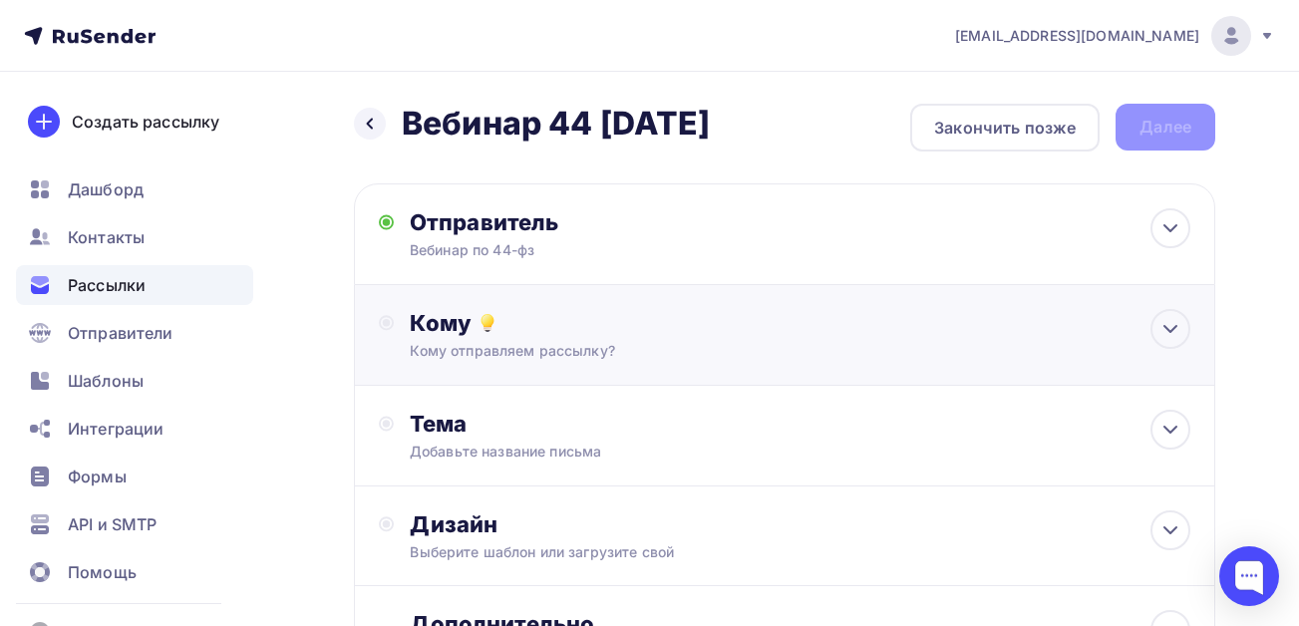
click at [489, 351] on div "Кому отправляем рассылку?" at bounding box center [761, 351] width 702 height 20
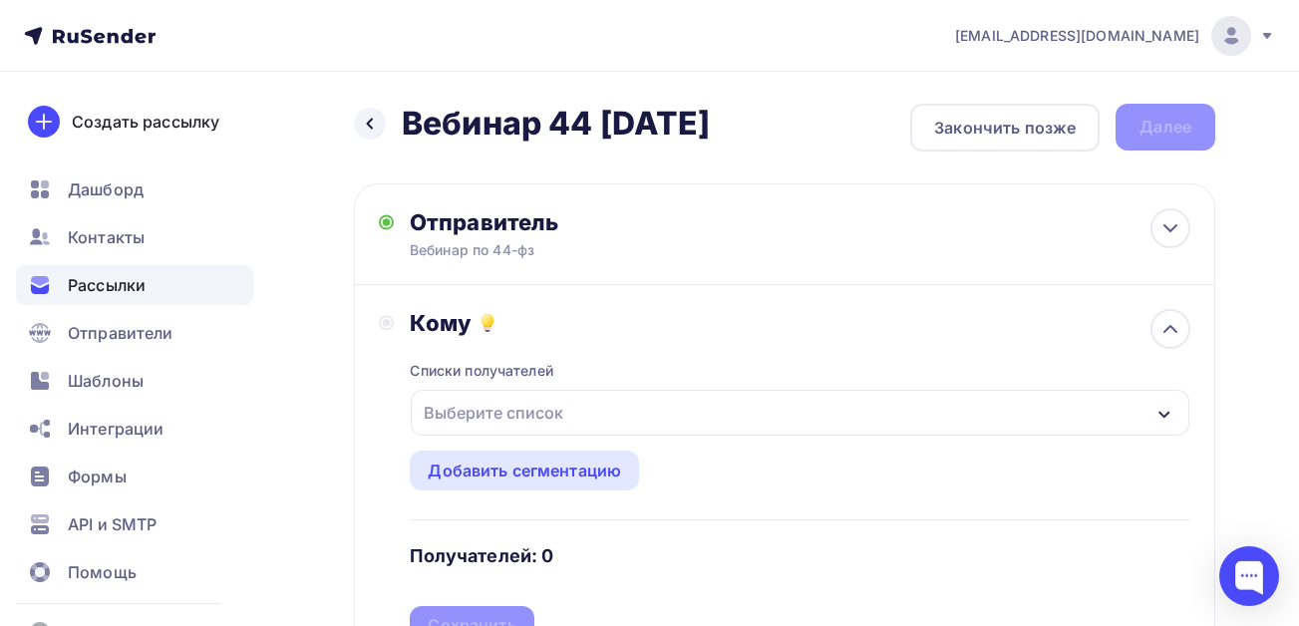
click at [472, 404] on div "Выберите список" at bounding box center [494, 413] width 156 height 36
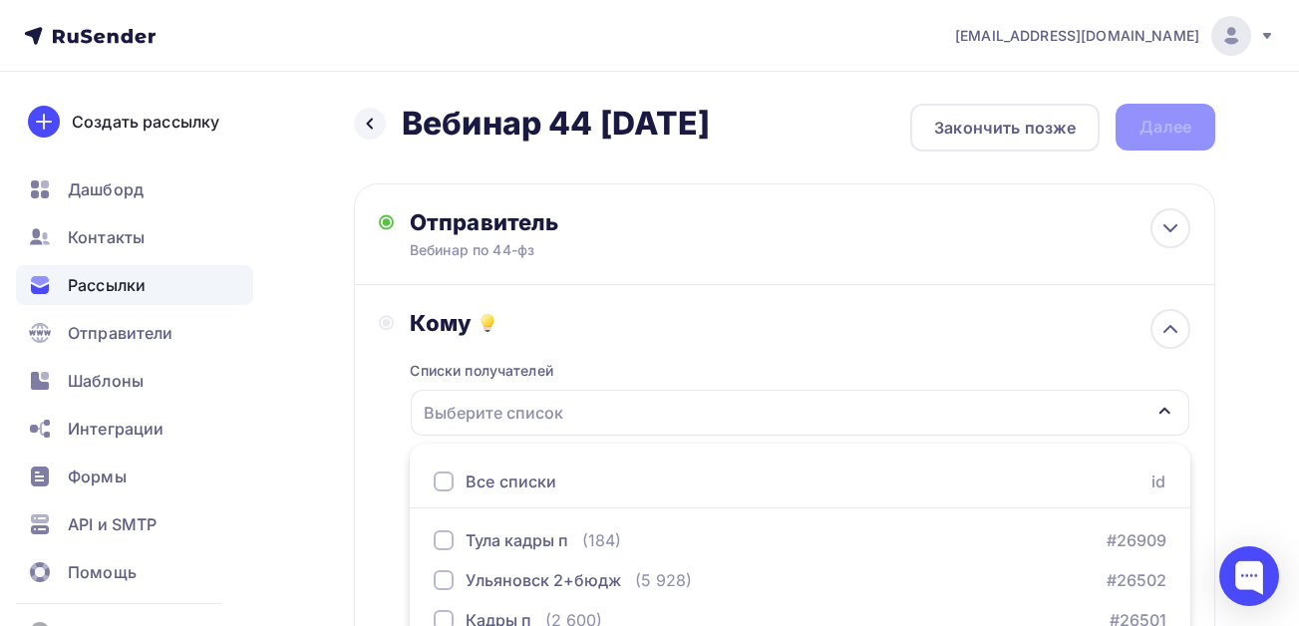
scroll to position [334, 0]
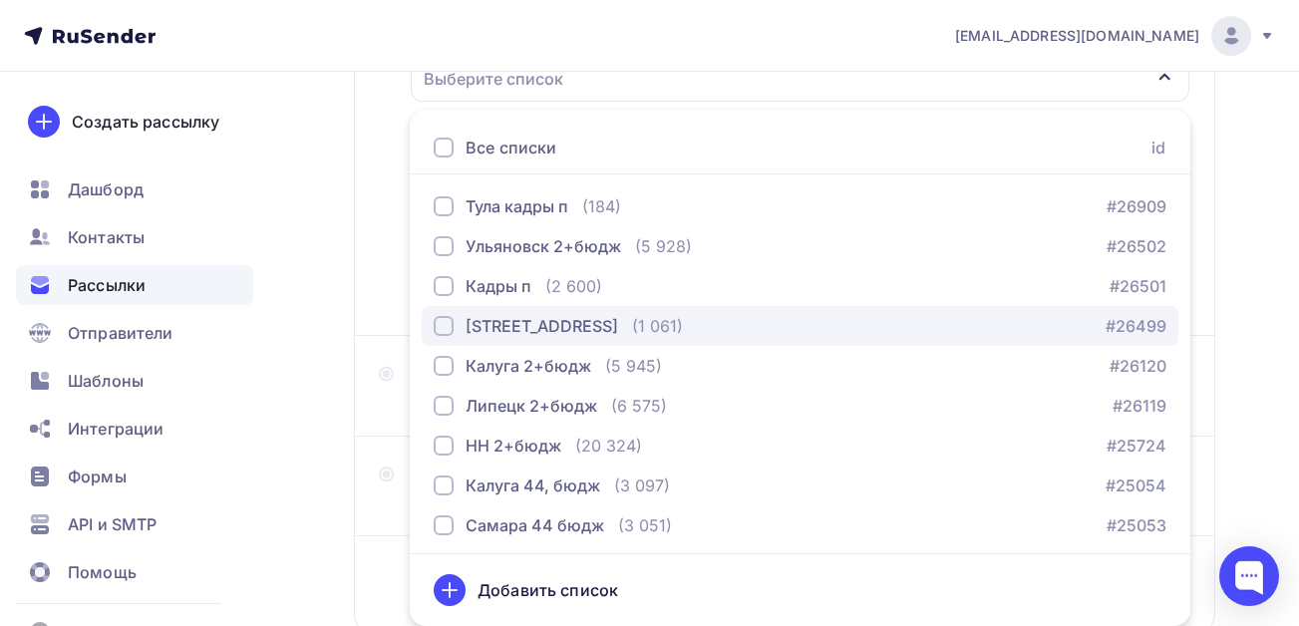
click at [454, 331] on div "[STREET_ADDRESS]" at bounding box center [526, 326] width 184 height 24
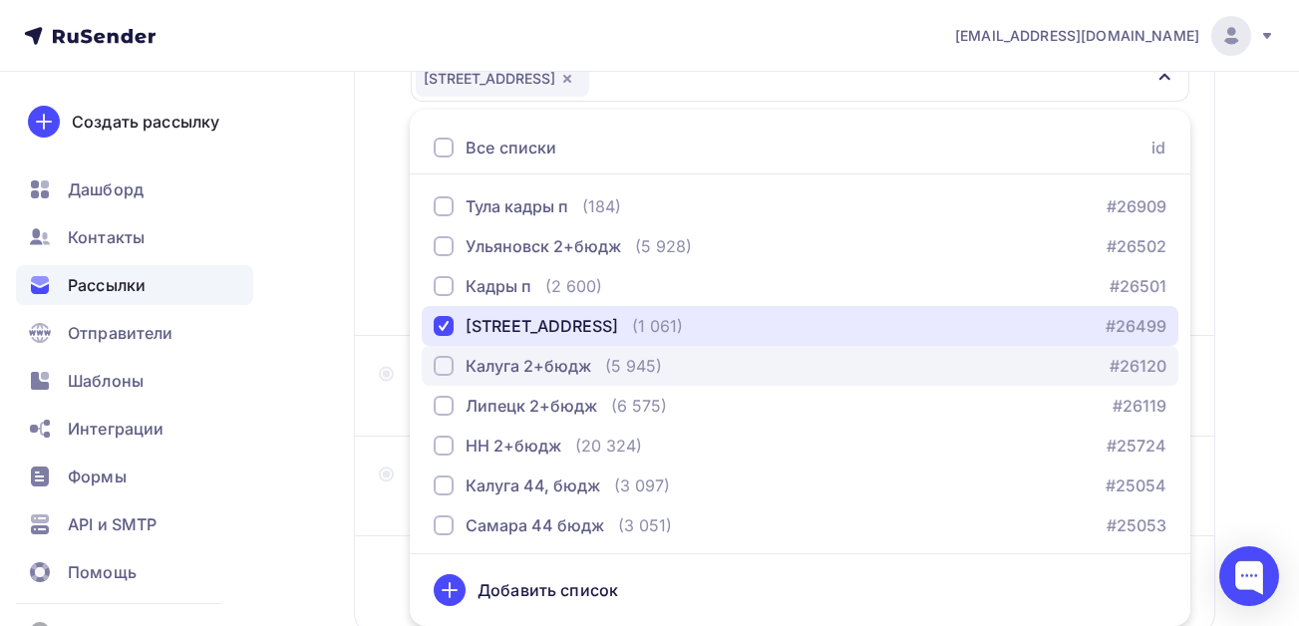
scroll to position [100, 0]
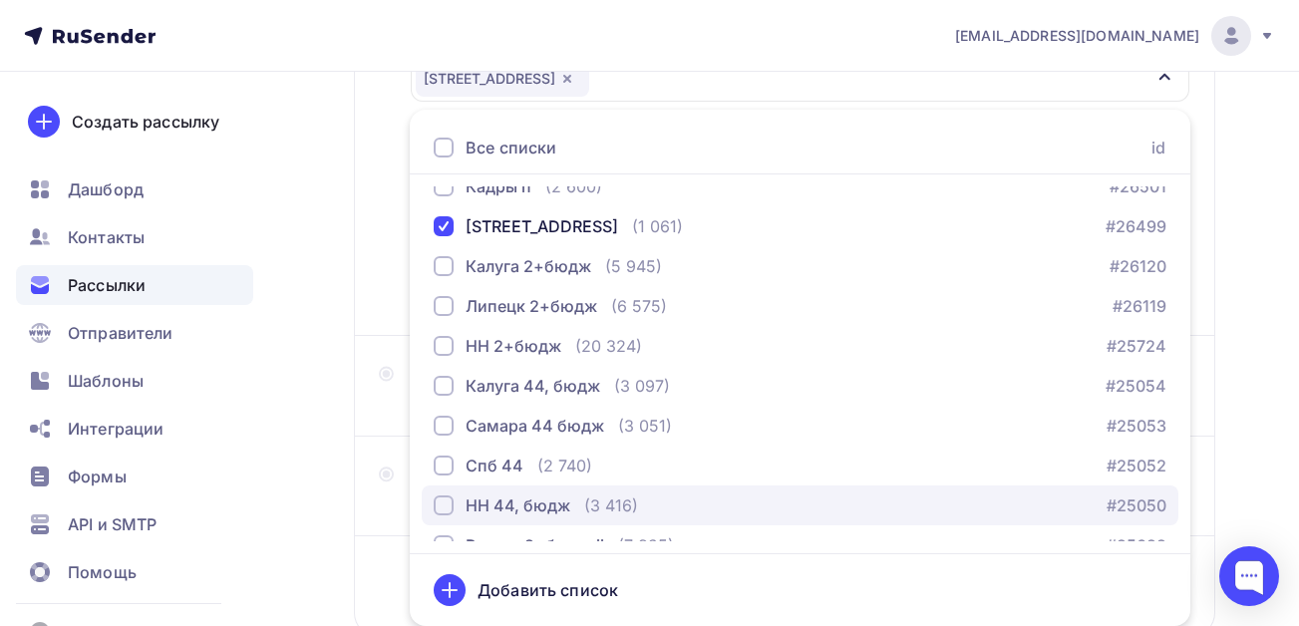
click at [449, 504] on div "button" at bounding box center [444, 506] width 20 height 20
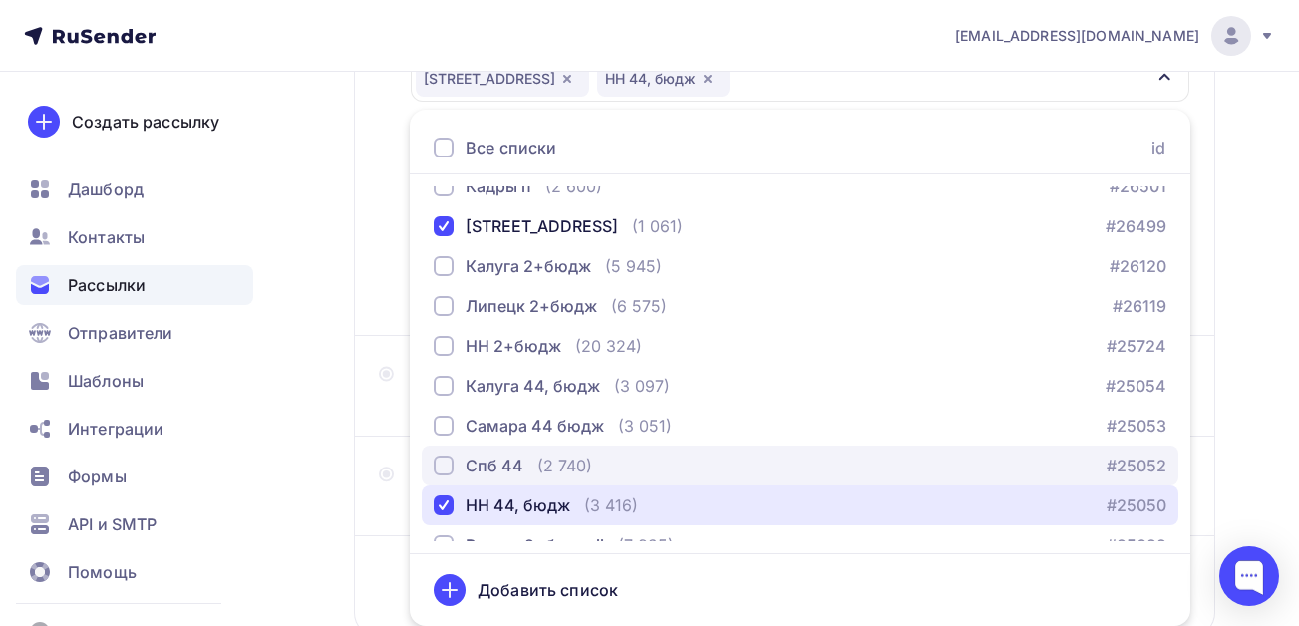
scroll to position [124, 0]
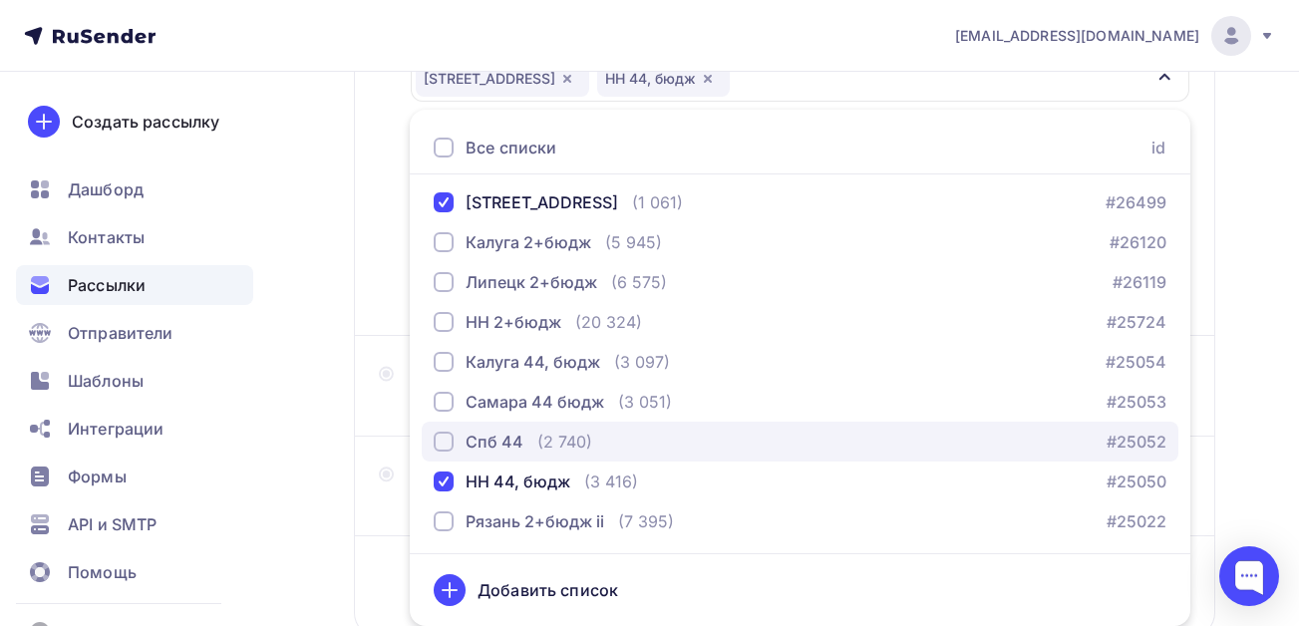
click at [444, 444] on div "button" at bounding box center [444, 442] width 20 height 20
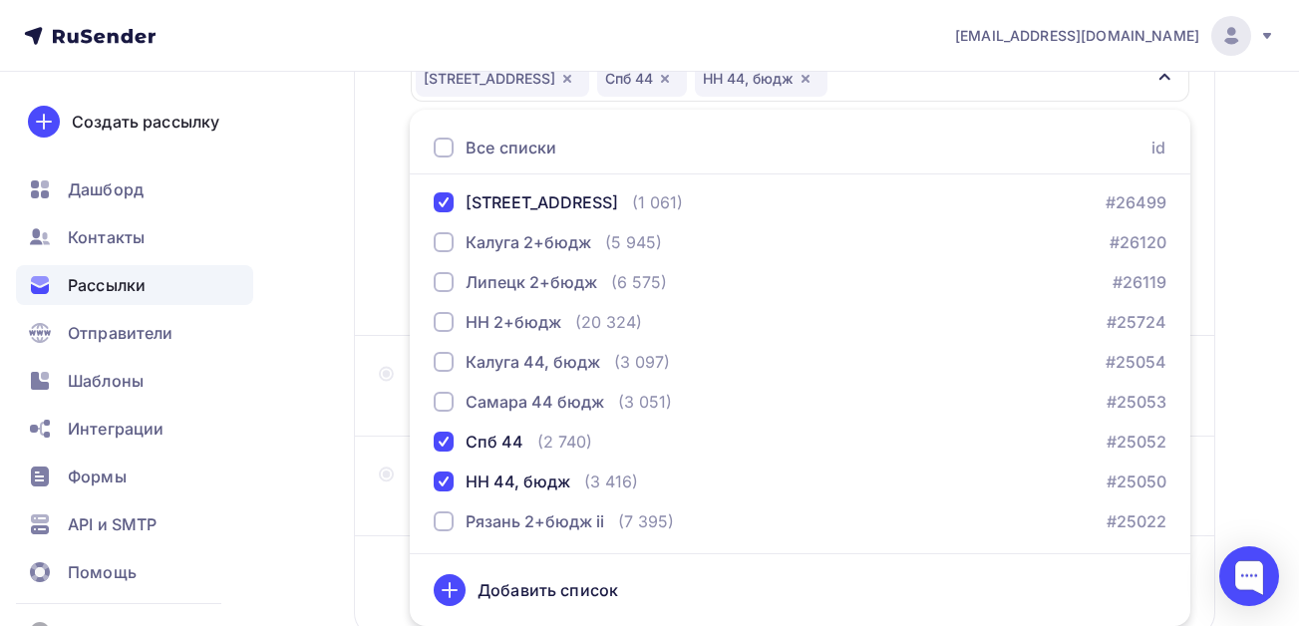
click at [340, 531] on div "Назад Вебинар 44 [DATE] Вебинар 44 [DATE] Закончить позже Далее Отправитель [PE…" at bounding box center [649, 252] width 1299 height 1028
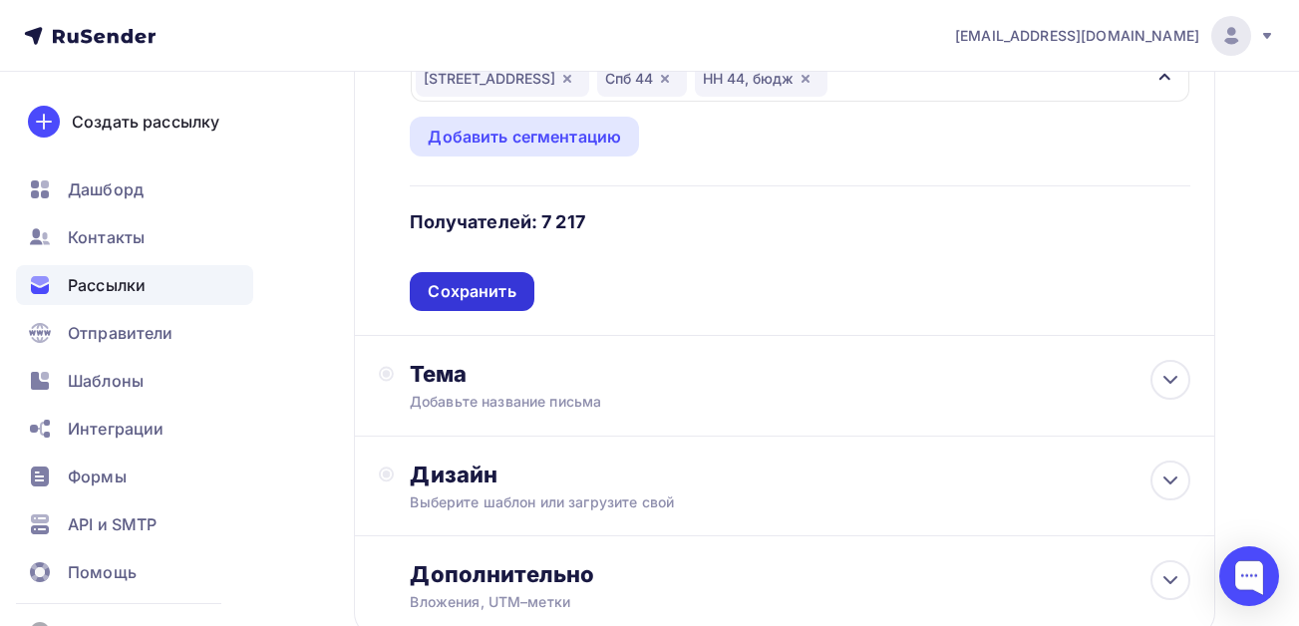
click at [493, 300] on div "Сохранить" at bounding box center [472, 291] width 88 height 23
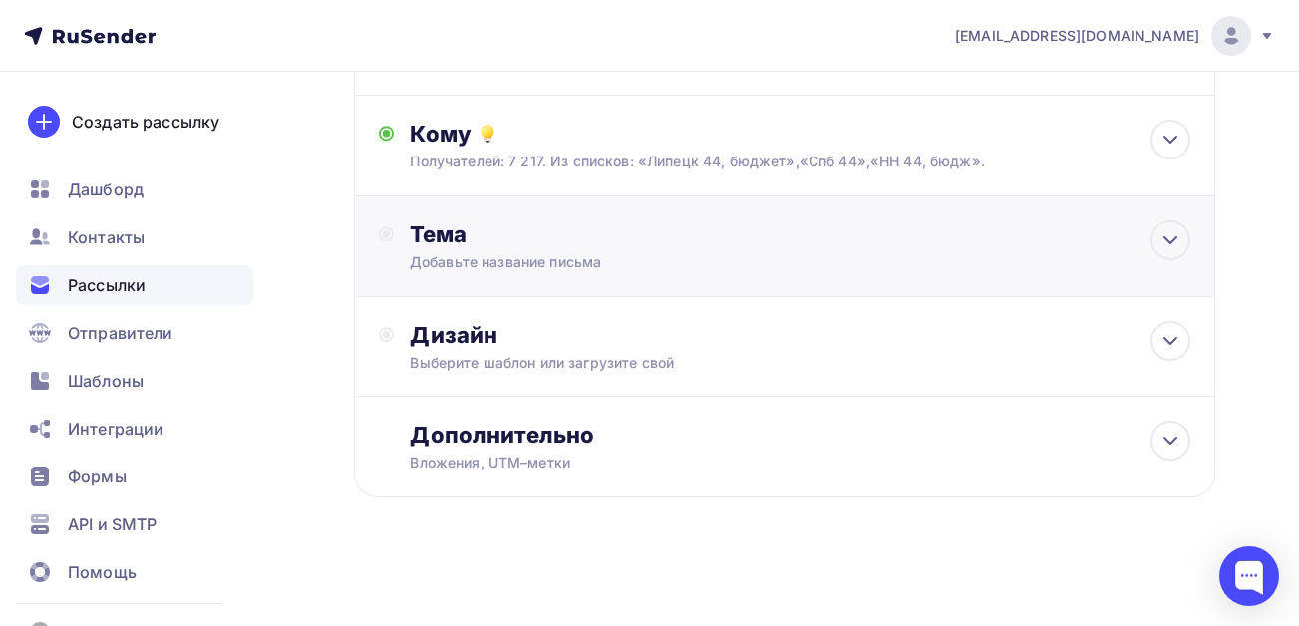
click at [483, 270] on div "Добавьте название письма" at bounding box center [587, 262] width 355 height 20
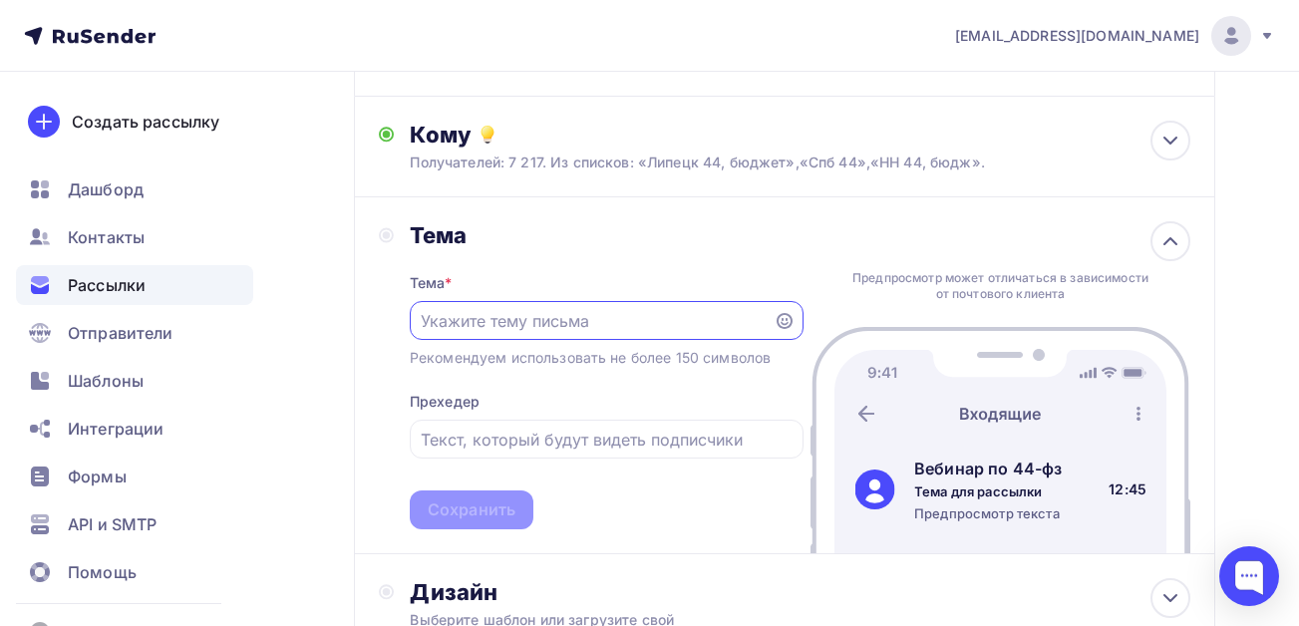
scroll to position [0, 0]
click at [486, 316] on input "text" at bounding box center [591, 321] width 341 height 24
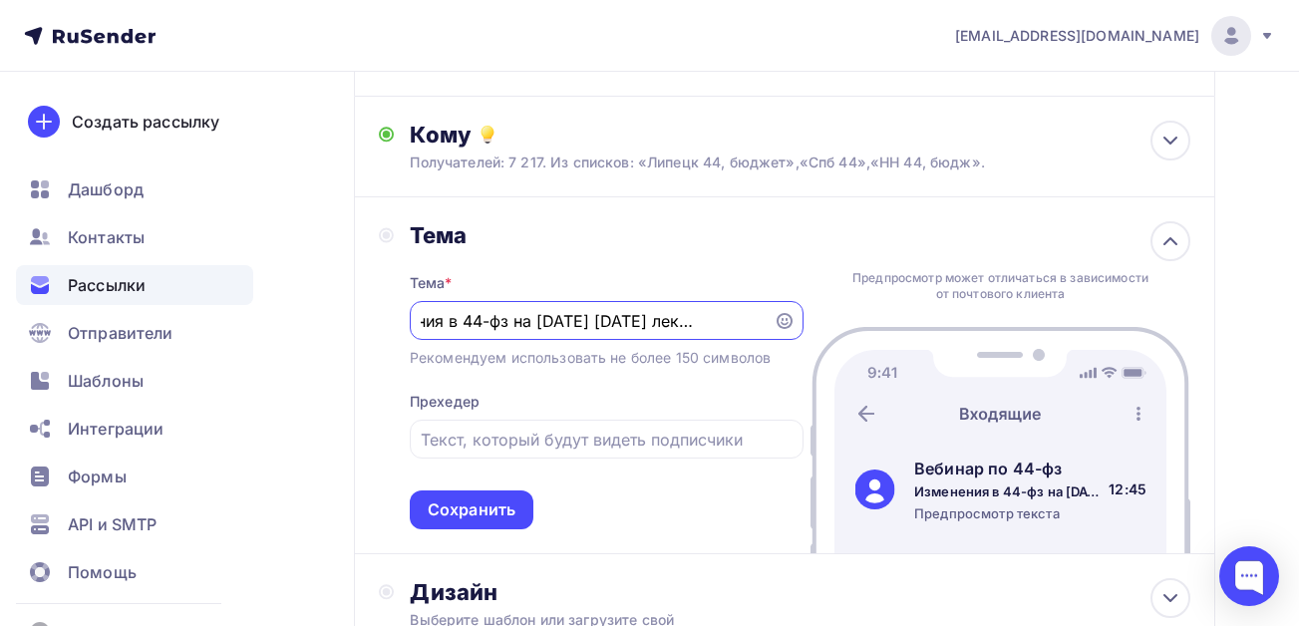
scroll to position [0, 153]
type input "Изменения в 44-фз на [DATE] [DATE] лектор из фас"
click at [463, 439] on input "text" at bounding box center [606, 440] width 371 height 24
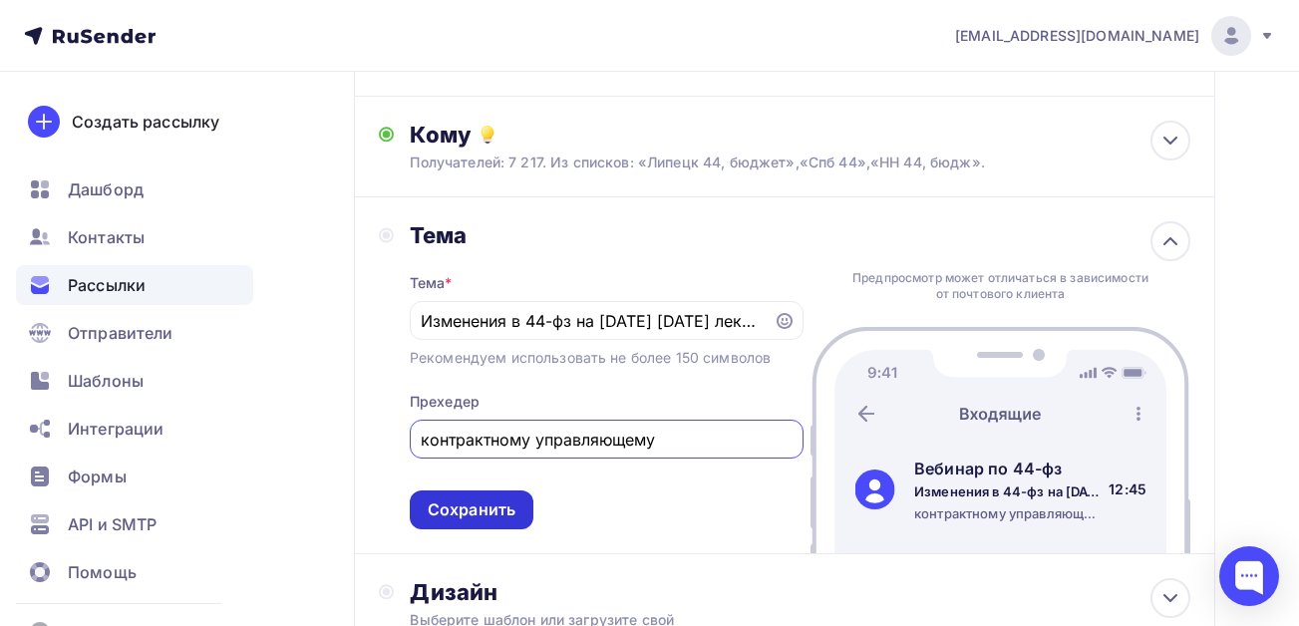
type input "контрактному управляющему"
click at [464, 511] on div "Сохранить" at bounding box center [472, 510] width 88 height 23
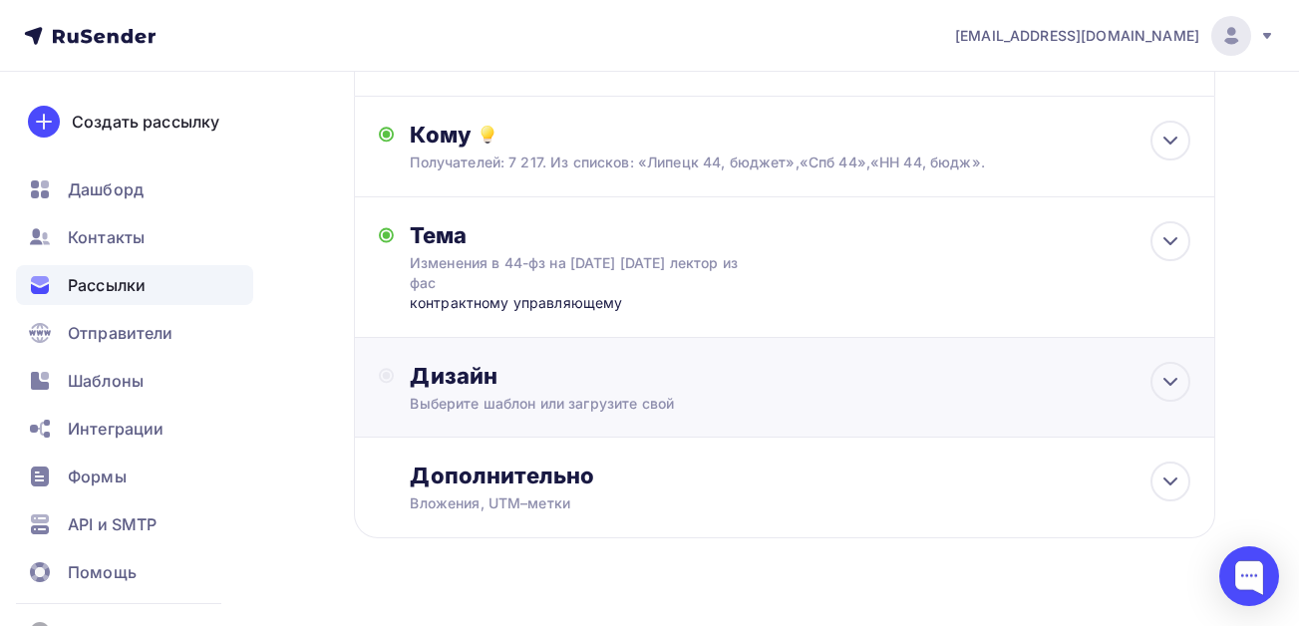
click at [490, 395] on div "Выберите шаблон или загрузите свой" at bounding box center [761, 404] width 702 height 20
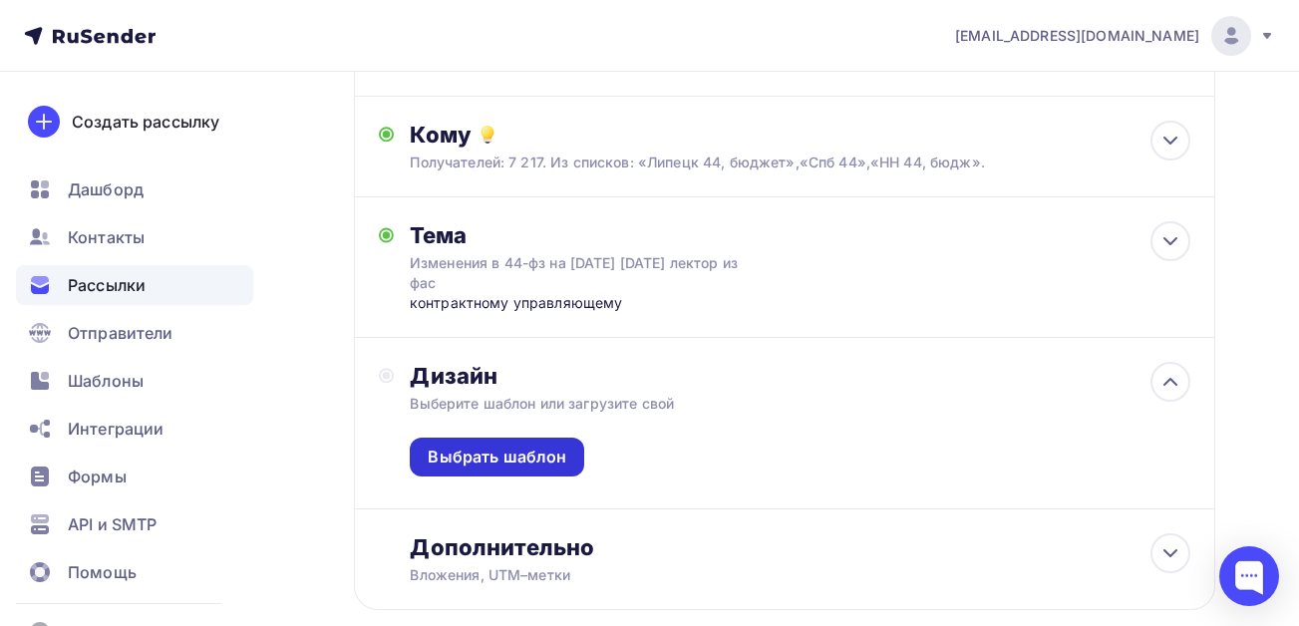
click at [491, 448] on div "Выбрать шаблон" at bounding box center [497, 457] width 139 height 23
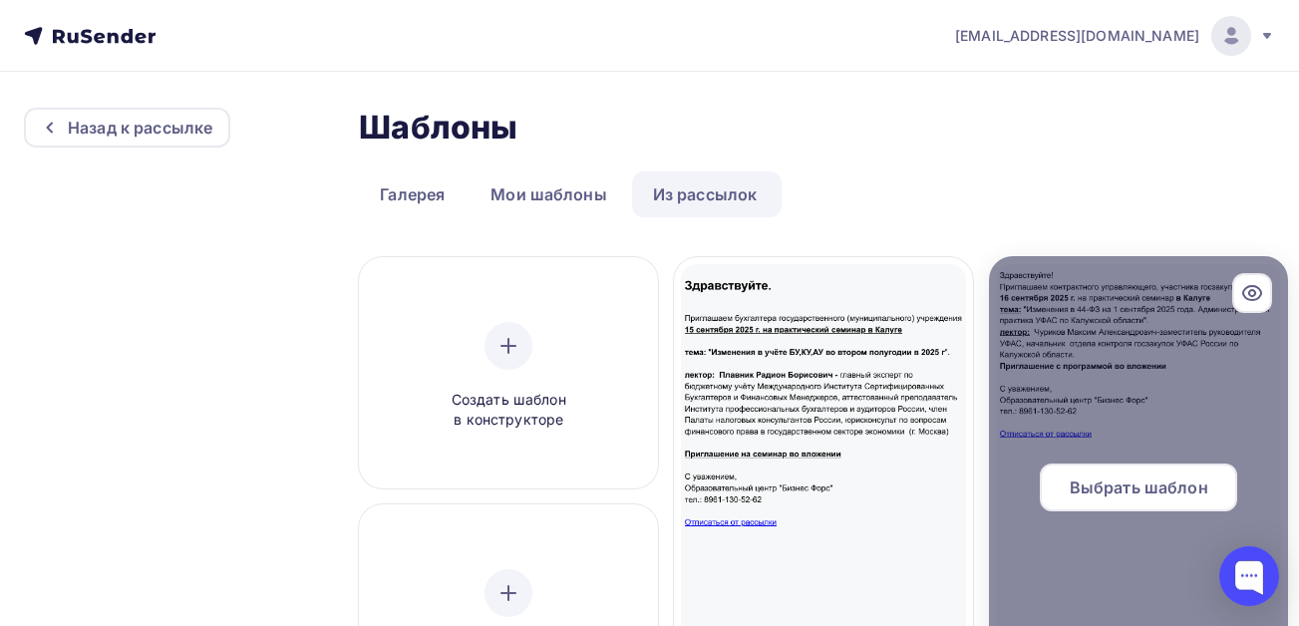
click at [1100, 478] on span "Выбрать шаблон" at bounding box center [1139, 488] width 139 height 24
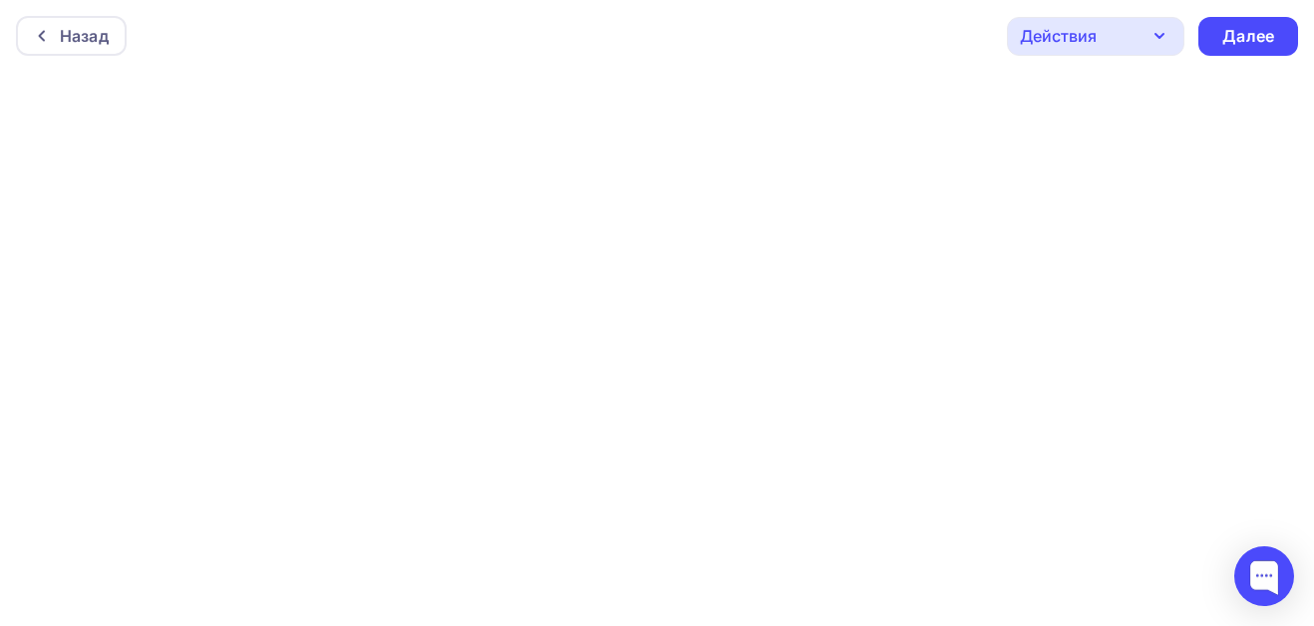
click at [1102, 493] on div at bounding box center [657, 349] width 1314 height 554
click at [1235, 31] on div "Далее" at bounding box center [1234, 36] width 52 height 23
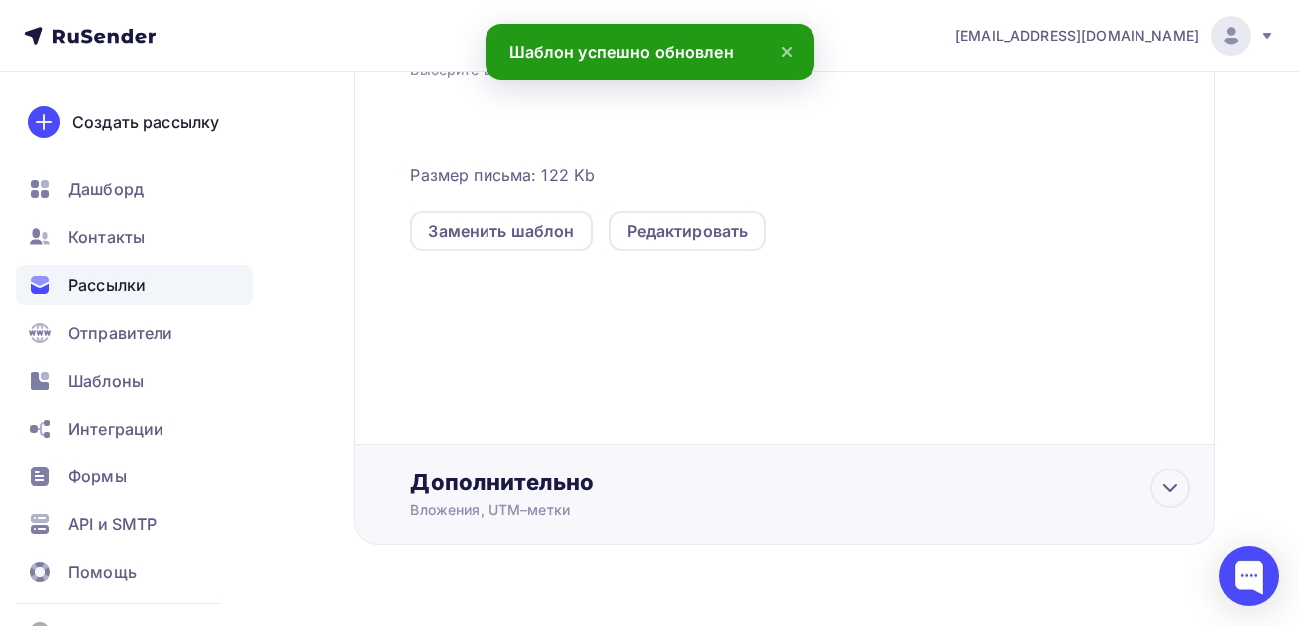
scroll to position [570, 0]
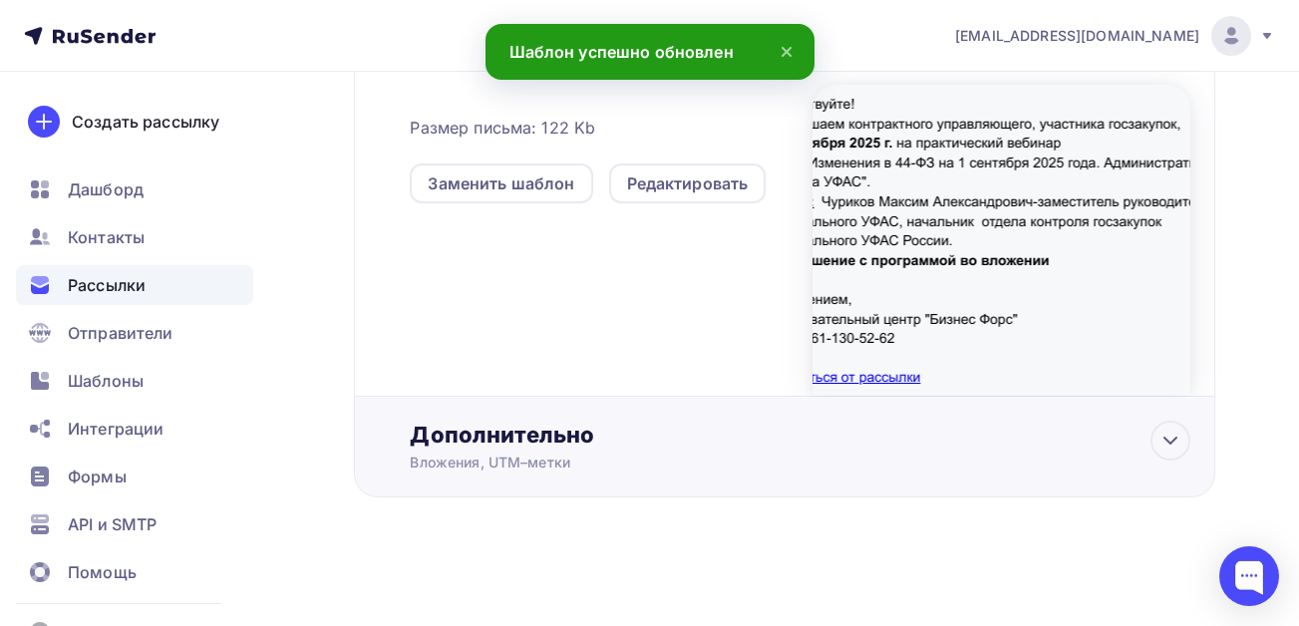
click at [526, 439] on div "Дополнительно" at bounding box center [800, 435] width 781 height 28
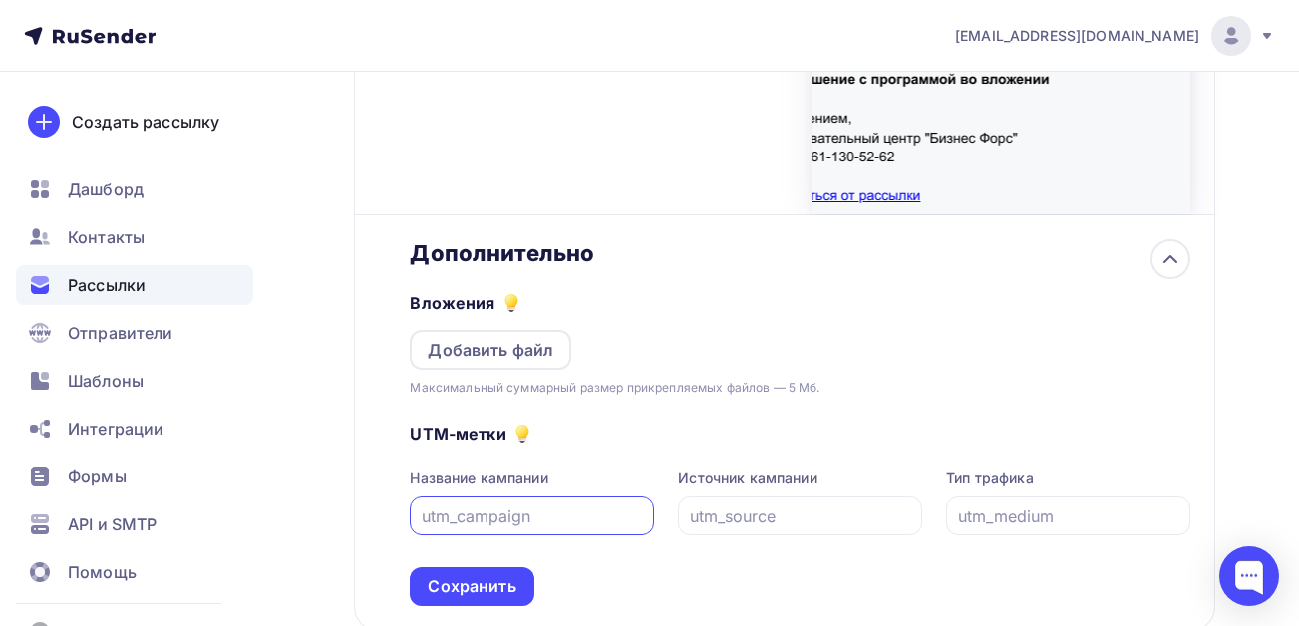
scroll to position [885, 0]
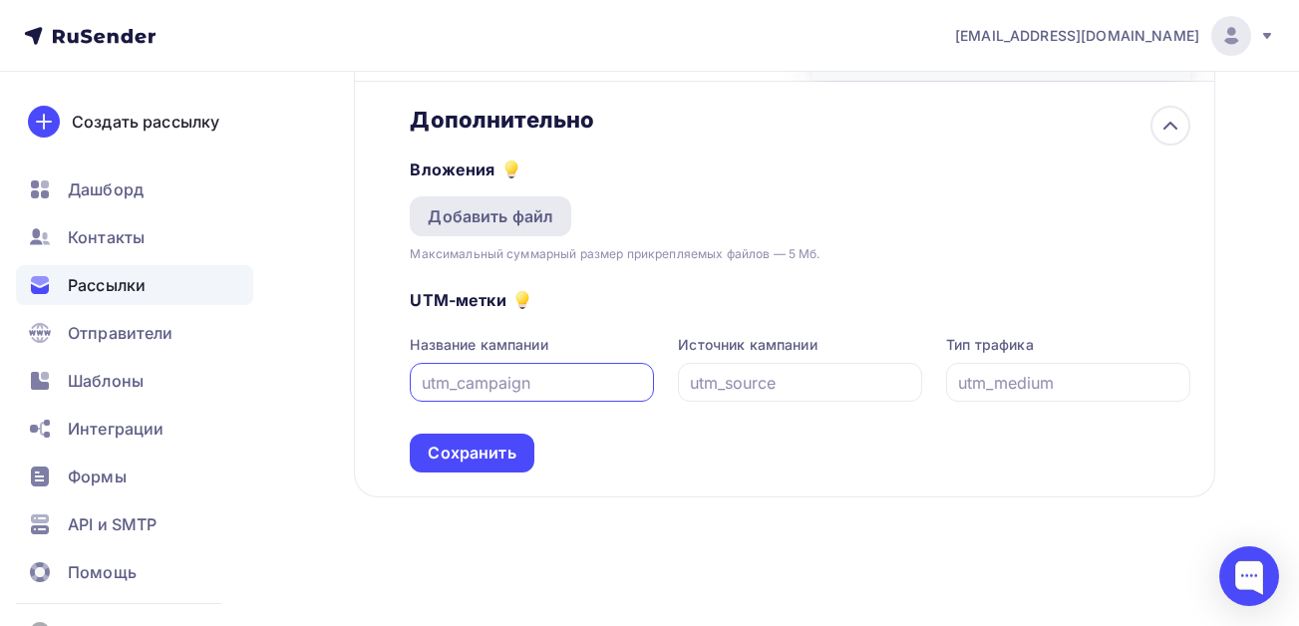
click at [512, 207] on div "Добавить файл" at bounding box center [491, 216] width 126 height 24
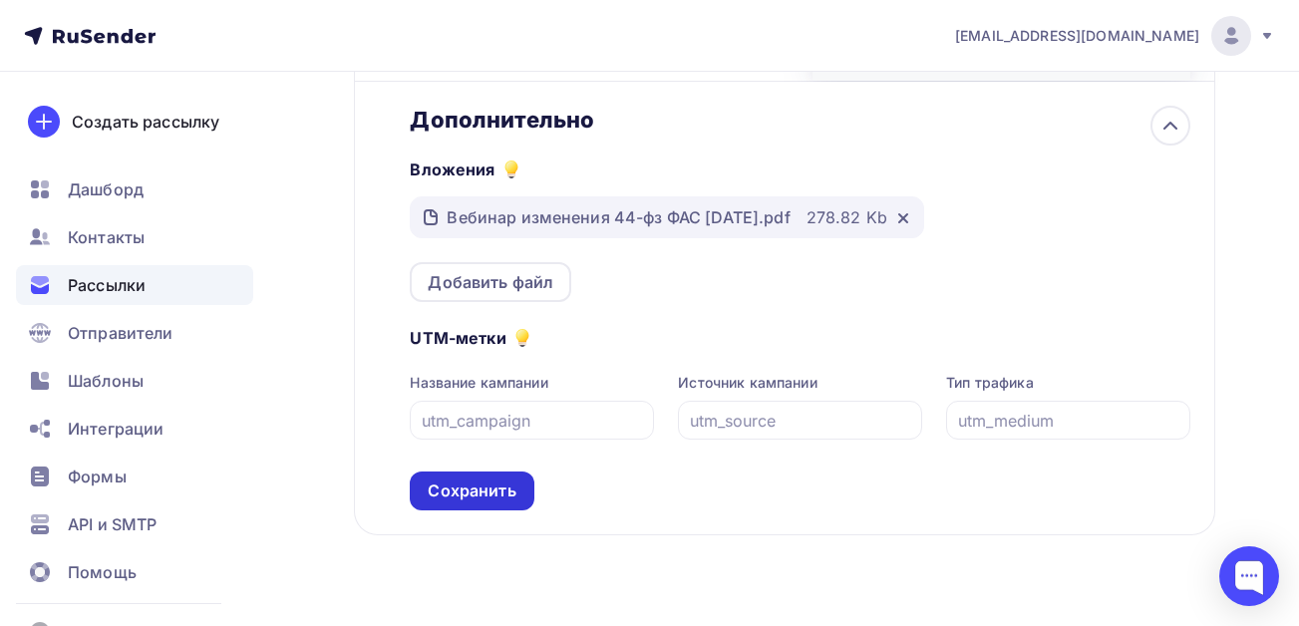
click at [469, 486] on div "Сохранить" at bounding box center [472, 491] width 88 height 23
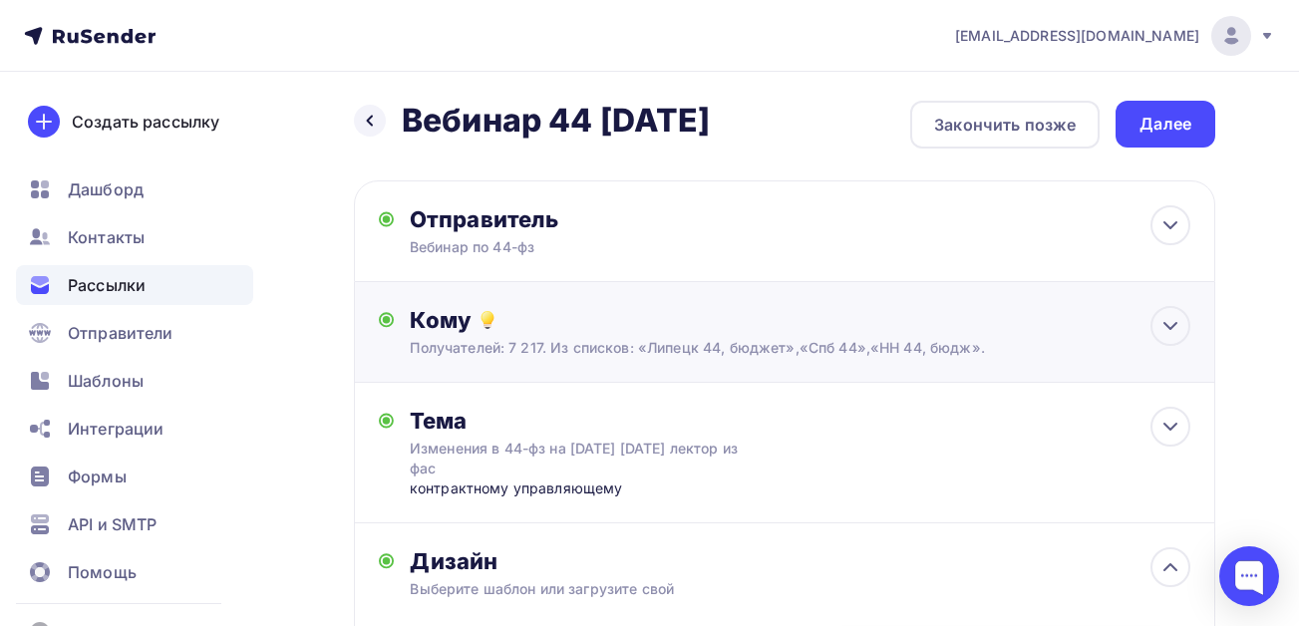
scroll to position [0, 0]
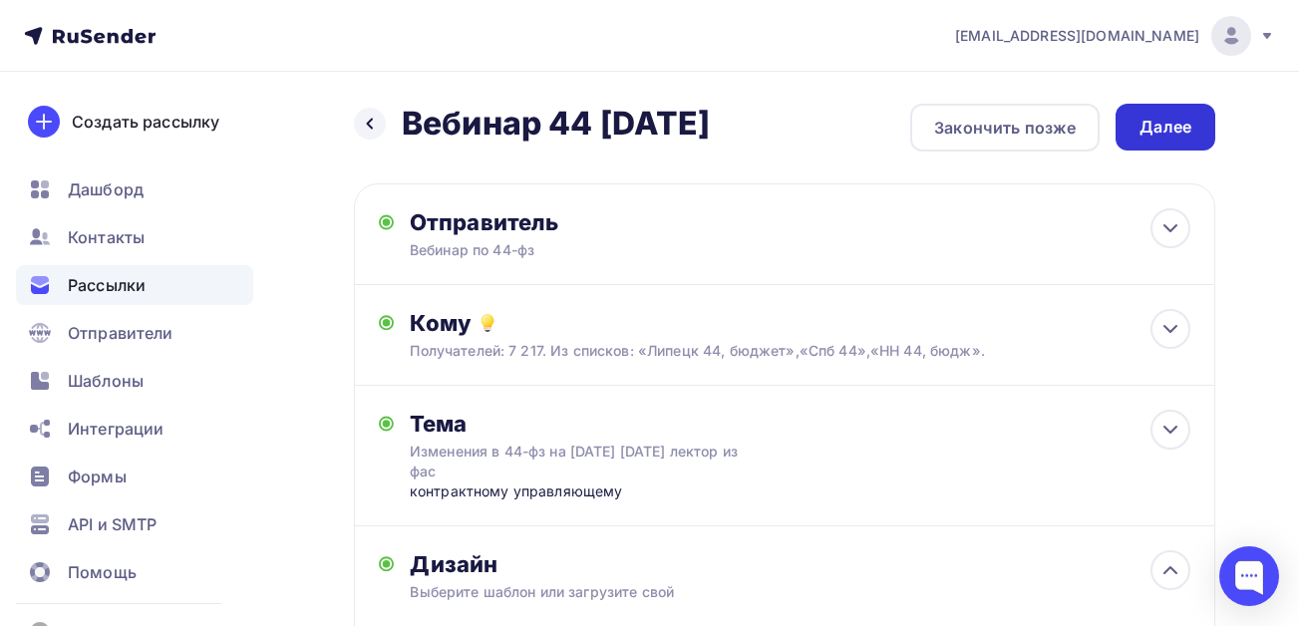
click at [1162, 123] on div "Далее" at bounding box center [1166, 127] width 52 height 23
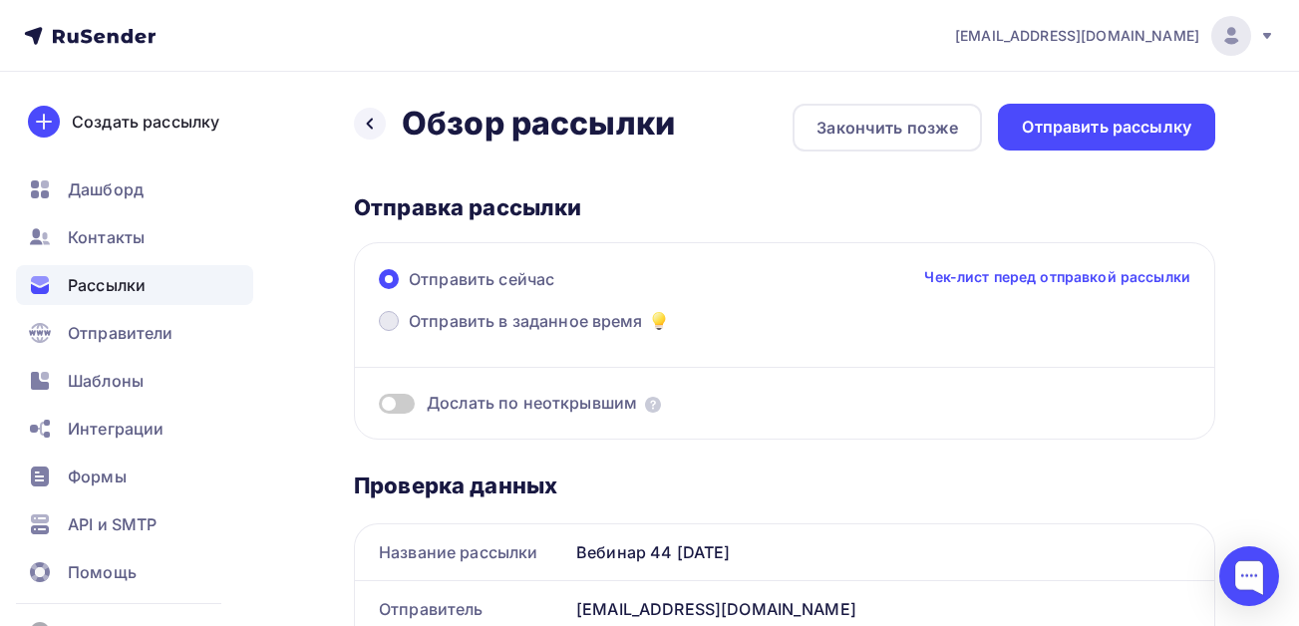
click at [486, 323] on span "Отправить в заданное время" at bounding box center [526, 321] width 234 height 24
click at [409, 333] on input "Отправить в заданное время" at bounding box center [409, 333] width 0 height 0
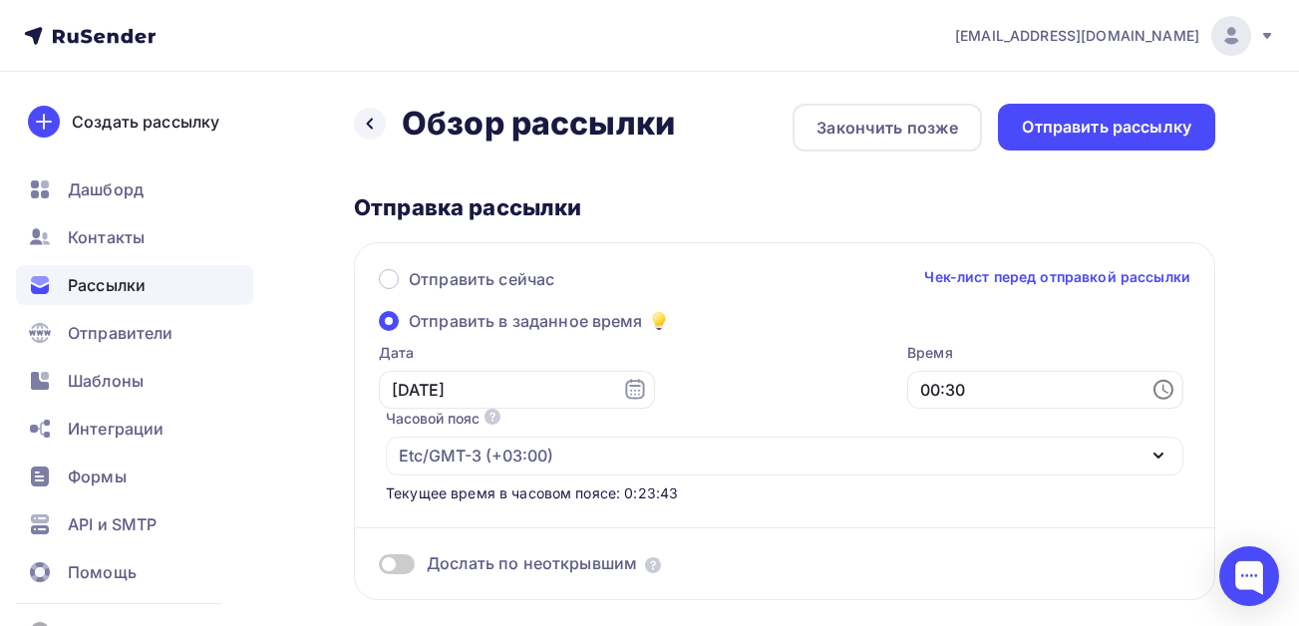
click at [396, 562] on span at bounding box center [397, 564] width 36 height 20
click at [379, 567] on input "checkbox" at bounding box center [379, 567] width 0 height 0
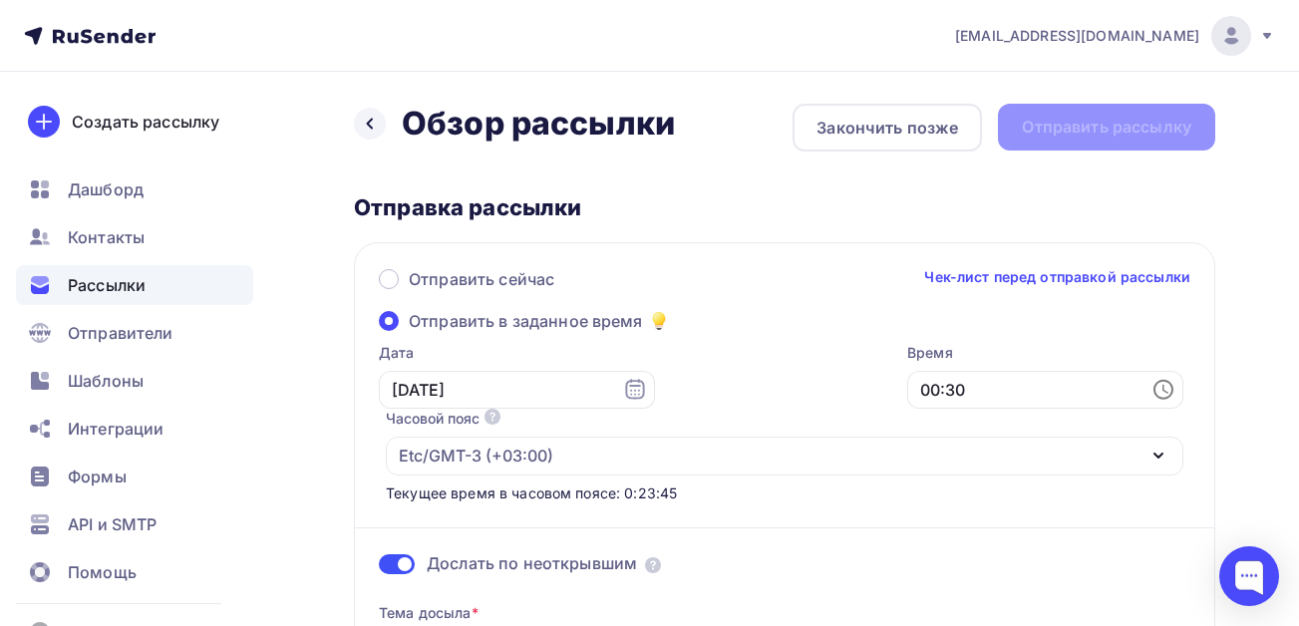
click at [1156, 389] on icon at bounding box center [1164, 390] width 20 height 20
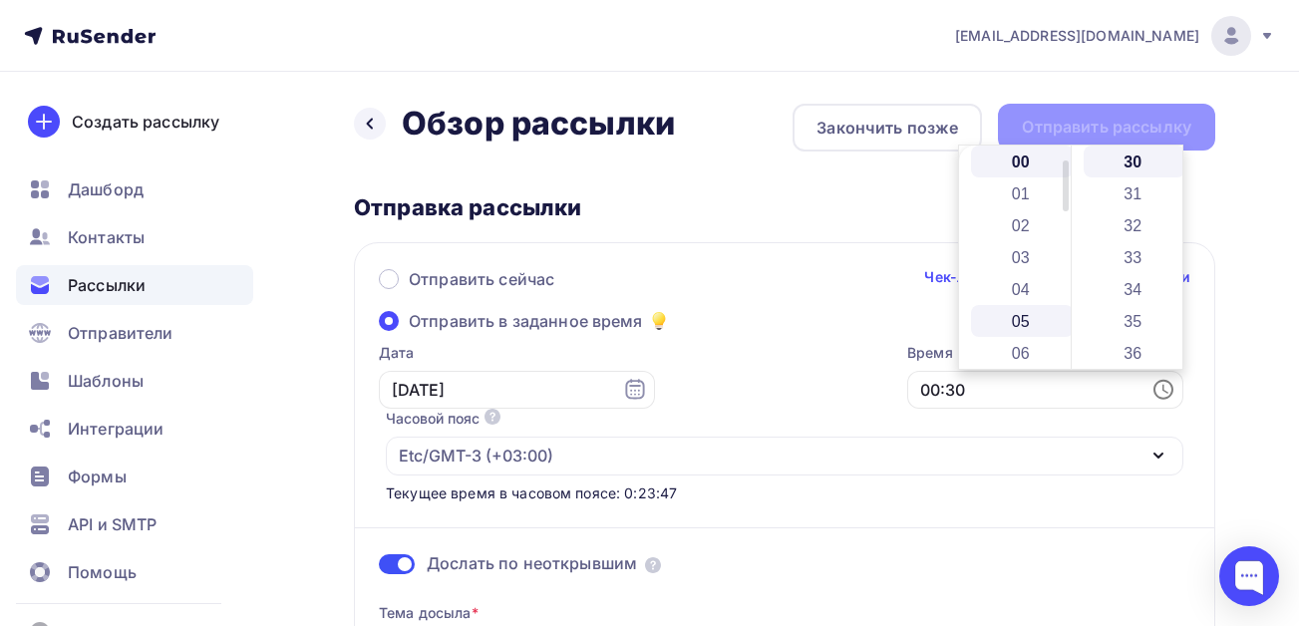
scroll to position [100, 0]
click at [1023, 287] on li "07" at bounding box center [1022, 285] width 103 height 32
type input "07:30"
click at [885, 282] on div "Отправить сейчас Чек-лист перед отправкой рассылки" at bounding box center [785, 288] width 812 height 42
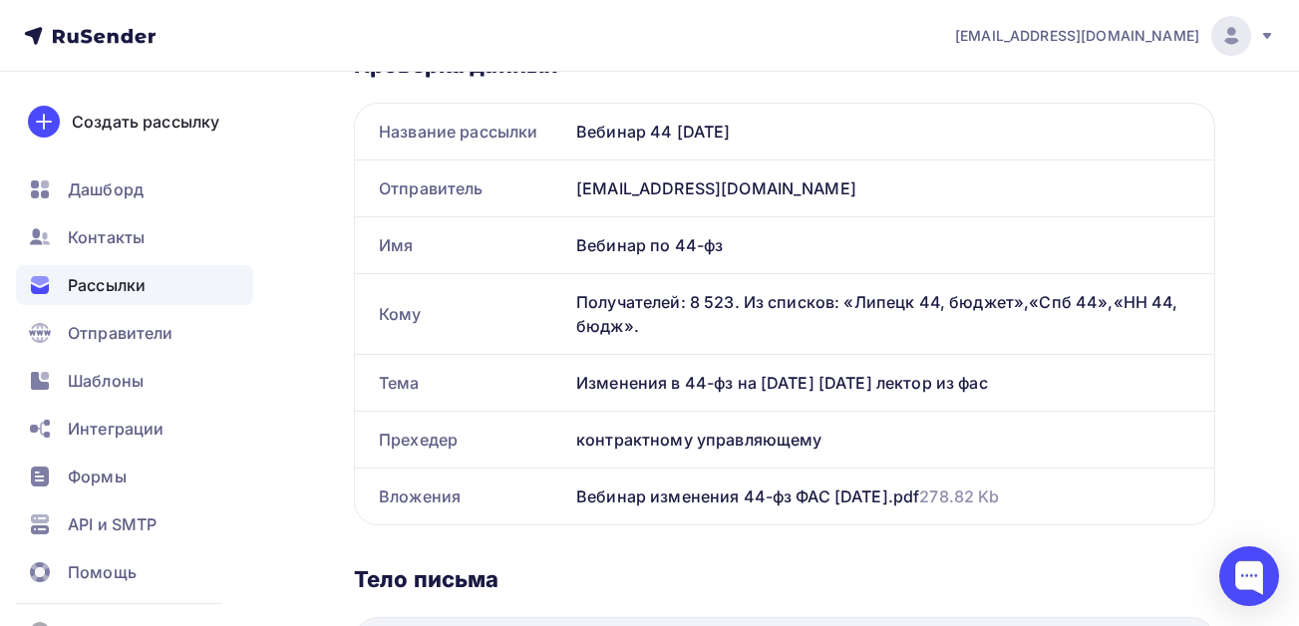
scroll to position [897, 0]
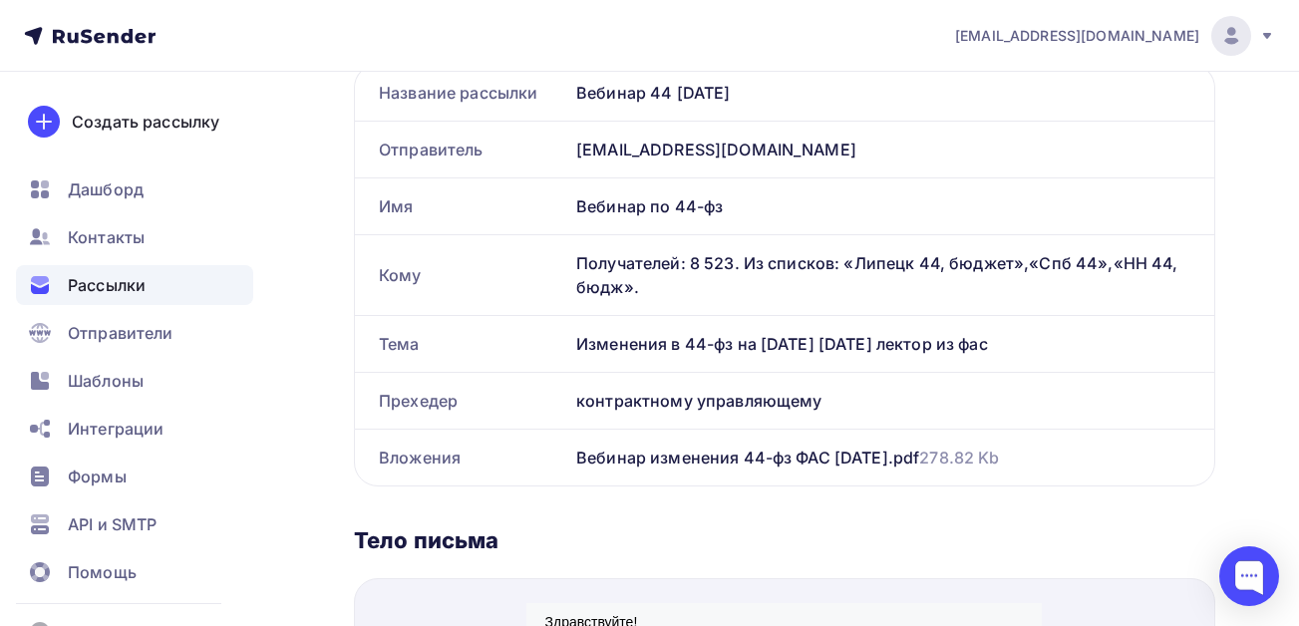
drag, startPoint x: 1091, startPoint y: 343, endPoint x: 558, endPoint y: 336, distance: 532.5
click at [558, 336] on div "Тема Изменения в 44-фз на [DATE] [DATE] лектор из фас" at bounding box center [785, 344] width 860 height 56
copy div "Тема Изменения в 44-фз на [DATE] [DATE] лектор из [GEOGRAPHIC_DATA]"
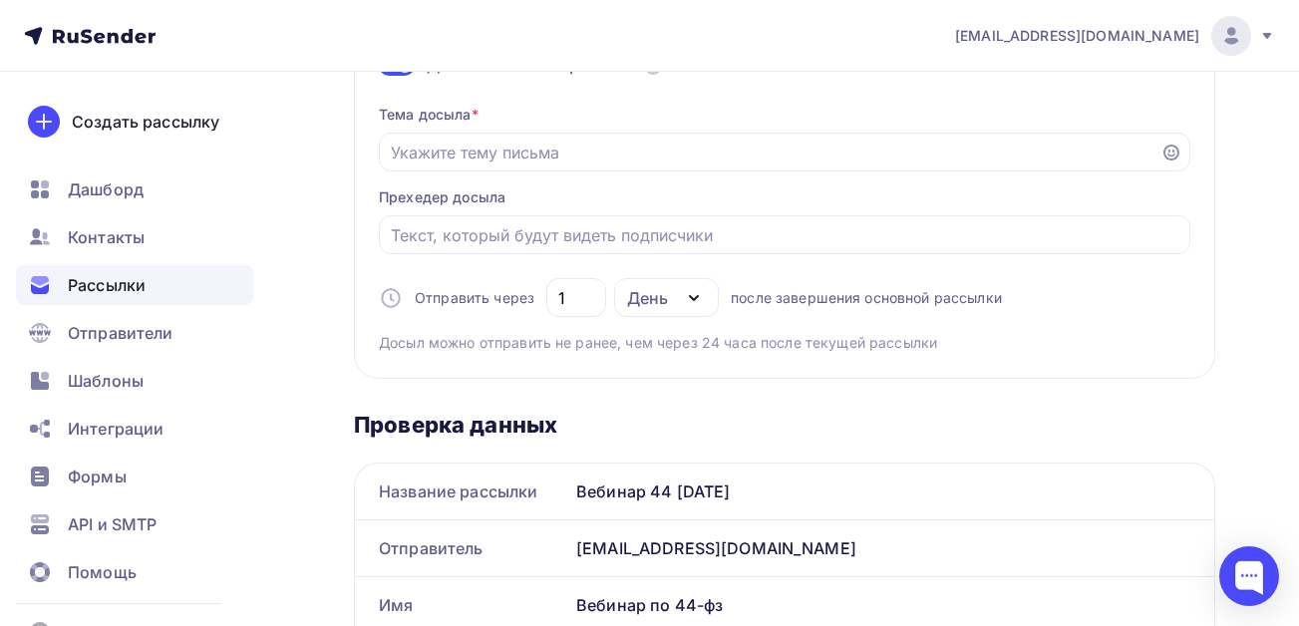
scroll to position [399, 0]
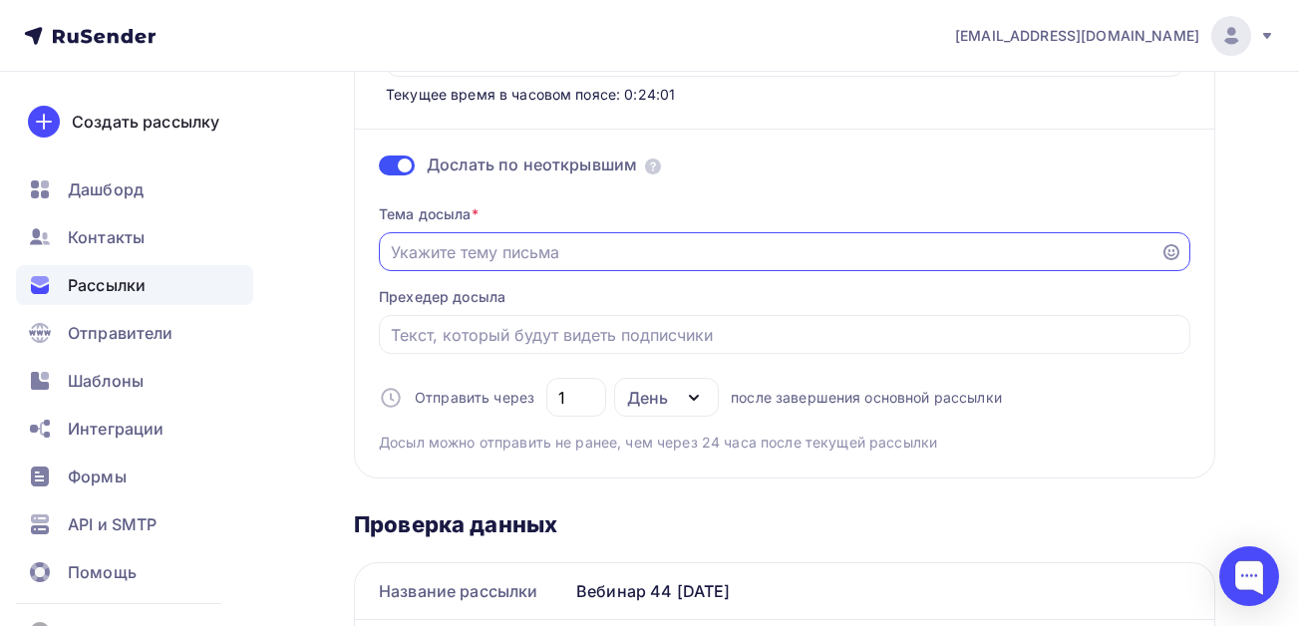
paste input "Изменения в 44-фз на [DATE] [DATE] лектор из фас"
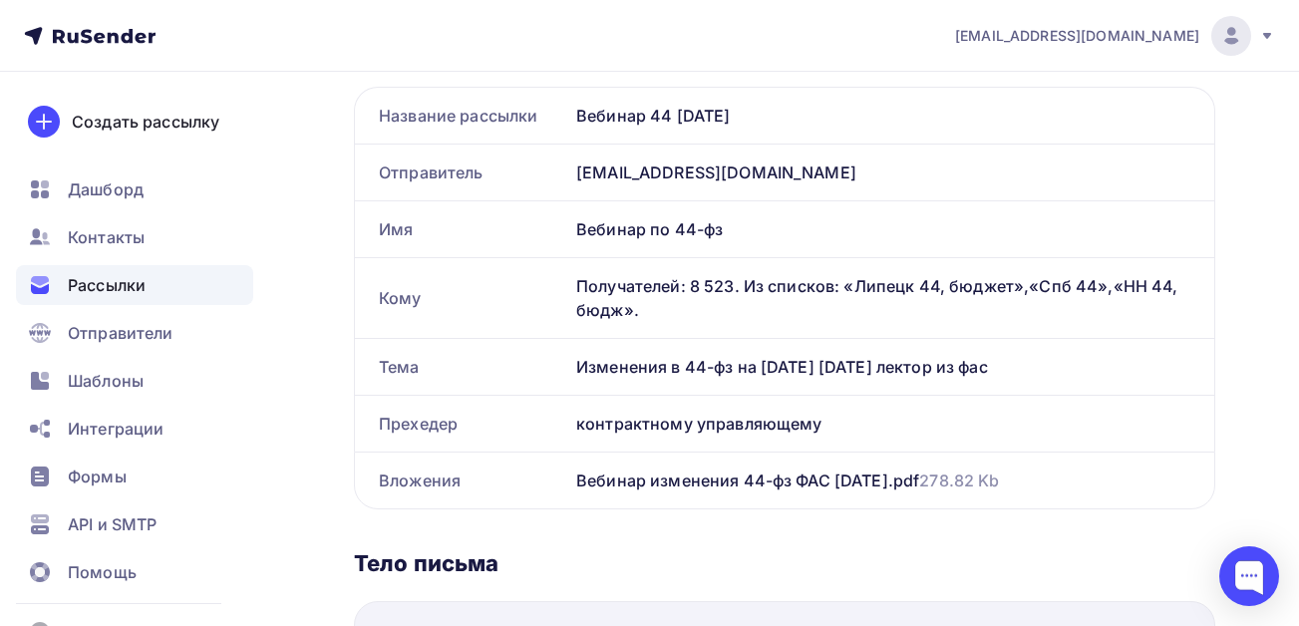
scroll to position [897, 0]
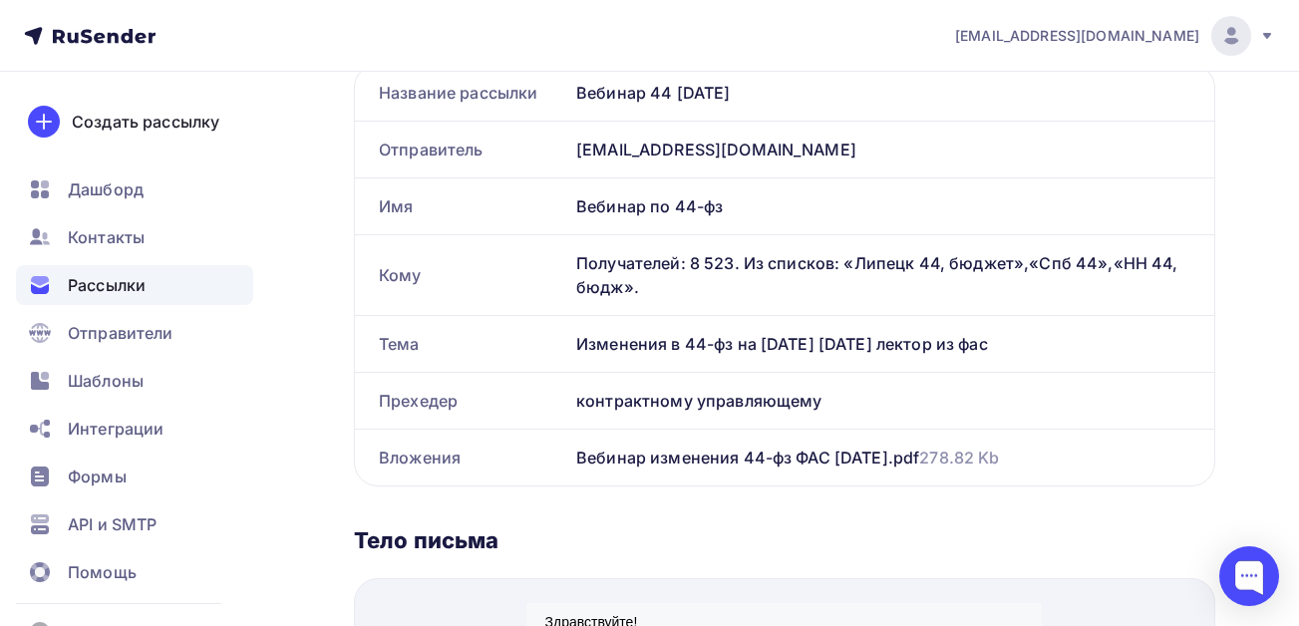
type input "Изменения в 44-фз на [DATE] [DATE] лектор из фас"
drag, startPoint x: 828, startPoint y: 401, endPoint x: 579, endPoint y: 396, distance: 248.3
click at [579, 396] on div "контрактному управляющему" at bounding box center [891, 401] width 646 height 56
copy div "контрактному управляющему"
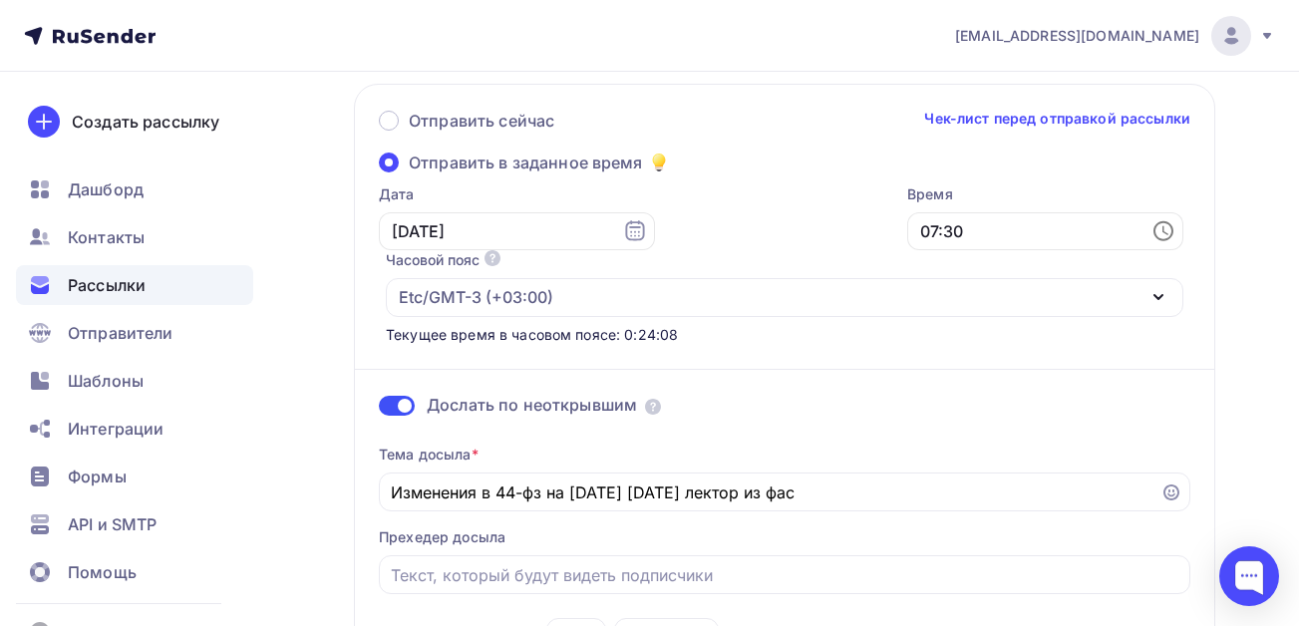
scroll to position [299, 0]
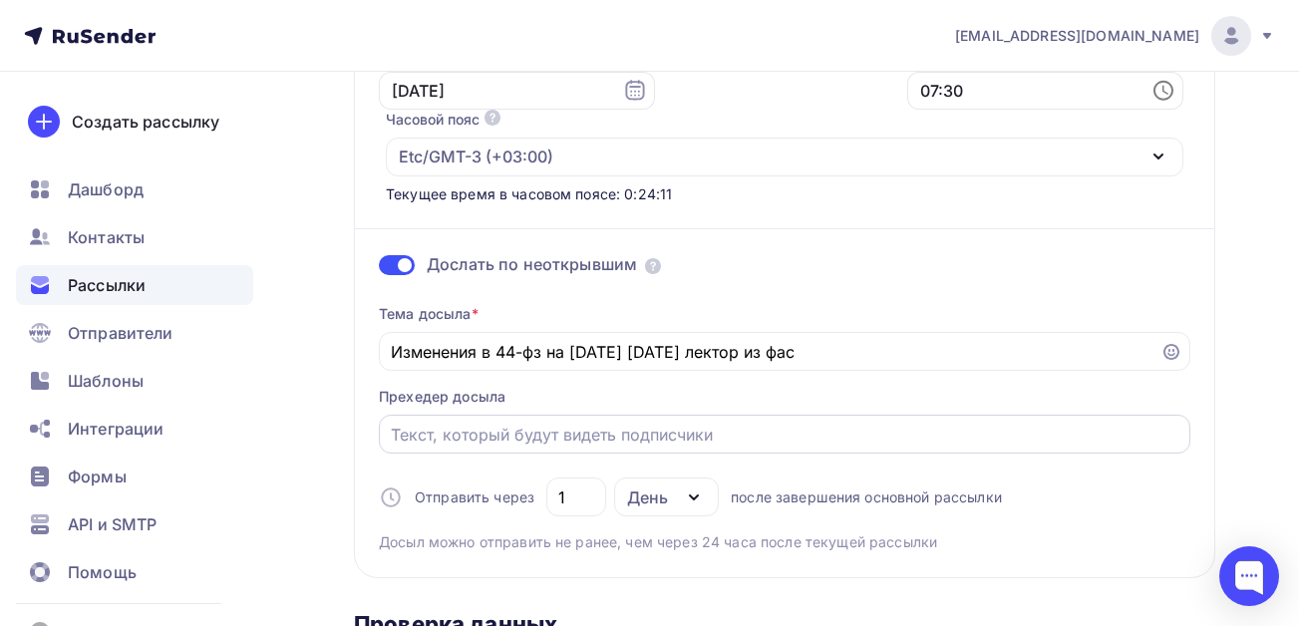
click at [487, 436] on input "Отправить в заданное время" at bounding box center [785, 435] width 789 height 24
paste input "контрактному управляющему"
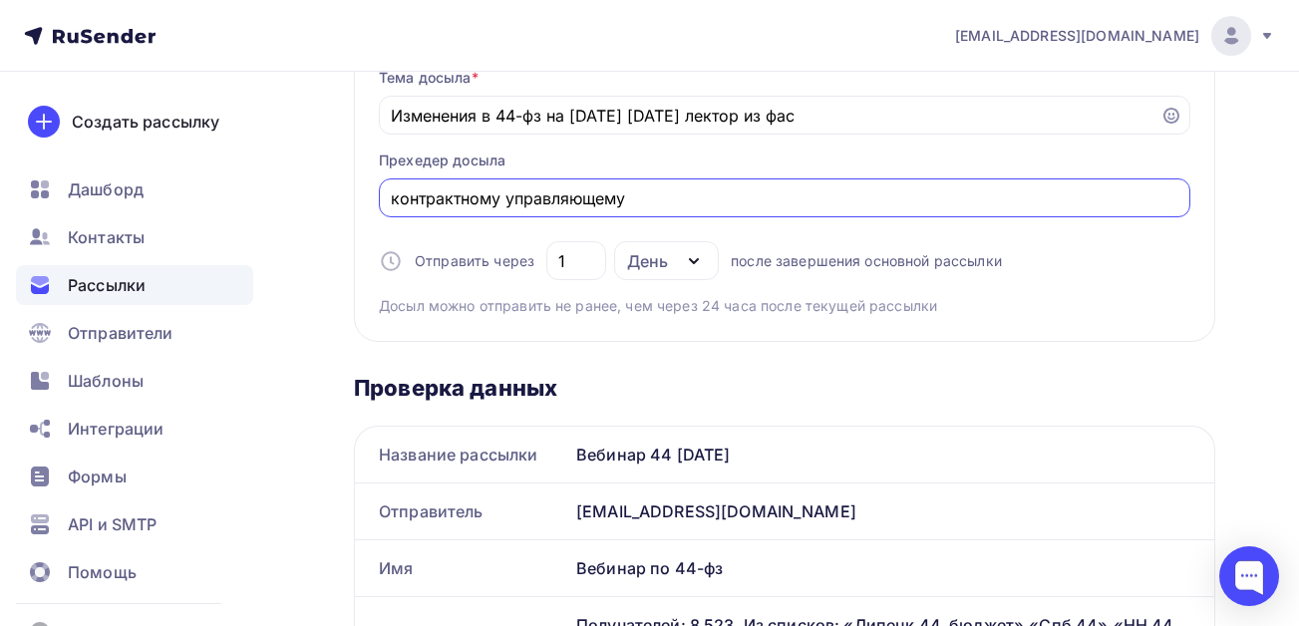
scroll to position [698, 0]
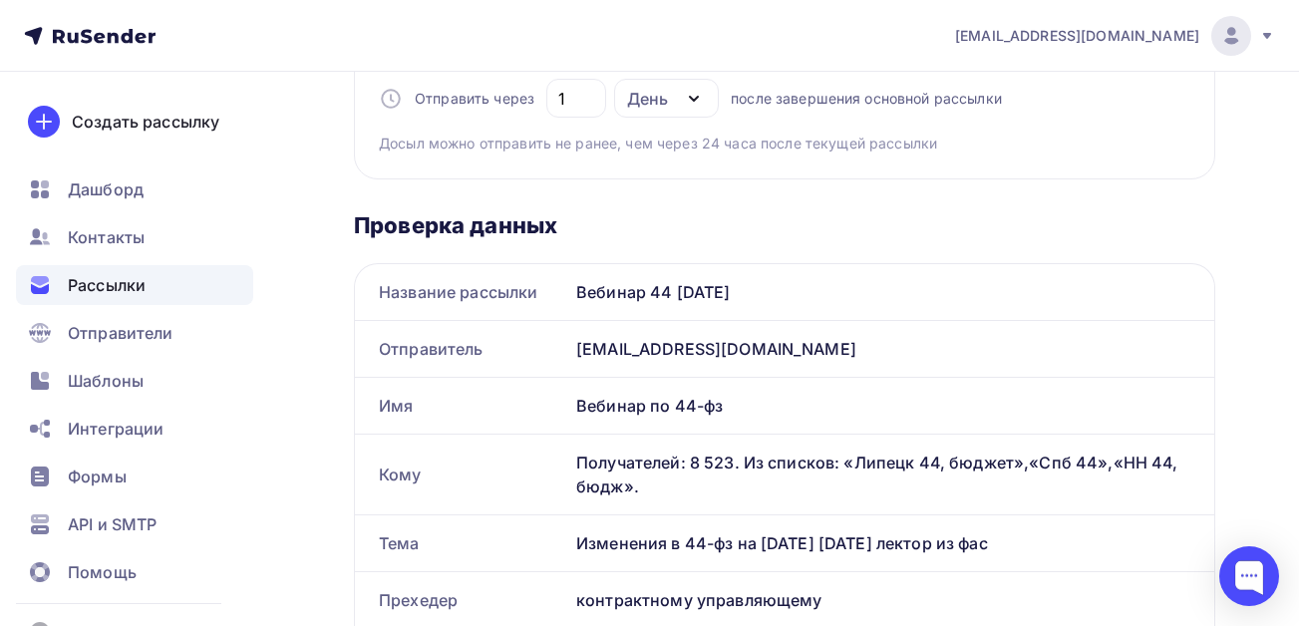
click at [687, 99] on icon "button" at bounding box center [694, 99] width 24 height 24
type input "контрактному управляющему"
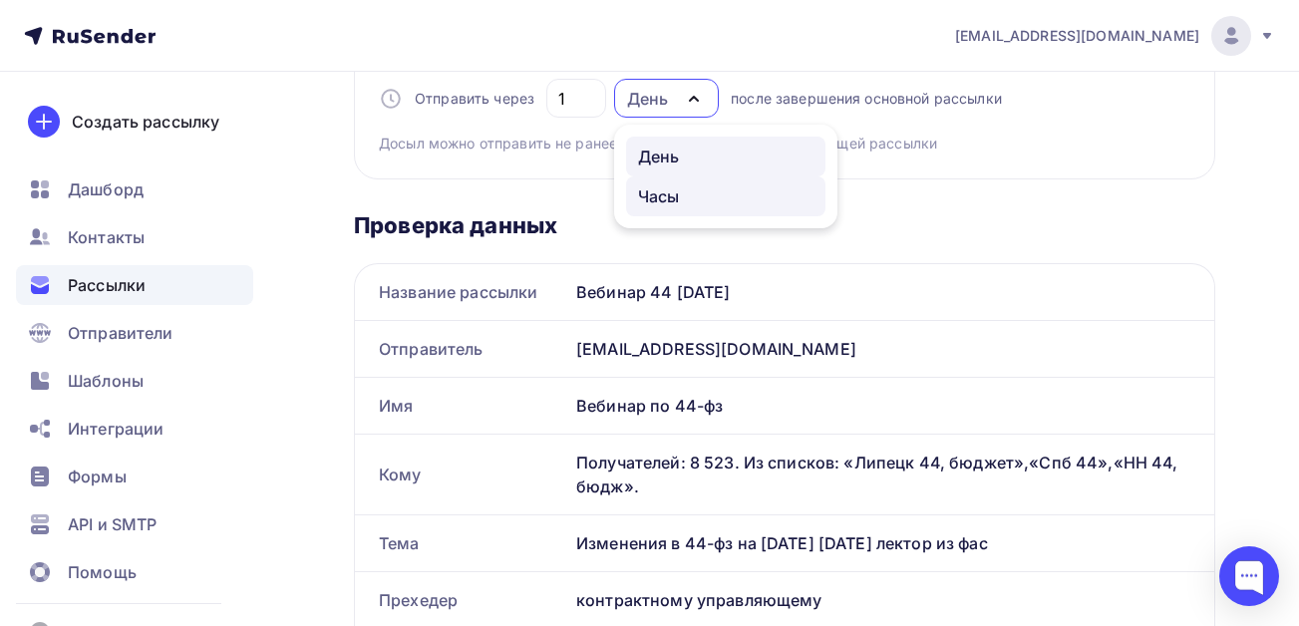
click at [660, 191] on div "Часы" at bounding box center [659, 196] width 42 height 24
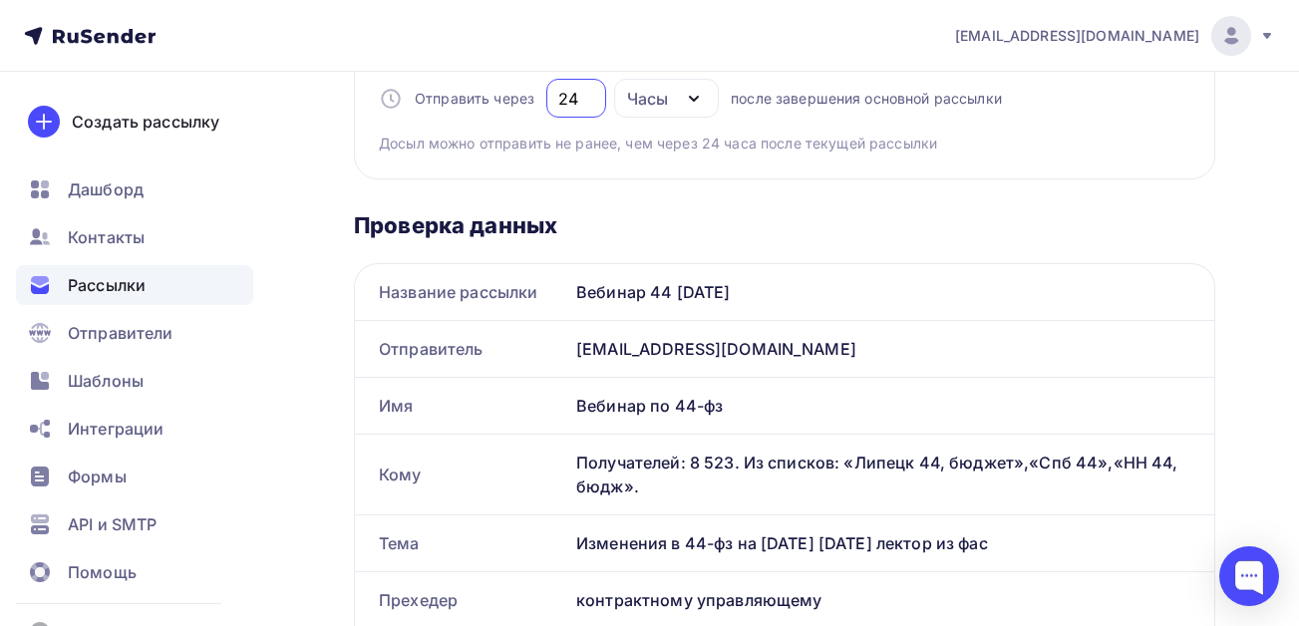
drag, startPoint x: 587, startPoint y: 101, endPoint x: 557, endPoint y: 98, distance: 30.1
click at [558, 98] on input "24" at bounding box center [576, 99] width 37 height 24
drag, startPoint x: 578, startPoint y: 98, endPoint x: 559, endPoint y: 98, distance: 18.9
click at [559, 98] on input "3" at bounding box center [576, 99] width 37 height 24
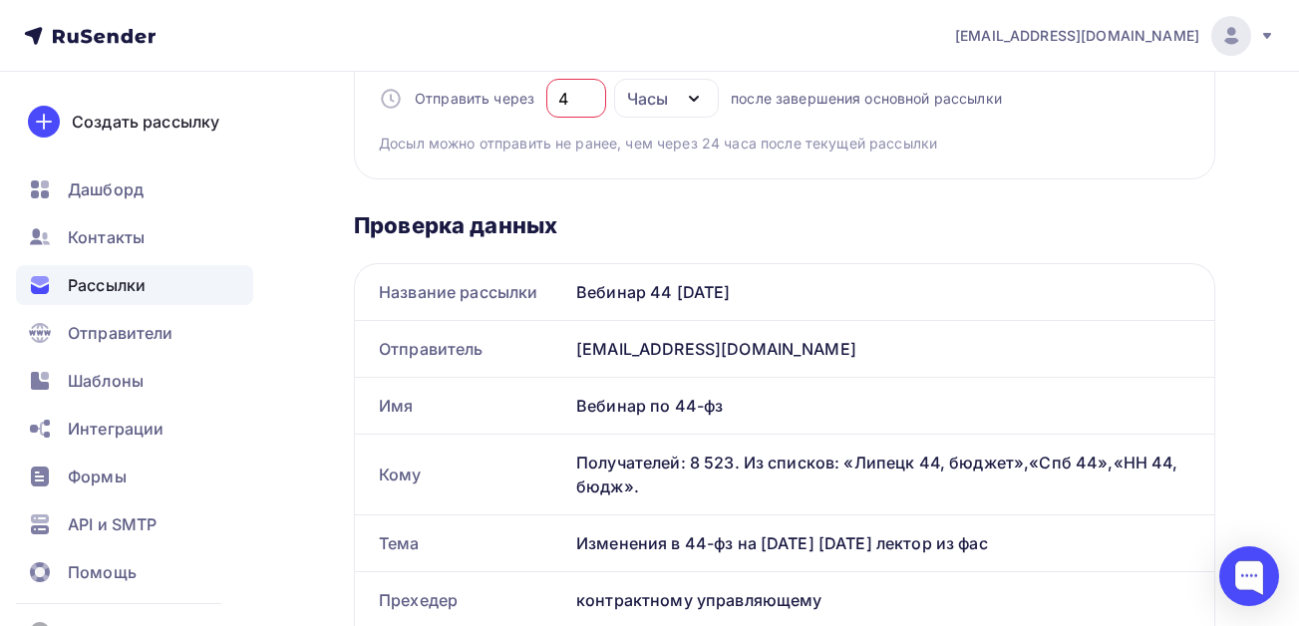
drag, startPoint x: 569, startPoint y: 96, endPoint x: 557, endPoint y: 96, distance: 12.0
click at [558, 96] on input "4" at bounding box center [576, 99] width 37 height 24
drag, startPoint x: 579, startPoint y: 91, endPoint x: 540, endPoint y: 96, distance: 39.2
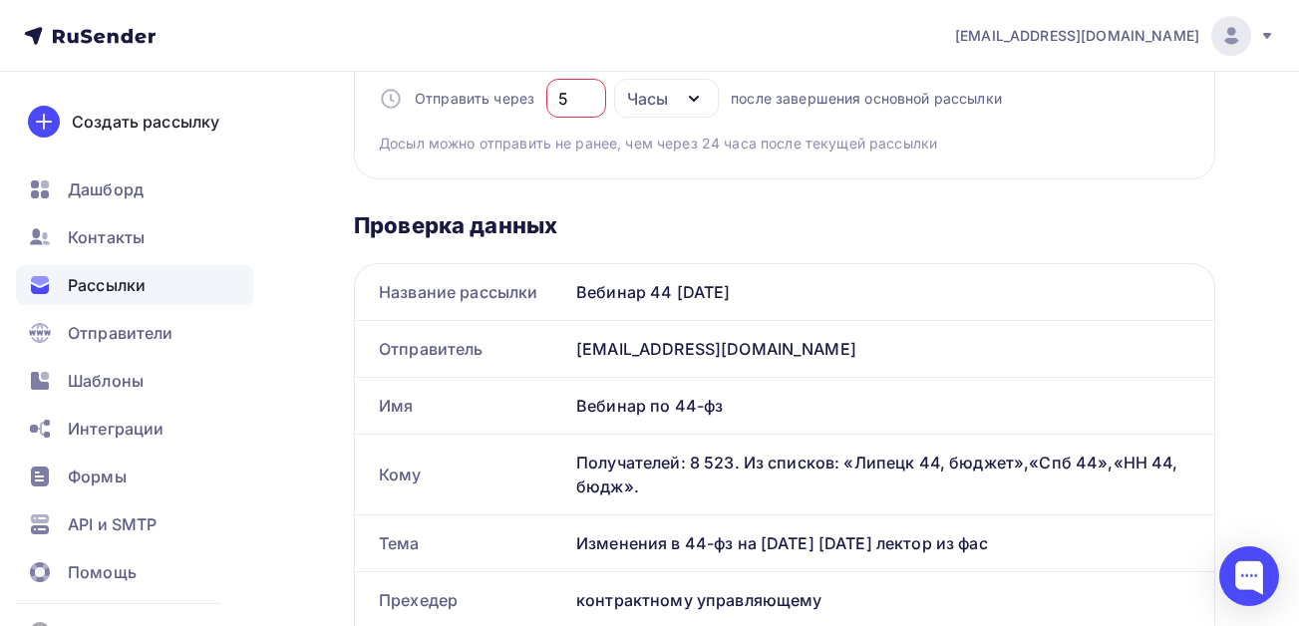
click at [540, 96] on div "Отправить через 5 Часы День Часы после завершения основной рассылки" at bounding box center [690, 98] width 623 height 39
drag, startPoint x: 775, startPoint y: 155, endPoint x: 756, endPoint y: 157, distance: 19.1
drag, startPoint x: 578, startPoint y: 98, endPoint x: 611, endPoint y: 101, distance: 33.0
click at [552, 98] on div "6" at bounding box center [576, 98] width 60 height 39
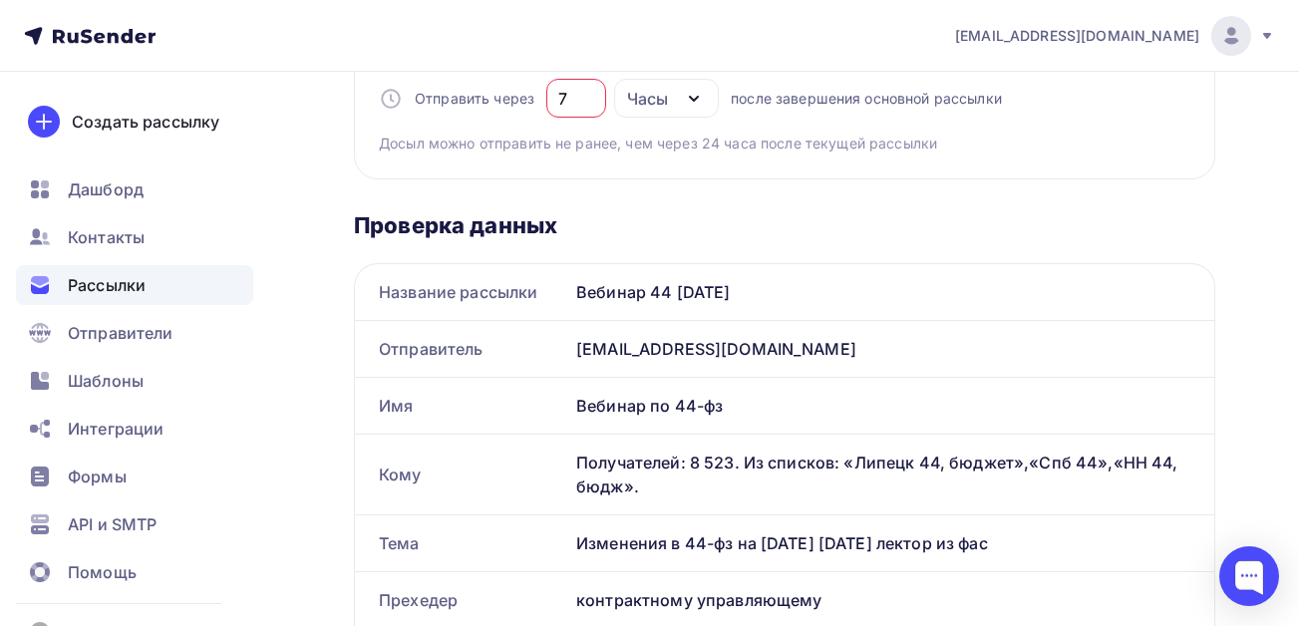
drag, startPoint x: 587, startPoint y: 90, endPoint x: 542, endPoint y: 95, distance: 45.1
click at [542, 95] on div "Отправить через 7 Часы День Часы после завершения основной рассылки" at bounding box center [690, 98] width 623 height 39
click at [685, 145] on span "Досыл можно отправить не ранее, чем через 24 часа после текущей рассылки" at bounding box center [658, 144] width 558 height 20
drag, startPoint x: 575, startPoint y: 96, endPoint x: 535, endPoint y: 97, distance: 39.9
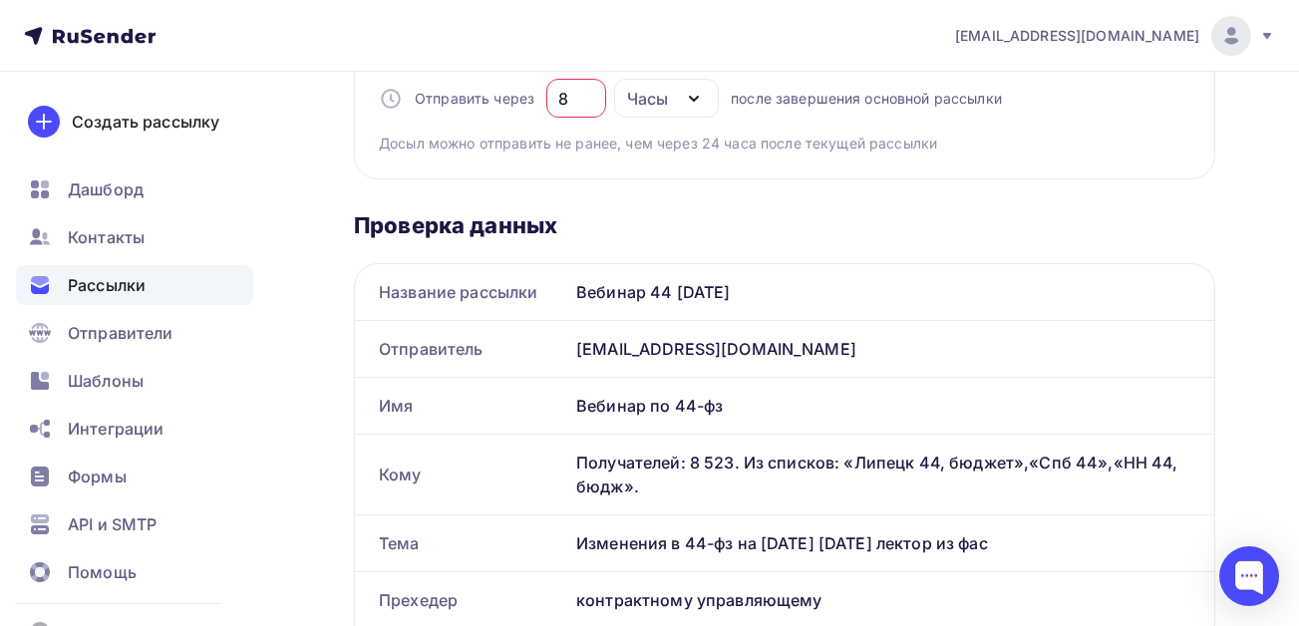
click at [535, 97] on div "Отправить через 8 Часы День Часы после завершения основной рассылки" at bounding box center [690, 98] width 623 height 39
type input "9"
drag, startPoint x: 710, startPoint y: 145, endPoint x: 693, endPoint y: 145, distance: 17.0
click at [703, 145] on span "Досыл можно отправить не ранее, чем через 24 часа после текущей рассылки" at bounding box center [658, 144] width 558 height 20
click at [577, 95] on input "9" at bounding box center [576, 99] width 37 height 24
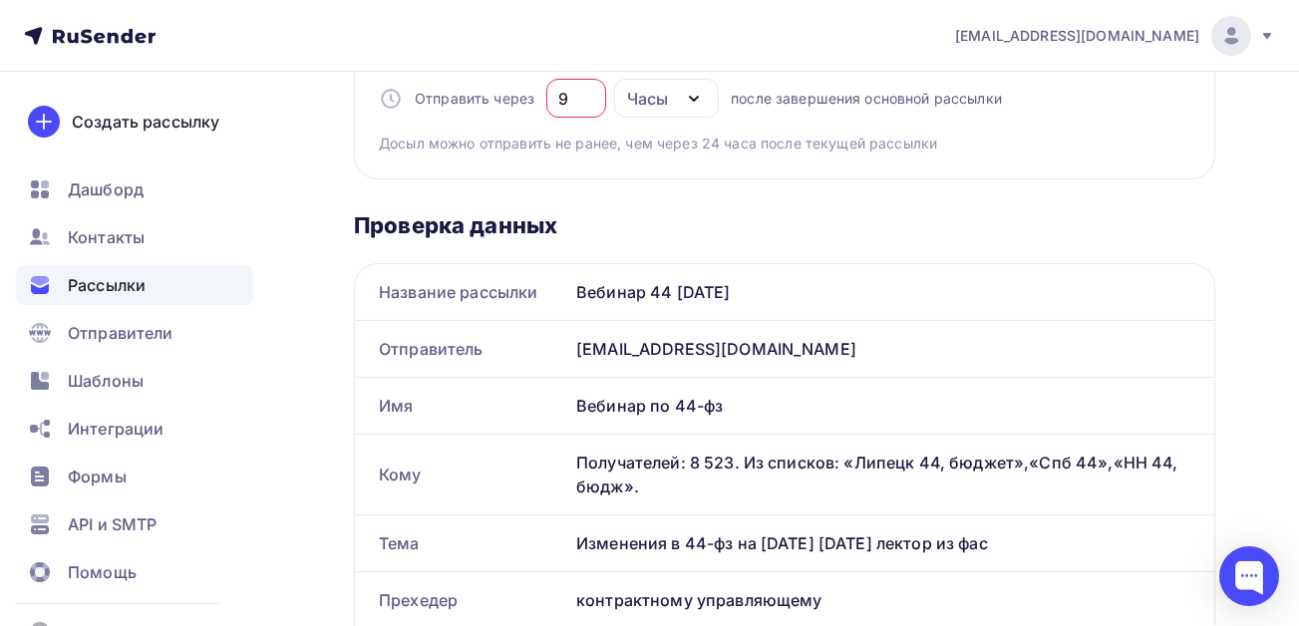
click at [574, 97] on input "9" at bounding box center [576, 99] width 37 height 24
click at [641, 95] on div "Часы" at bounding box center [647, 99] width 41 height 24
type input "1"
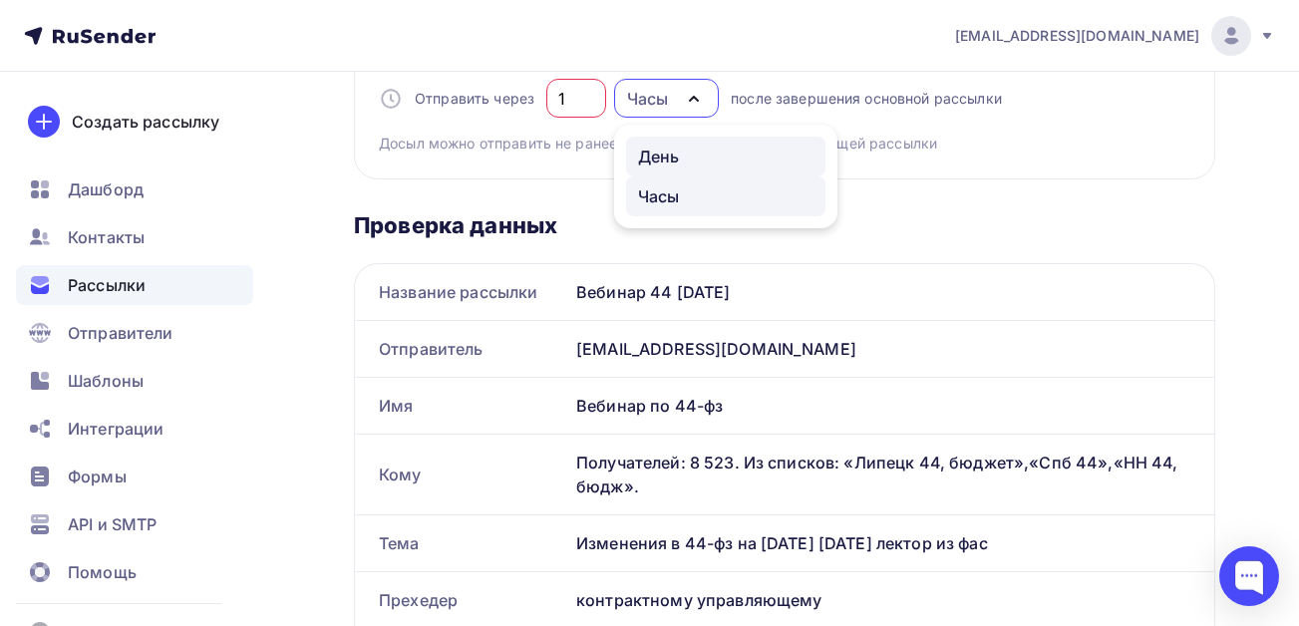
click at [653, 150] on div "День" at bounding box center [659, 157] width 42 height 24
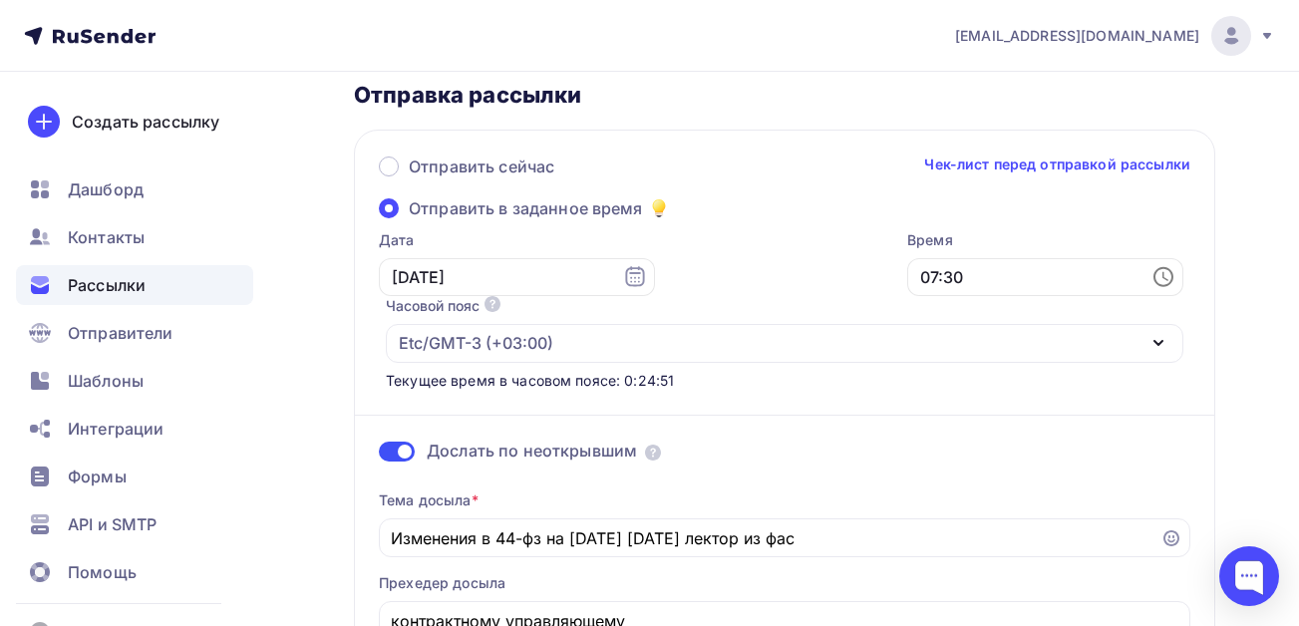
scroll to position [100, 0]
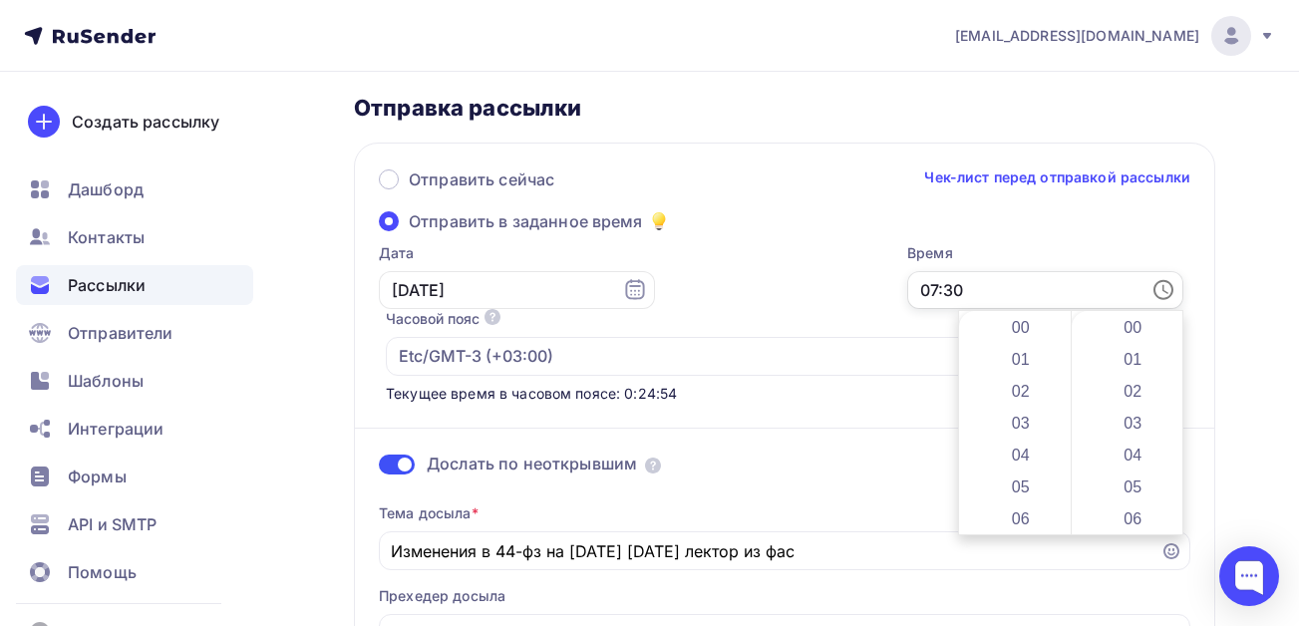
click at [969, 292] on input "07:30" at bounding box center [1045, 290] width 276 height 38
click at [1015, 401] on li "06" at bounding box center [1022, 395] width 103 height 32
type input "06:30"
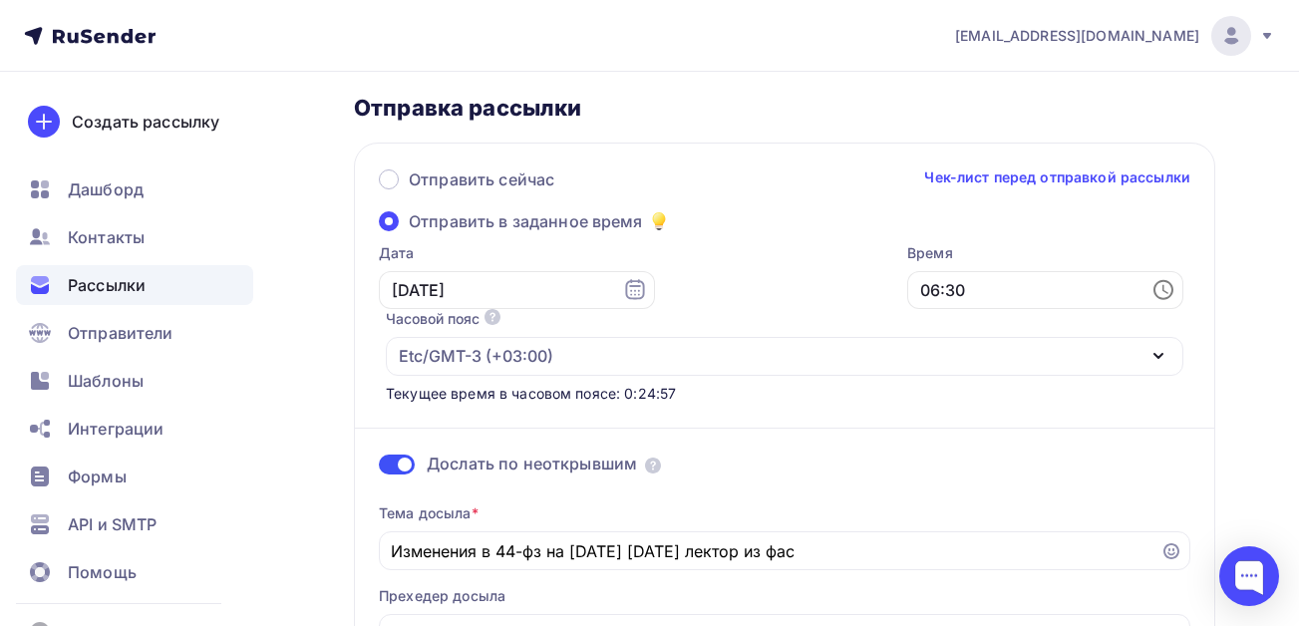
click at [817, 355] on div "Etc/GMT-3 (+03:00)" at bounding box center [785, 356] width 798 height 39
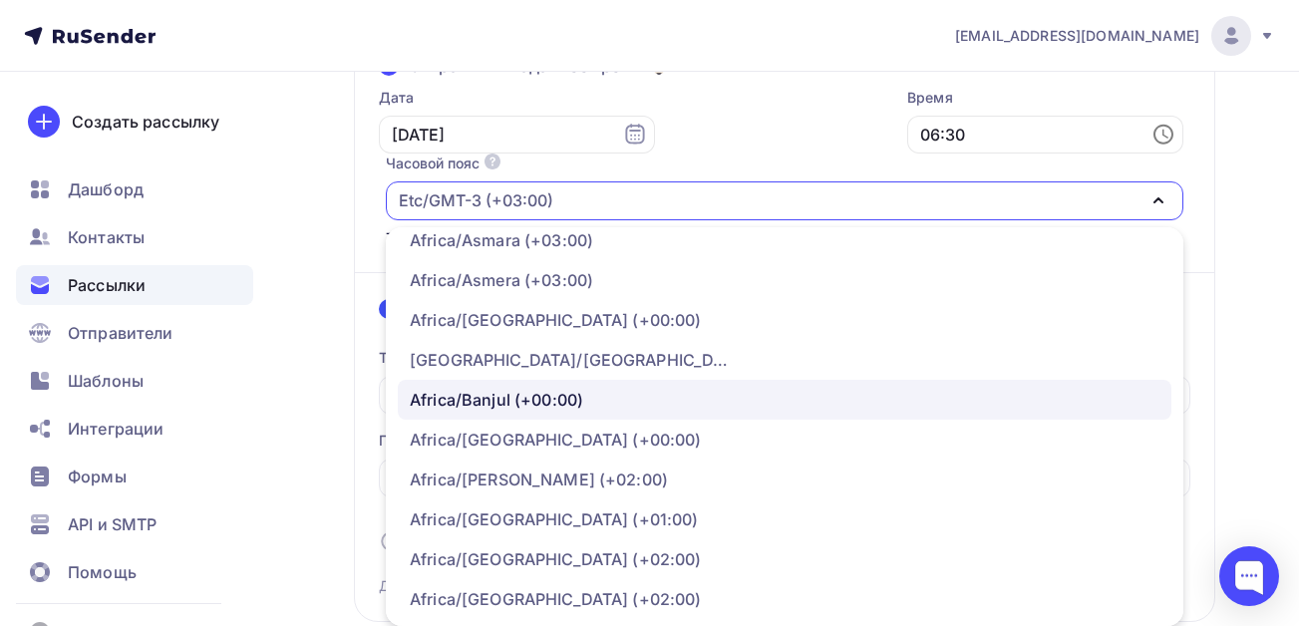
scroll to position [299, 0]
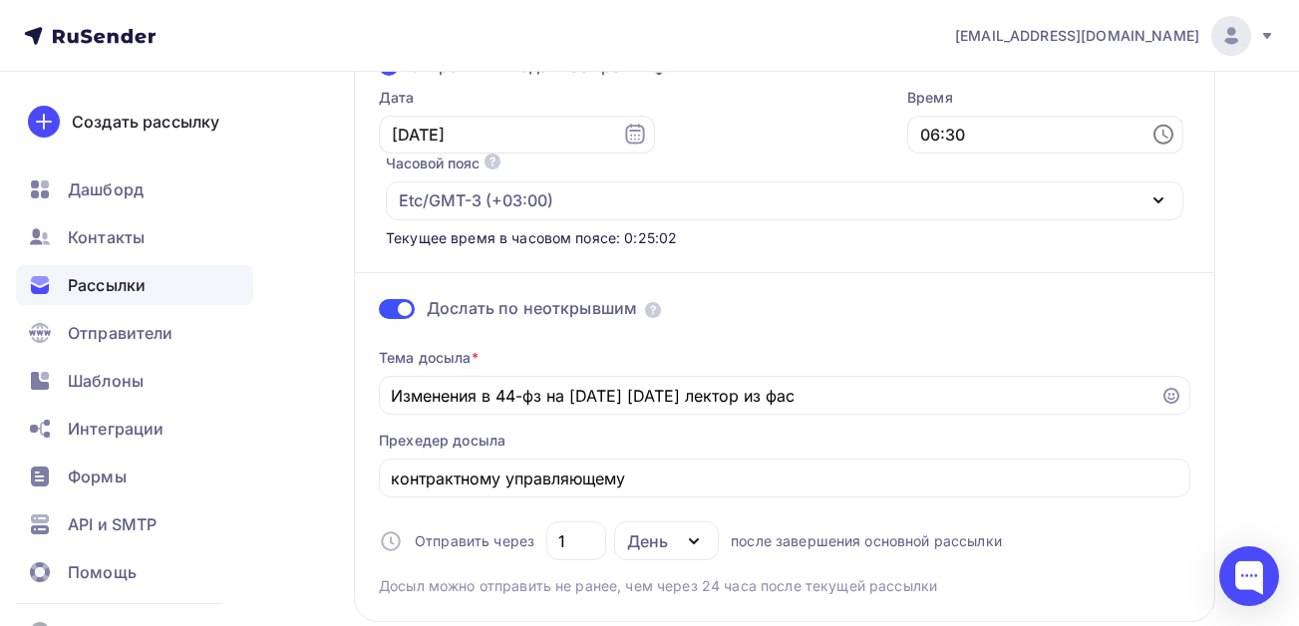
click at [1008, 192] on div "Etc/GMT-3 (+03:00)" at bounding box center [785, 200] width 798 height 39
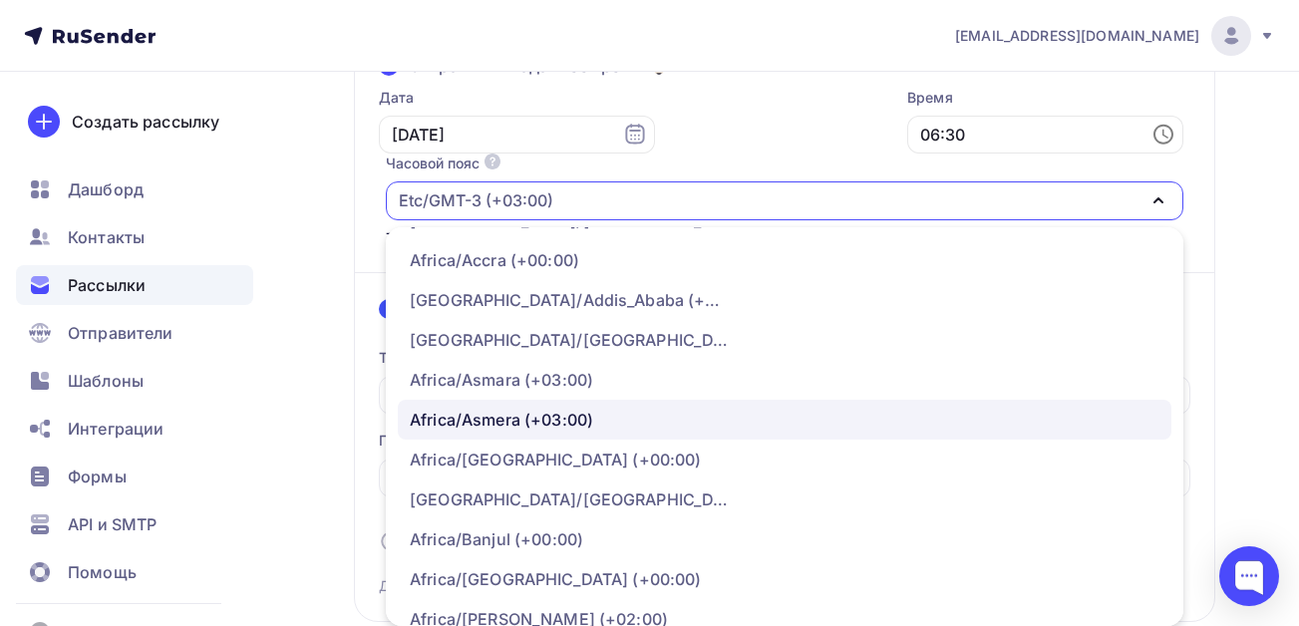
scroll to position [0, 0]
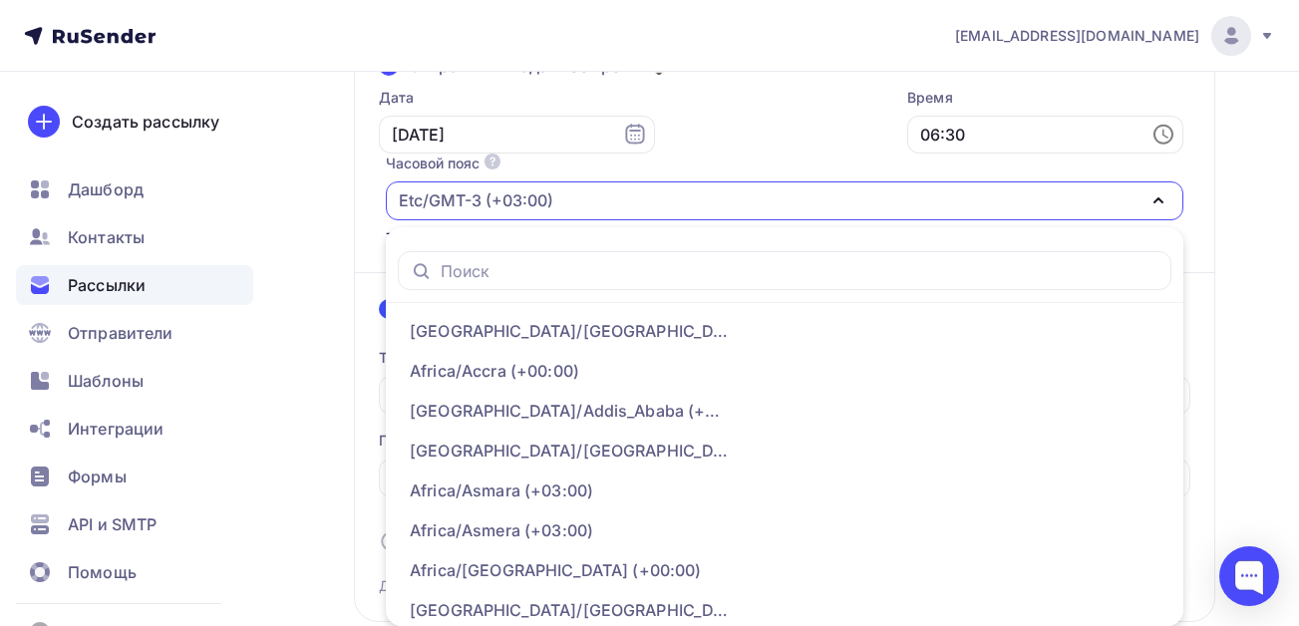
click at [1206, 266] on div "Отправить сейчас Чек-лист перед отправкой рассылки Отправить в заданное время Д…" at bounding box center [785, 304] width 862 height 635
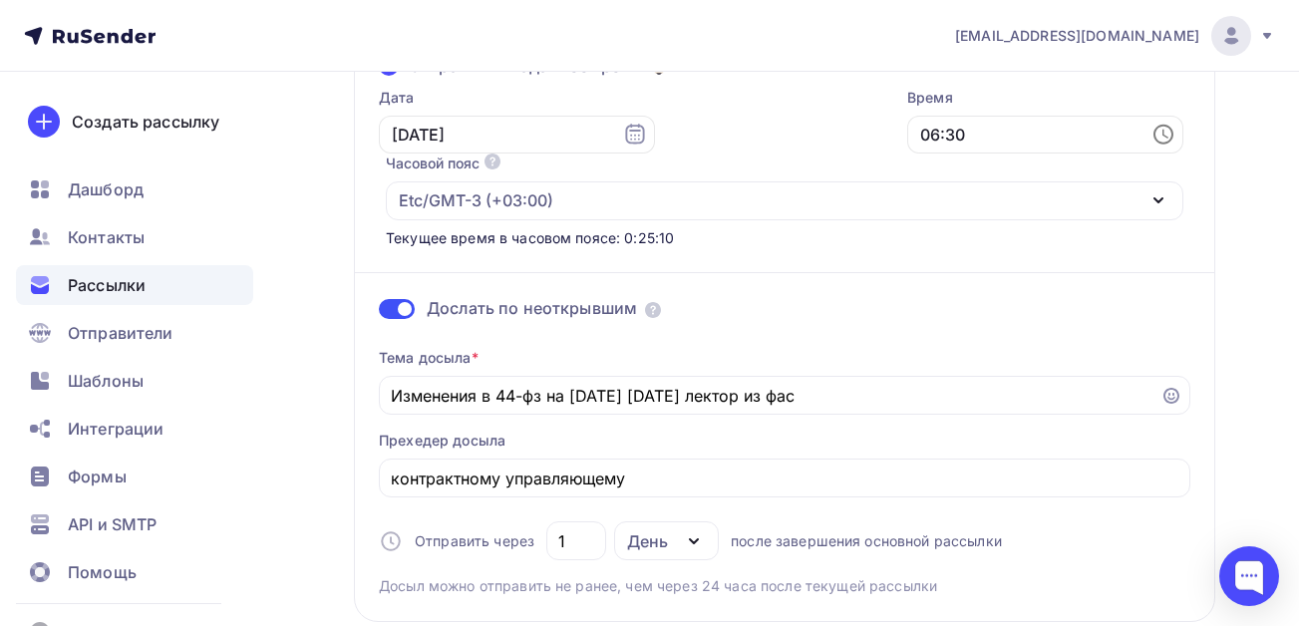
click at [666, 200] on div "Etc/GMT-3 (+03:00)" at bounding box center [785, 200] width 798 height 39
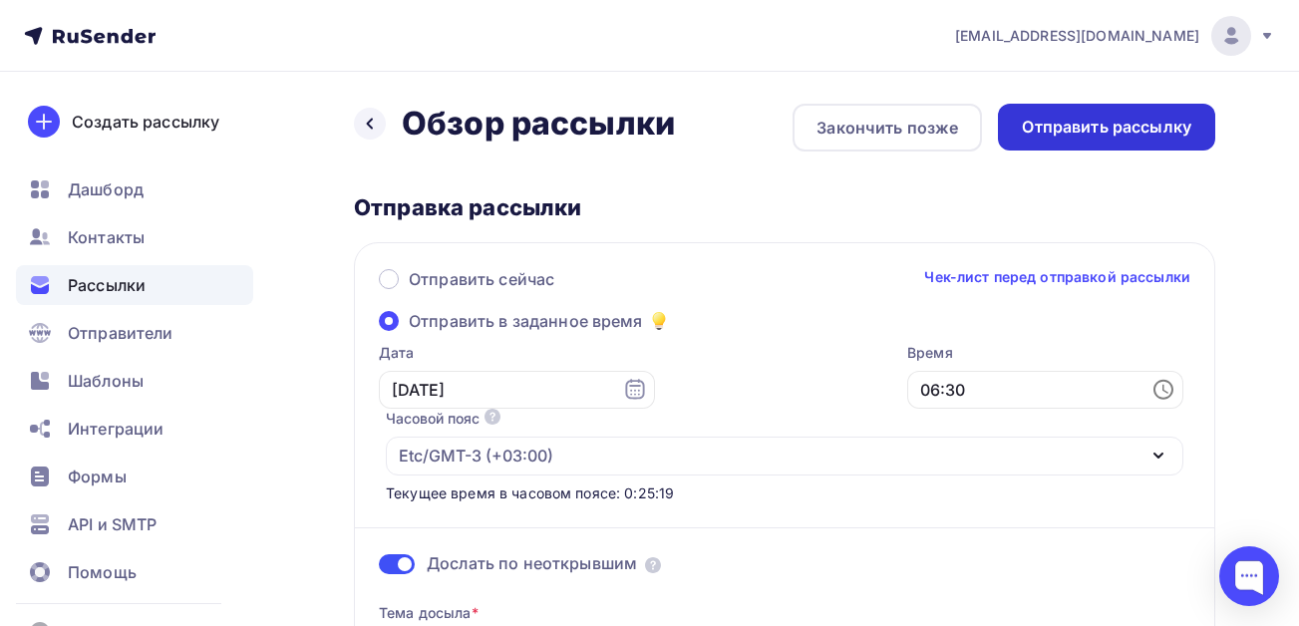
click at [1090, 131] on div "Отправить рассылку" at bounding box center [1107, 127] width 170 height 23
